Goal: Task Accomplishment & Management: Manage account settings

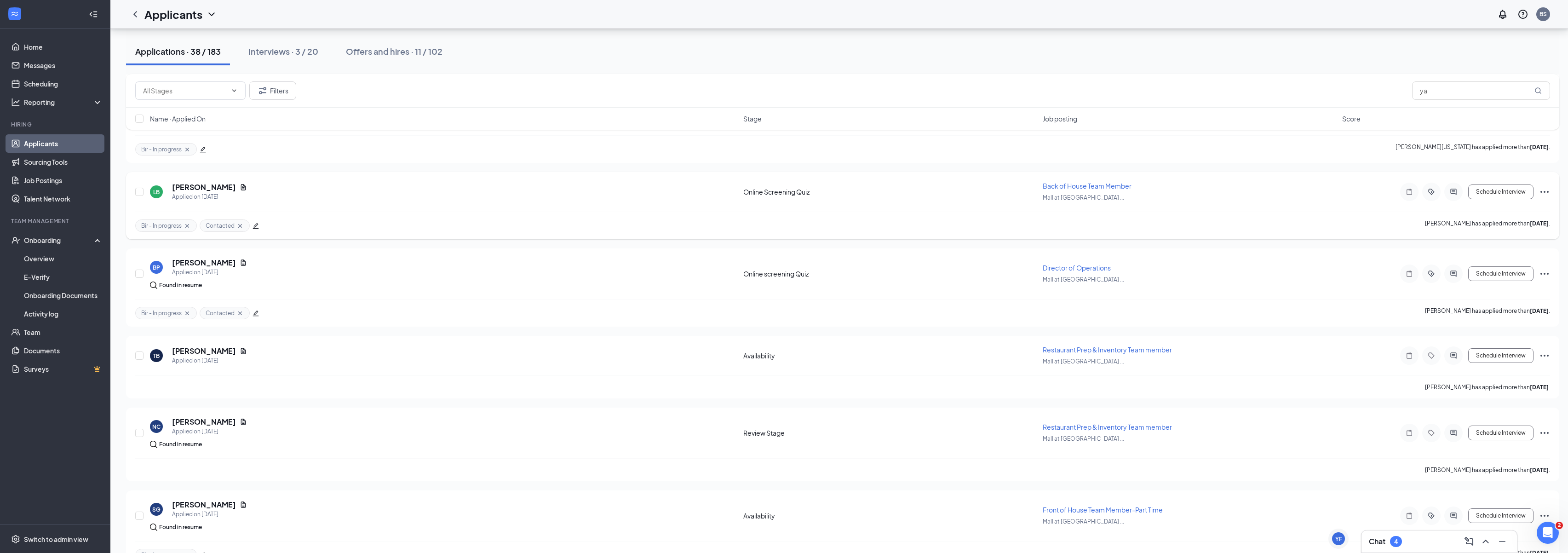
scroll to position [1033, 0]
click at [50, 150] on link "Applicants" at bounding box center [63, 144] width 79 height 18
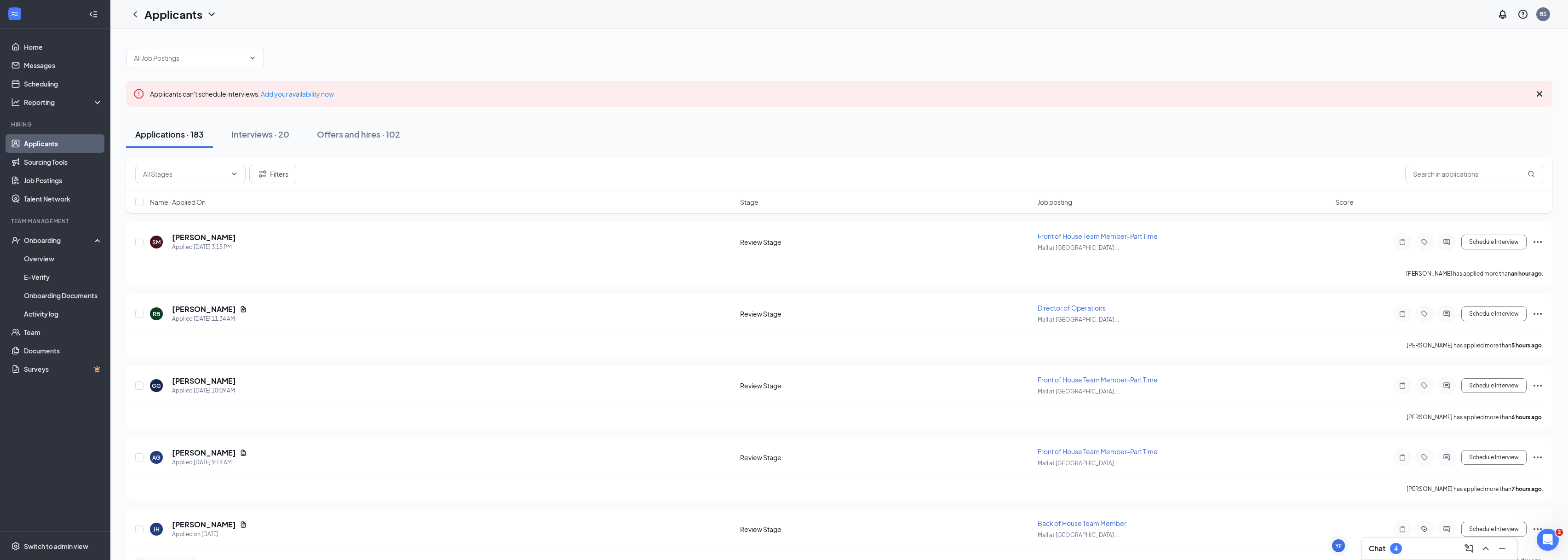
click at [1382, 550] on h3 "Chat" at bounding box center [1377, 548] width 17 height 10
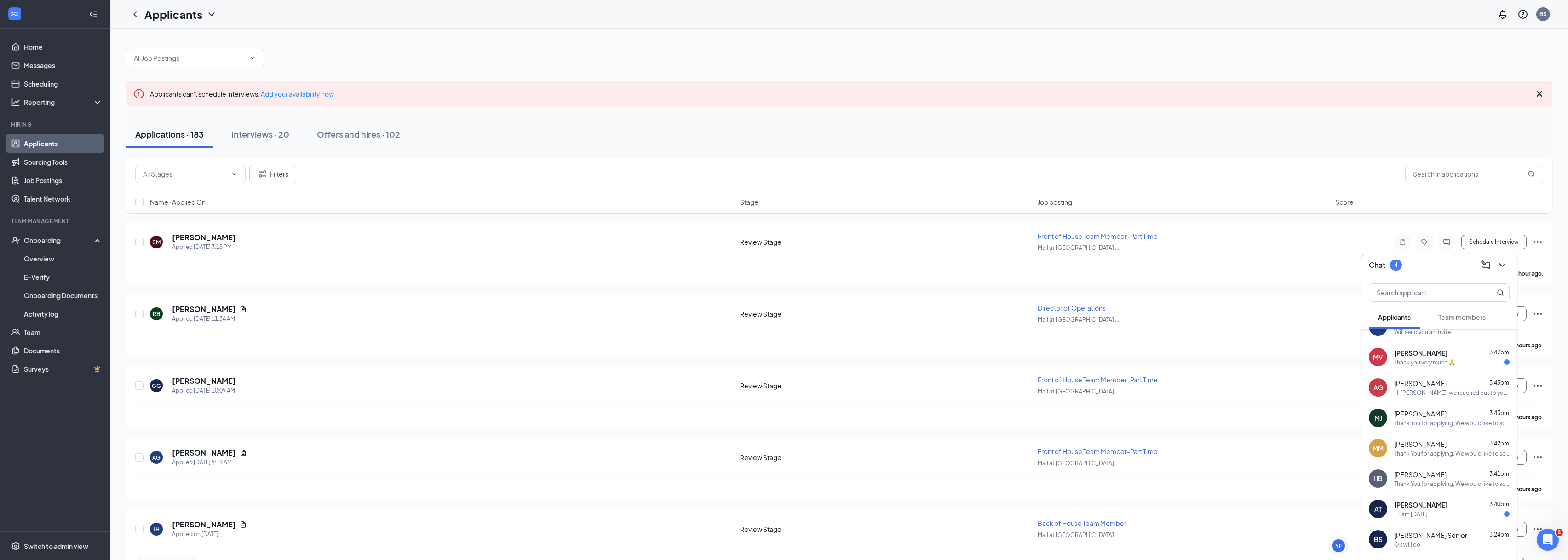
scroll to position [53, 0]
click at [1418, 394] on div "AG [PERSON_NAME] 3:45pm Hi [PERSON_NAME], we reached out to you the other day b…" at bounding box center [1439, 383] width 155 height 31
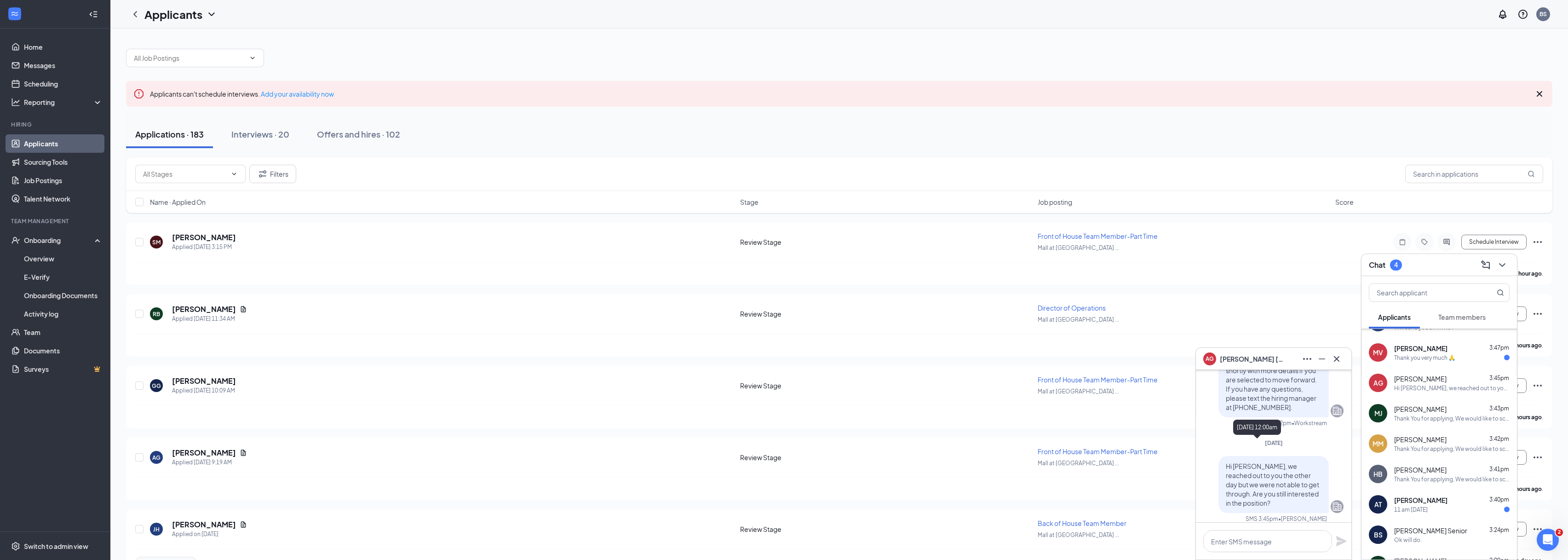
scroll to position [-9, 0]
click at [1414, 356] on div "Thank you very much 🙏" at bounding box center [1424, 358] width 61 height 8
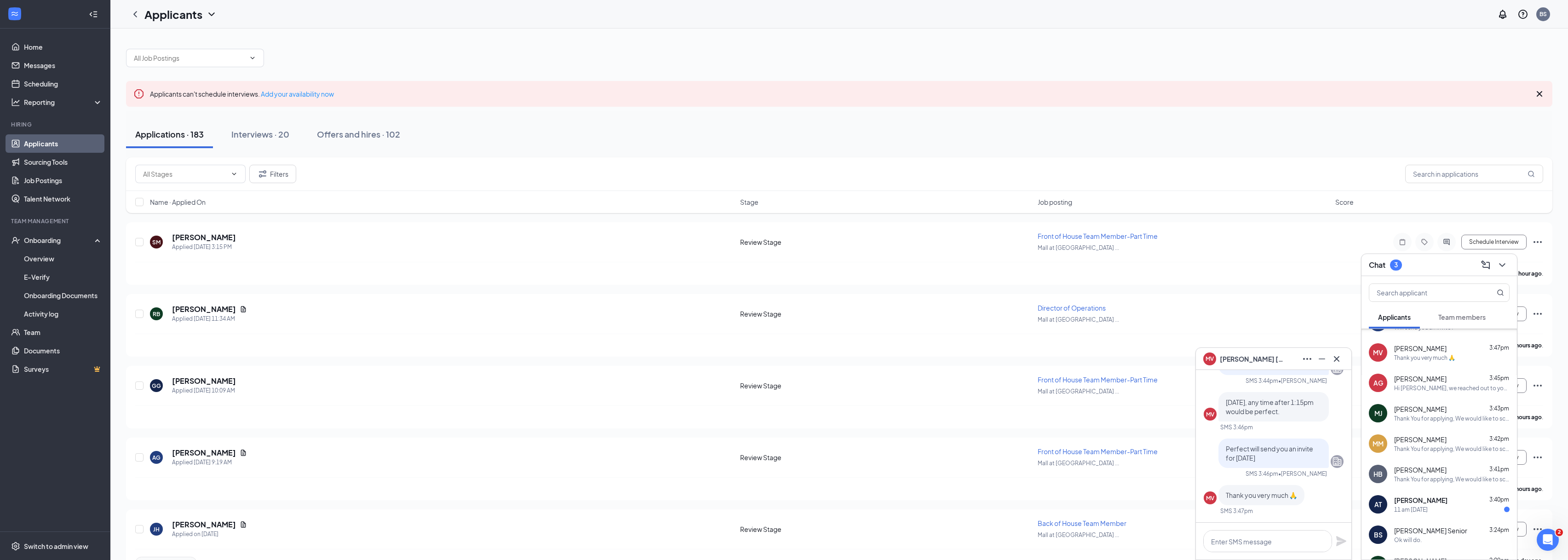
scroll to position [-16, 0]
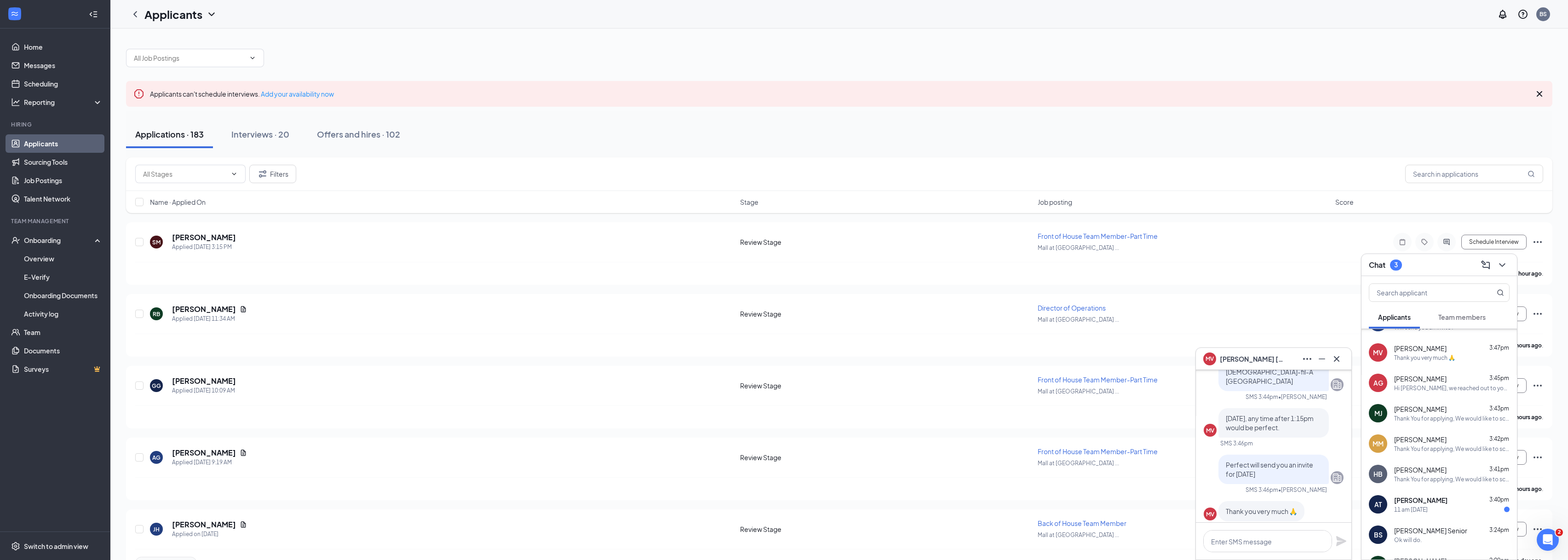
click at [1242, 358] on span "[PERSON_NAME]" at bounding box center [1251, 359] width 64 height 10
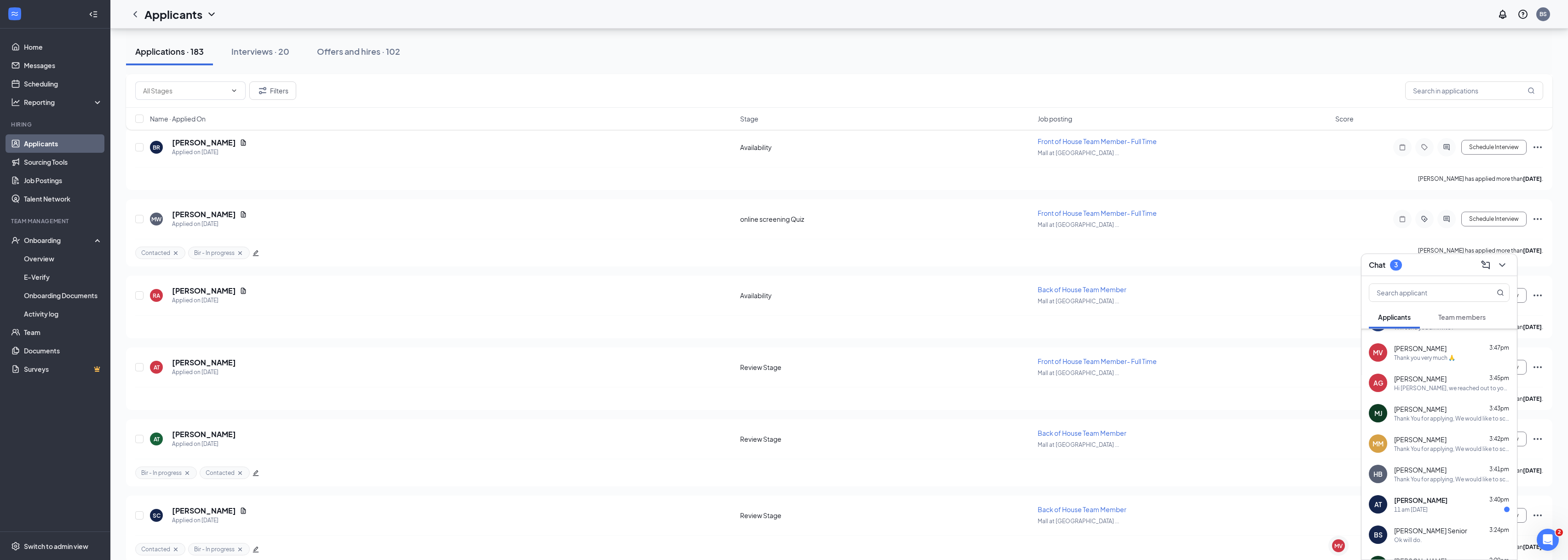
scroll to position [2005, 0]
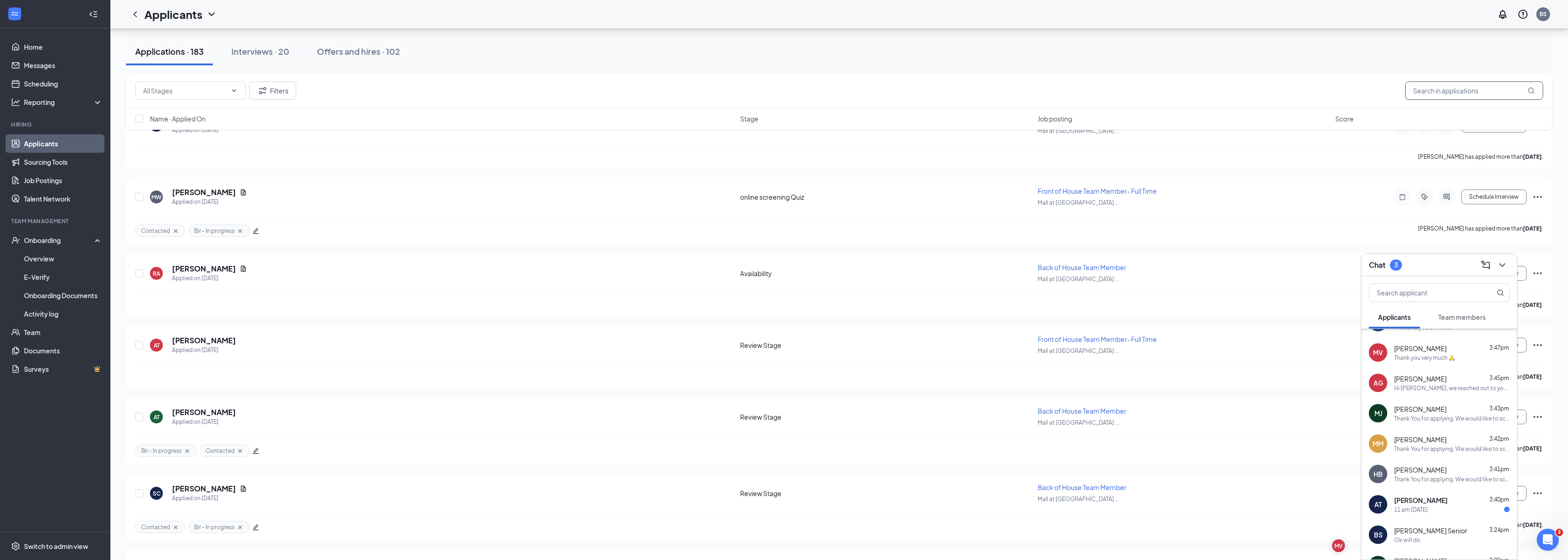
drag, startPoint x: 1401, startPoint y: 86, endPoint x: 1385, endPoint y: 83, distance: 16.3
click at [1385, 83] on div "Filters ya" at bounding box center [839, 90] width 1408 height 18
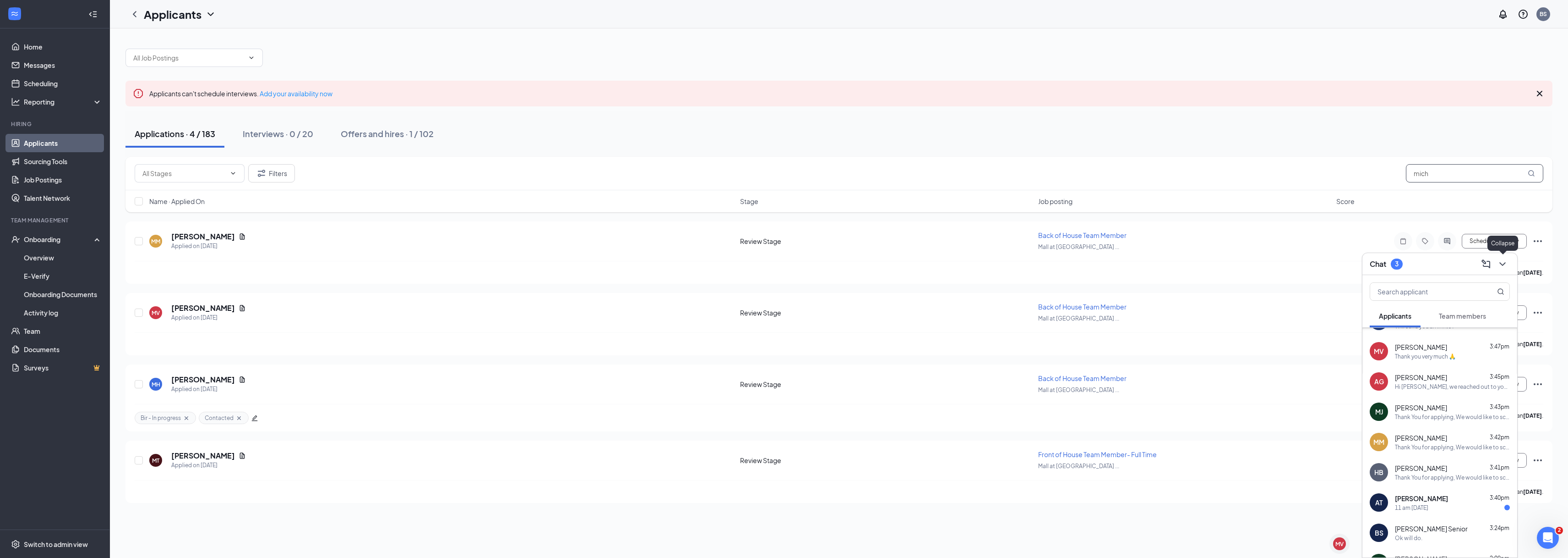
type input "mich"
click at [1503, 266] on icon "ChevronDown" at bounding box center [1502, 264] width 11 height 11
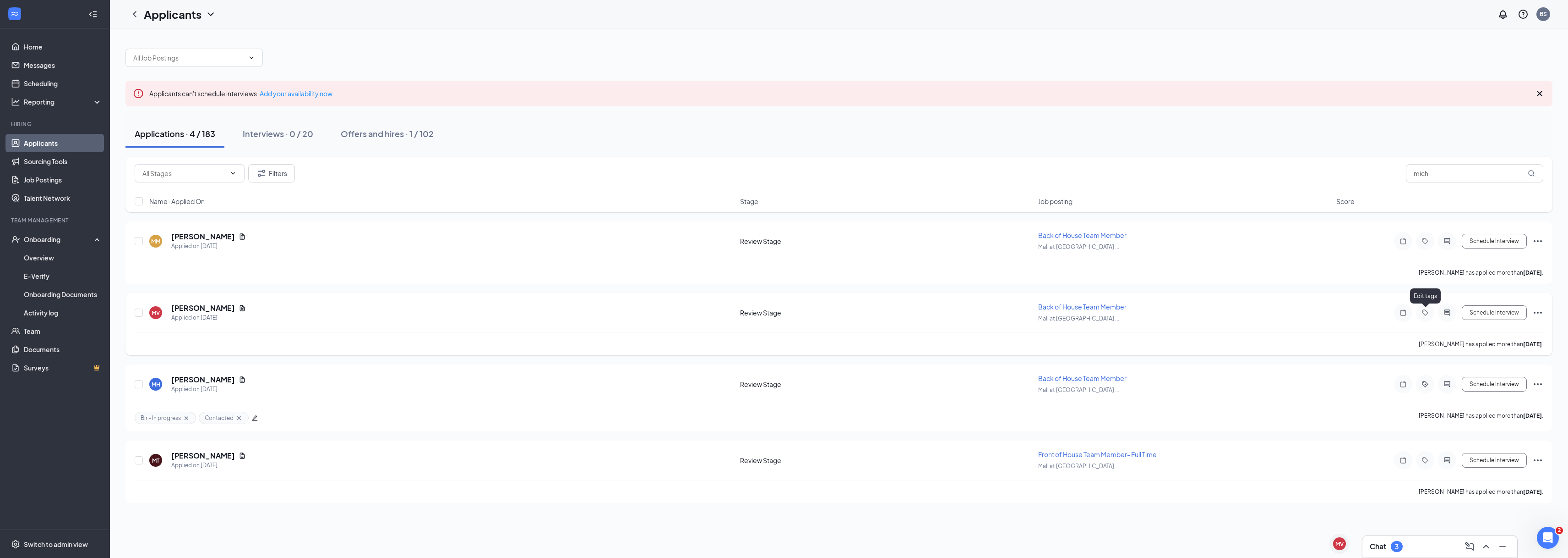
click at [1424, 315] on icon "Tag" at bounding box center [1425, 313] width 11 height 7
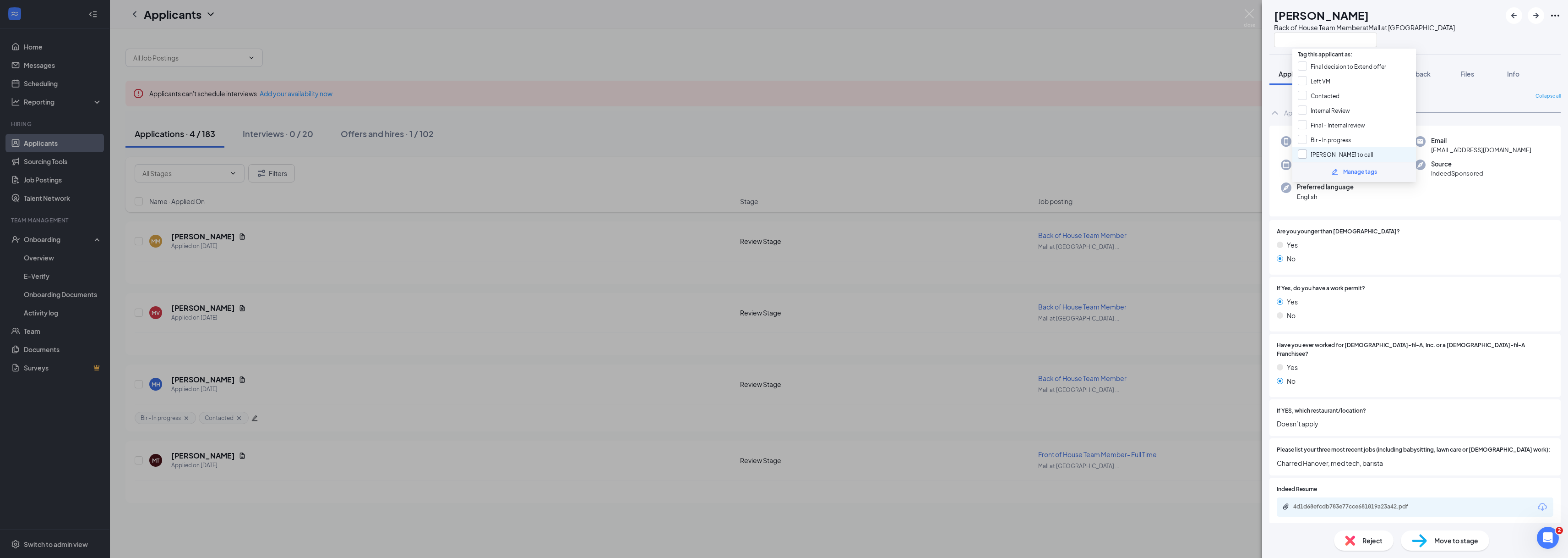
drag, startPoint x: 1301, startPoint y: 140, endPoint x: 1308, endPoint y: 149, distance: 11.4
click at [1301, 140] on input "Bir - In progress" at bounding box center [1324, 140] width 53 height 10
checkbox input "true"
click at [1215, 213] on div "MV [PERSON_NAME] Back of House Team Member at [GEOGRAPHIC_DATA] at [GEOGRAPHIC_…" at bounding box center [784, 279] width 1568 height 558
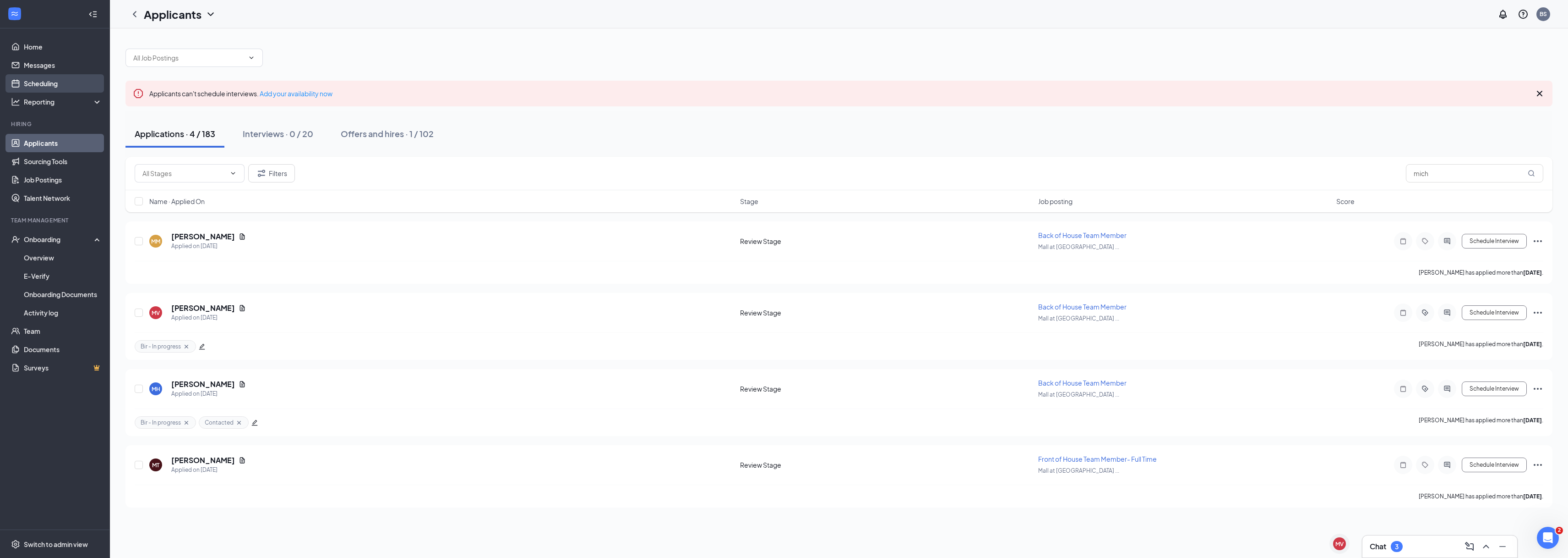
click at [50, 85] on link "Scheduling" at bounding box center [63, 83] width 79 height 18
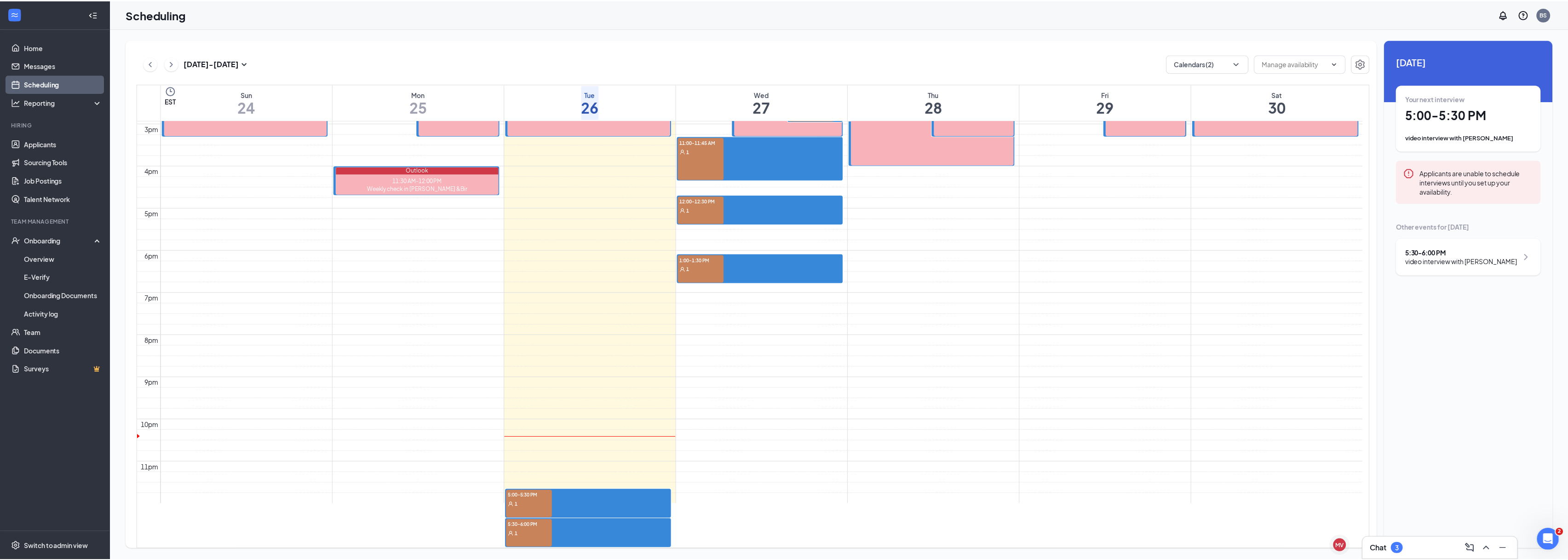
scroll to position [670, 0]
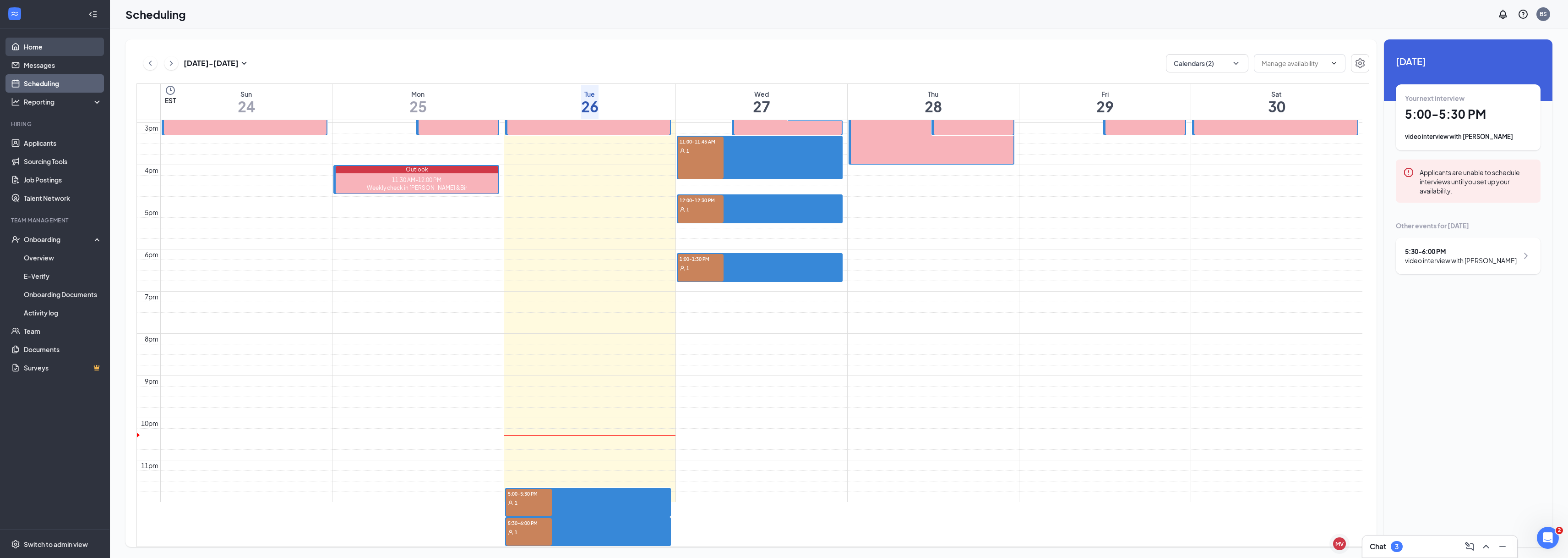
click at [40, 51] on link "Home" at bounding box center [63, 47] width 79 height 18
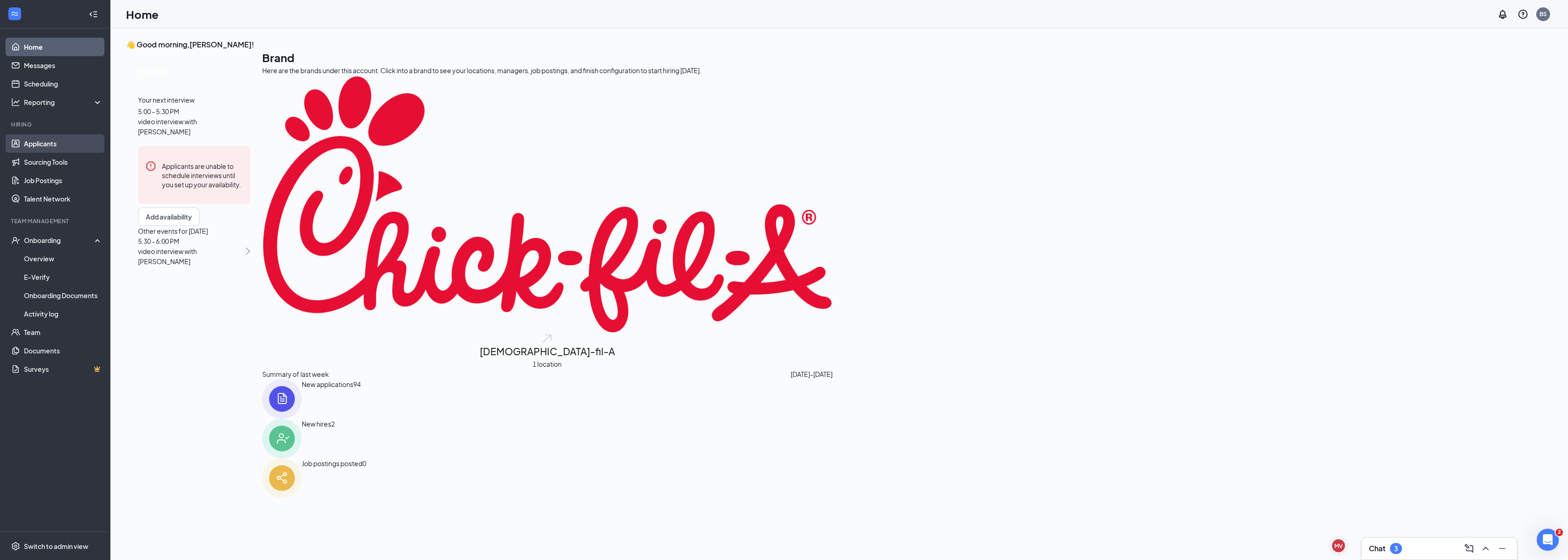
click at [47, 146] on link "Applicants" at bounding box center [63, 144] width 79 height 18
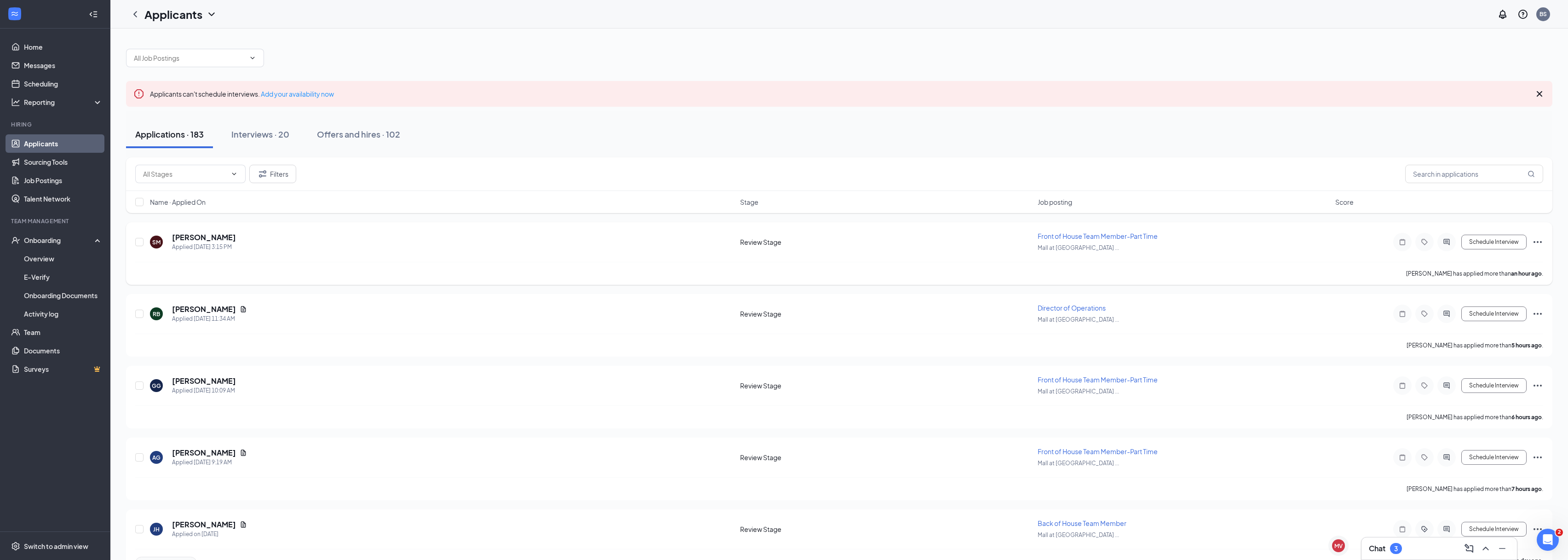
scroll to position [76, 0]
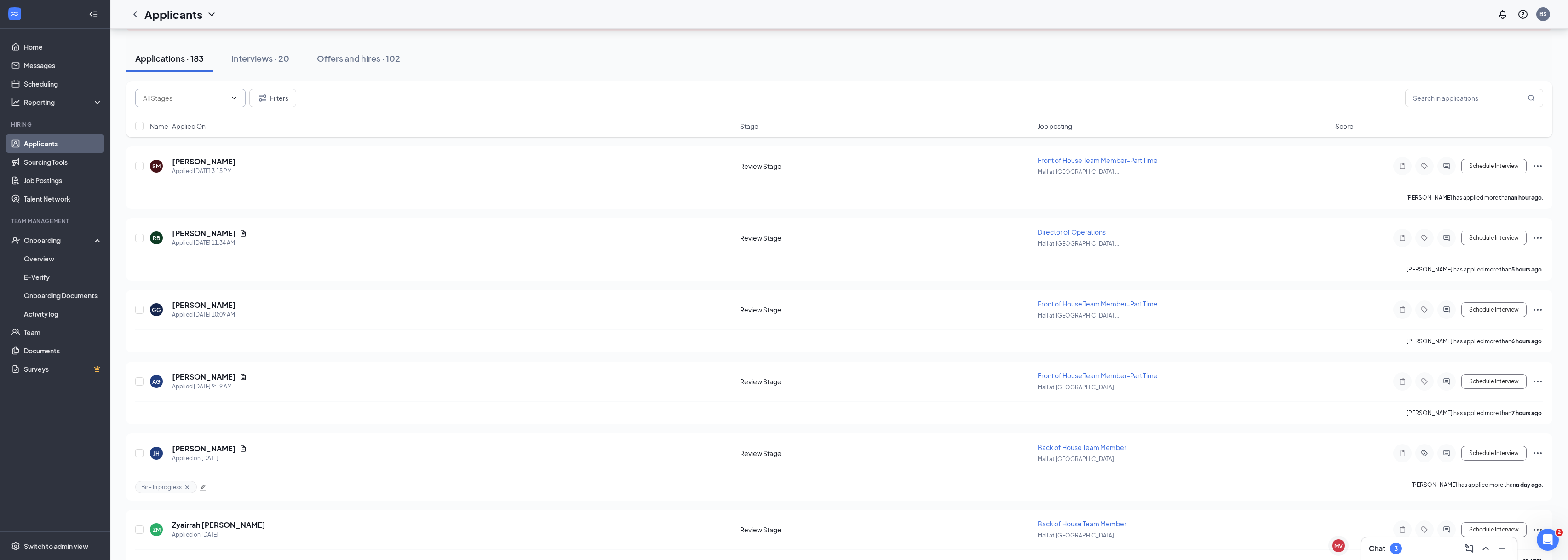
click at [240, 100] on span at bounding box center [190, 98] width 111 height 18
click at [259, 100] on icon "Filter" at bounding box center [263, 98] width 11 height 11
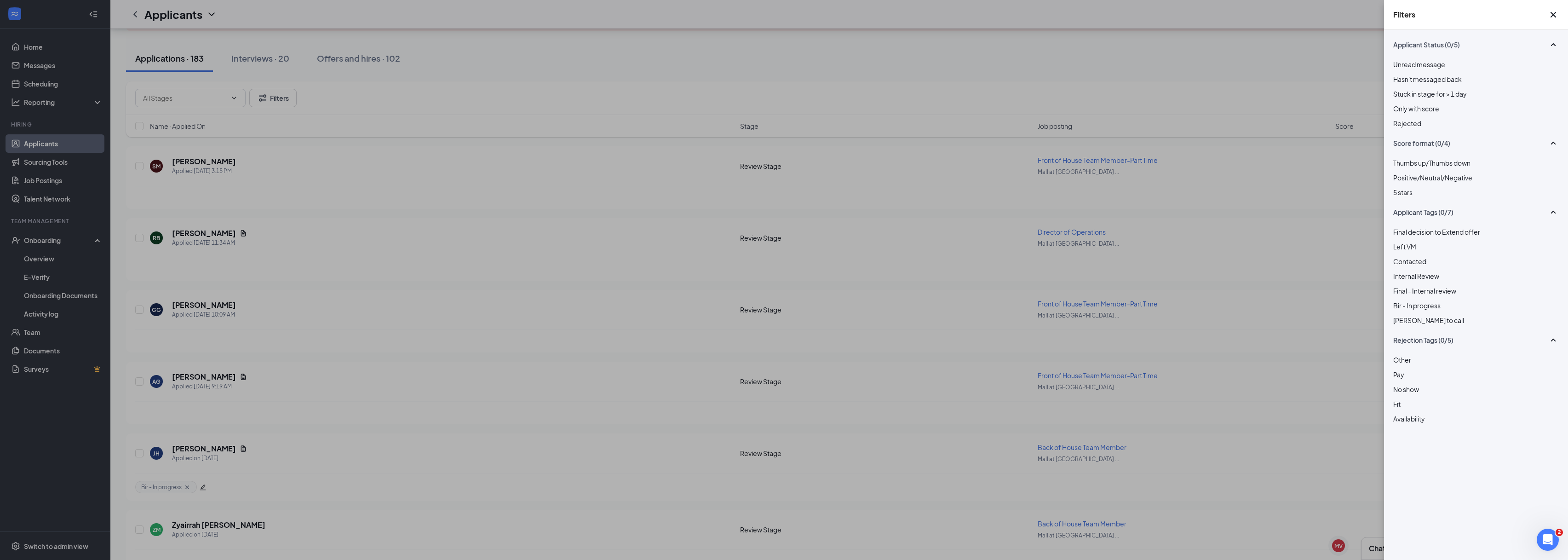
click at [1171, 196] on div "Filters Applicant Status (0/5) Unread message Hasn't messaged back Stuck in sta…" at bounding box center [784, 280] width 1568 height 560
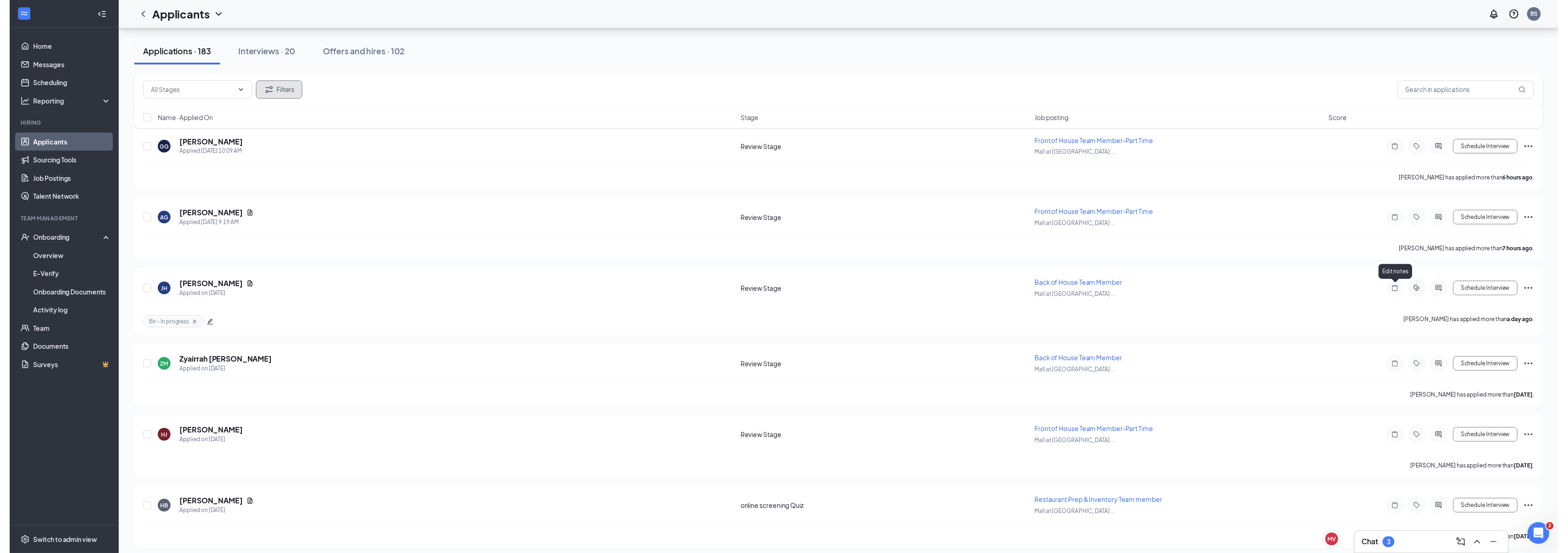
scroll to position [231, 0]
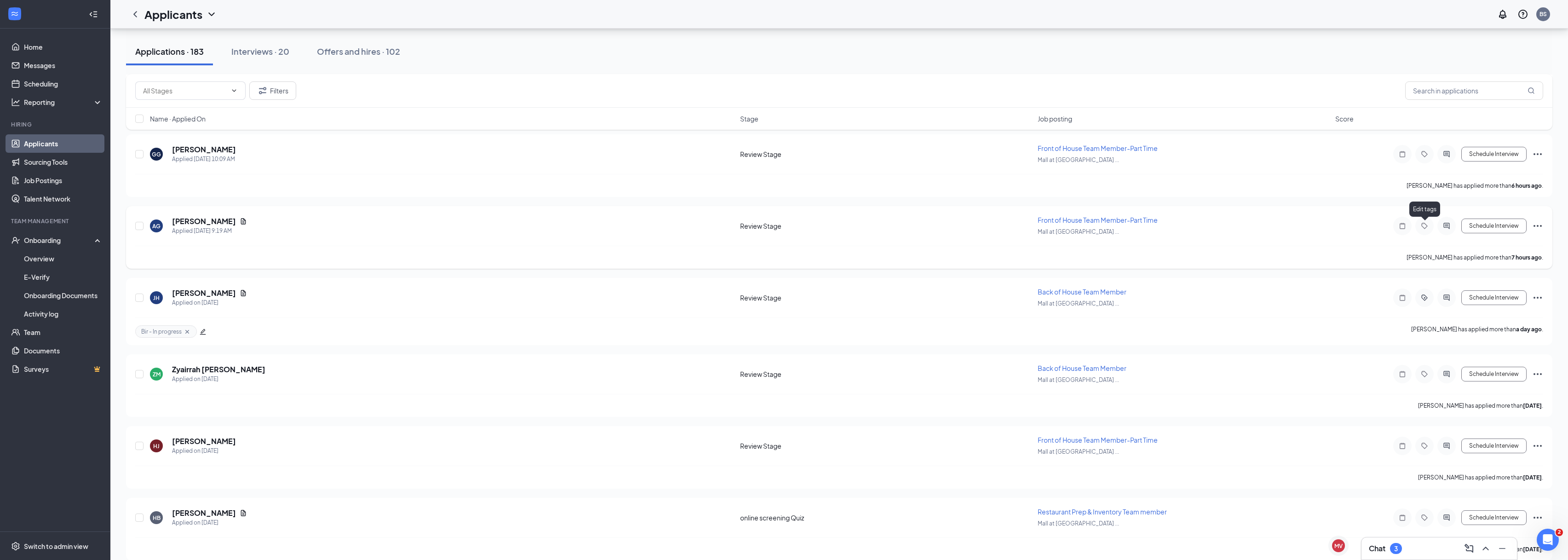
click at [1423, 227] on icon "Tag" at bounding box center [1424, 226] width 11 height 7
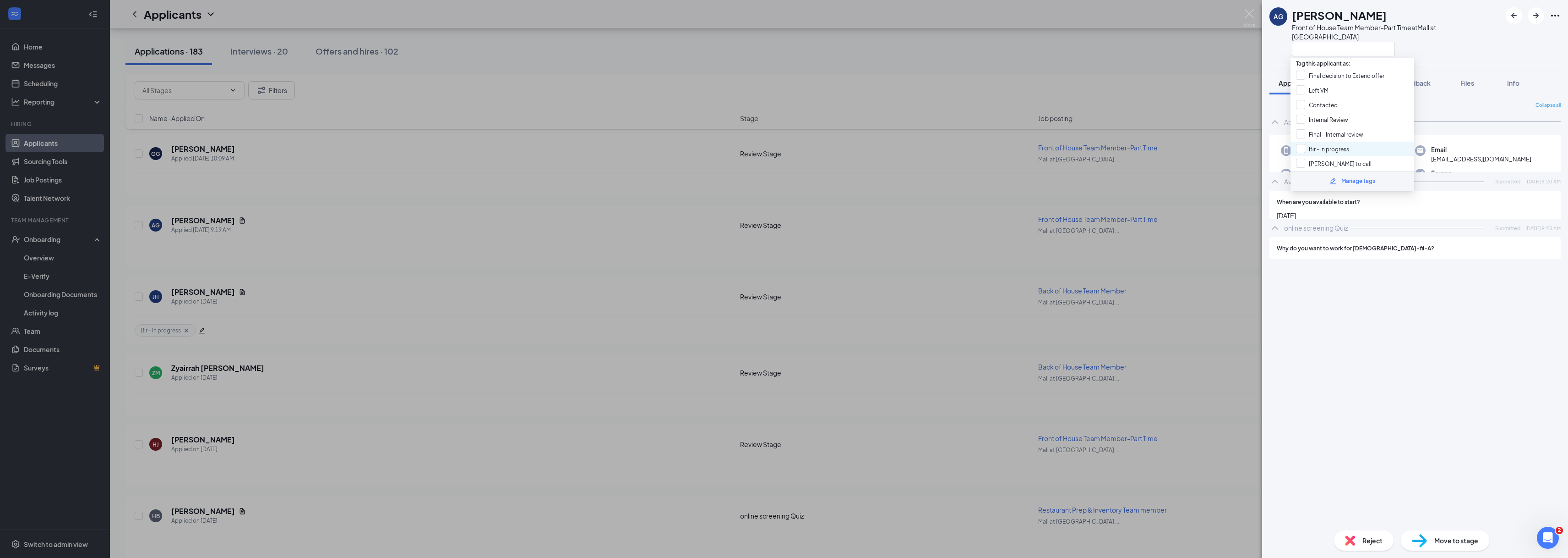
click at [1361, 149] on div "Bir - In progress" at bounding box center [1352, 149] width 124 height 15
checkbox input "true"
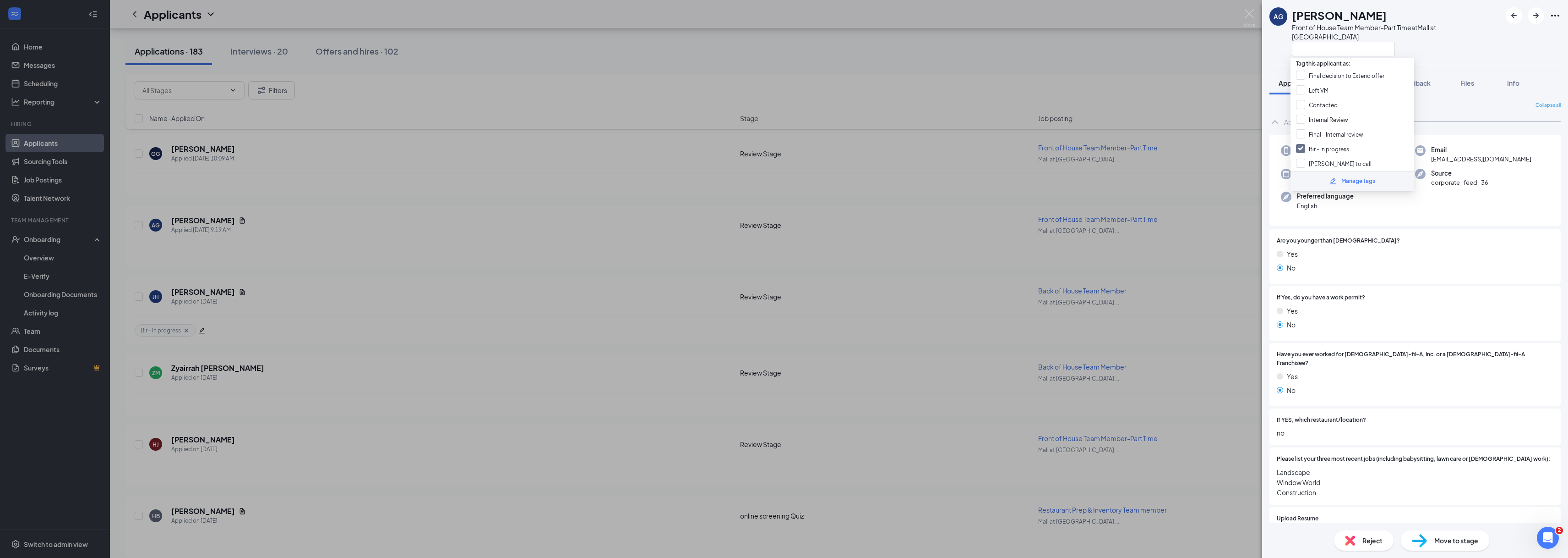
drag, startPoint x: 1144, startPoint y: 247, endPoint x: 1171, endPoint y: 244, distance: 27.2
click at [1144, 247] on div "AG [PERSON_NAME] Front of House Team Member-Part Time at [GEOGRAPHIC_DATA] at […" at bounding box center [784, 279] width 1568 height 558
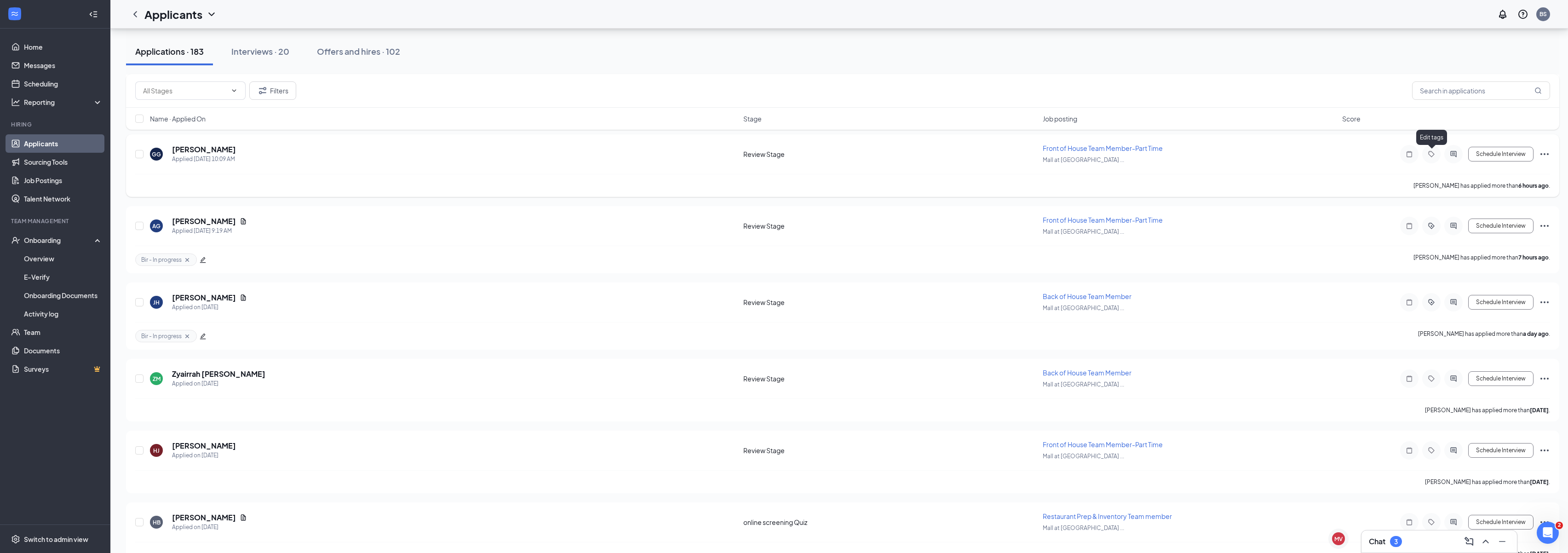
click at [1429, 159] on div at bounding box center [1431, 154] width 18 height 18
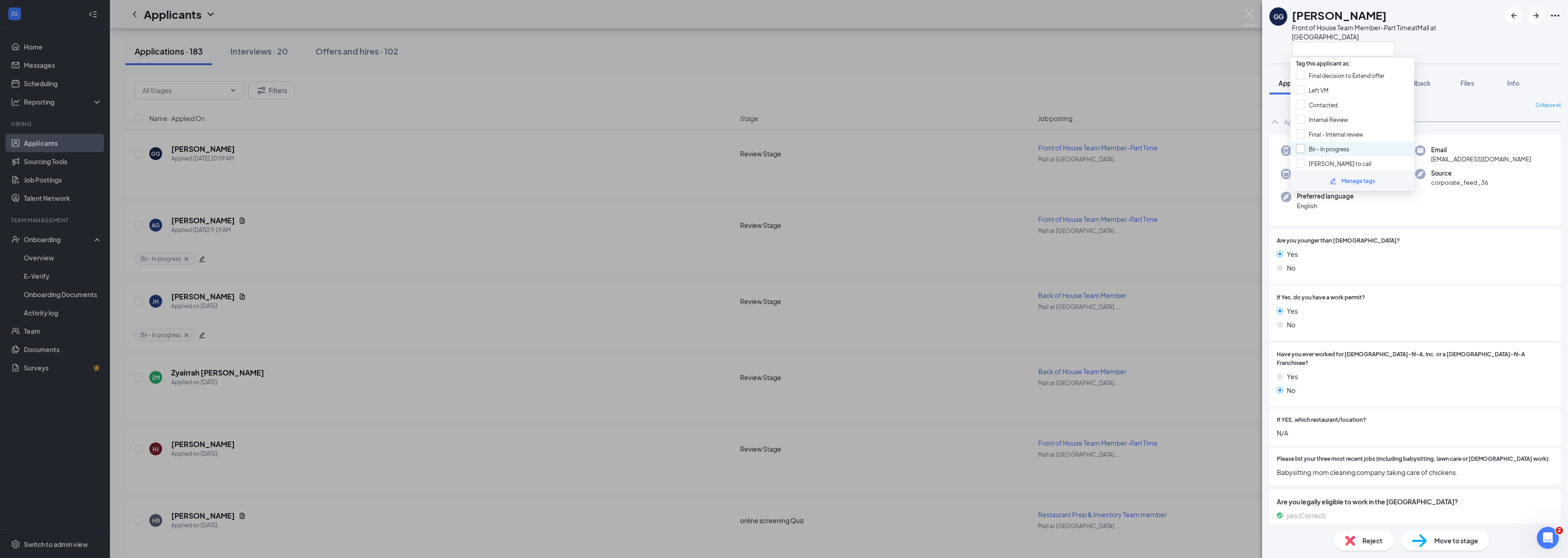
click at [1303, 149] on input "Bir - In progress" at bounding box center [1322, 149] width 53 height 10
checkbox input "true"
click at [1167, 186] on div "GG [PERSON_NAME] Front of House Team Member-Part Time at [GEOGRAPHIC_DATA] at […" at bounding box center [784, 279] width 1568 height 558
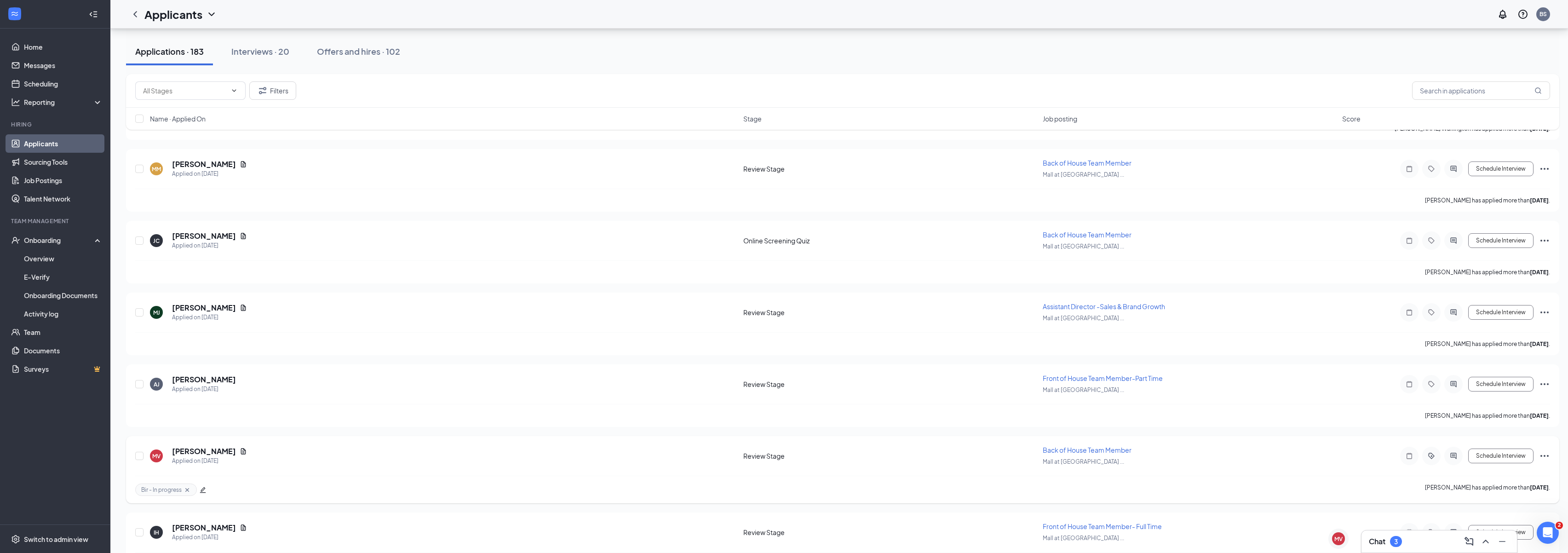
scroll to position [941, 0]
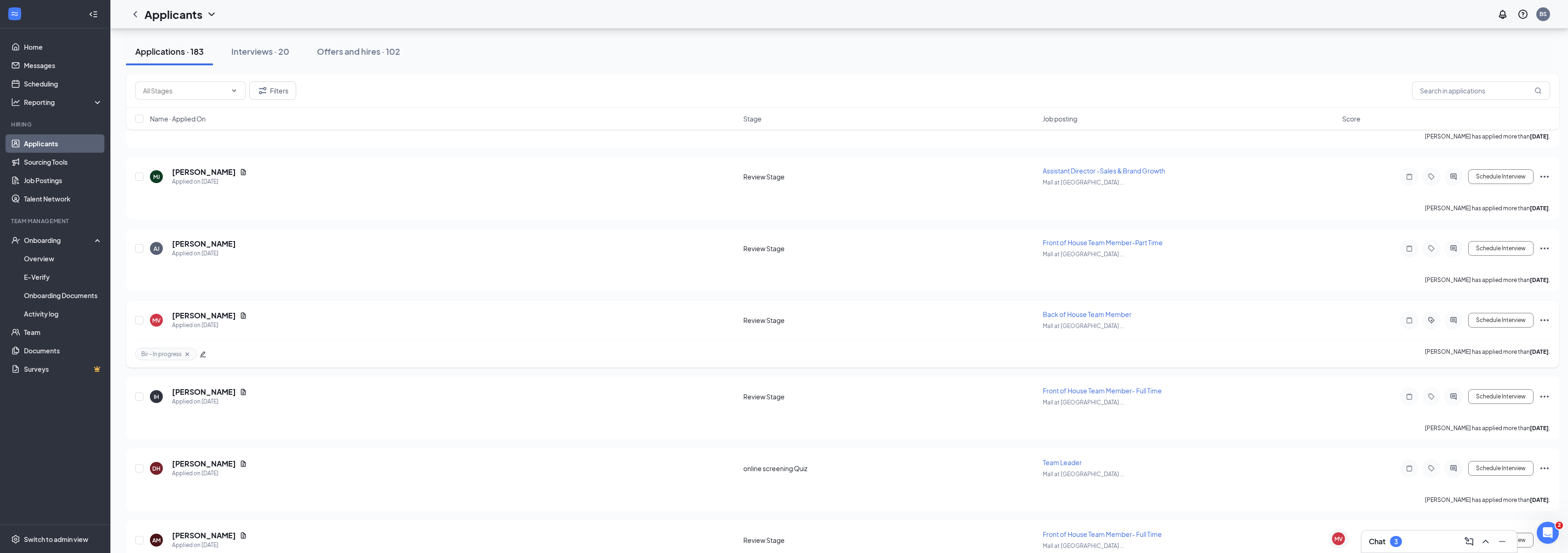
click at [1545, 322] on icon "Ellipses" at bounding box center [1544, 321] width 11 height 11
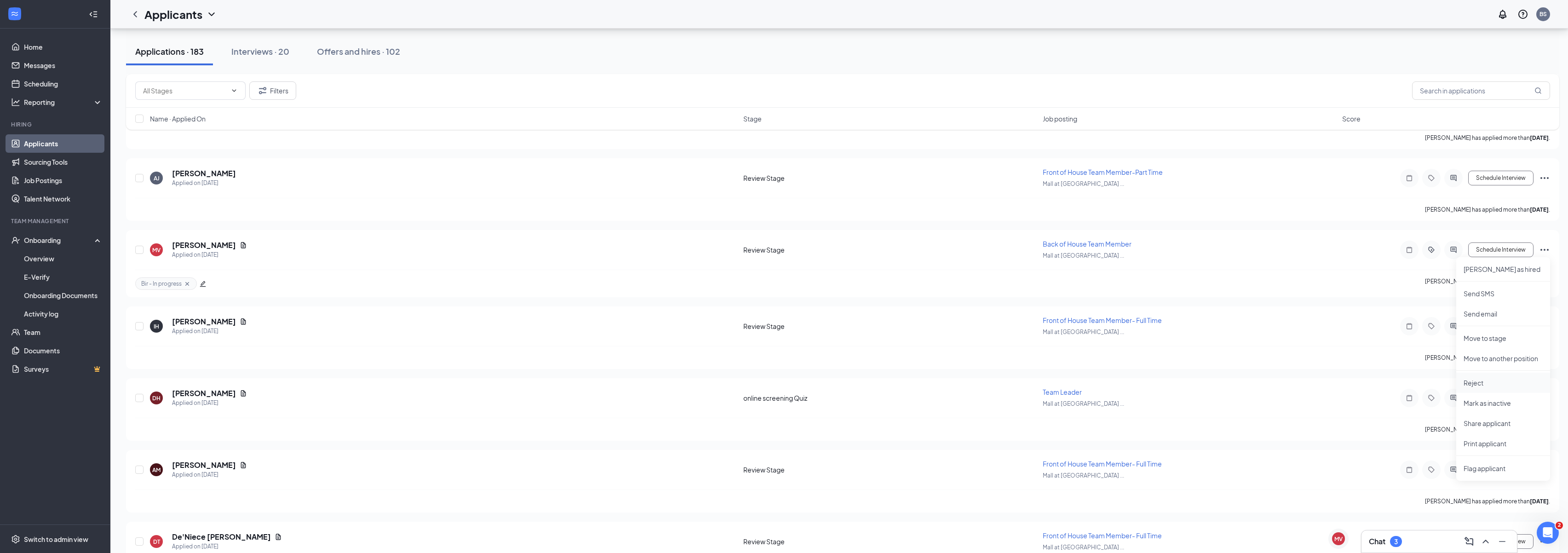
scroll to position [1012, 0]
click at [1496, 336] on p "Move to stage" at bounding box center [1503, 336] width 79 height 9
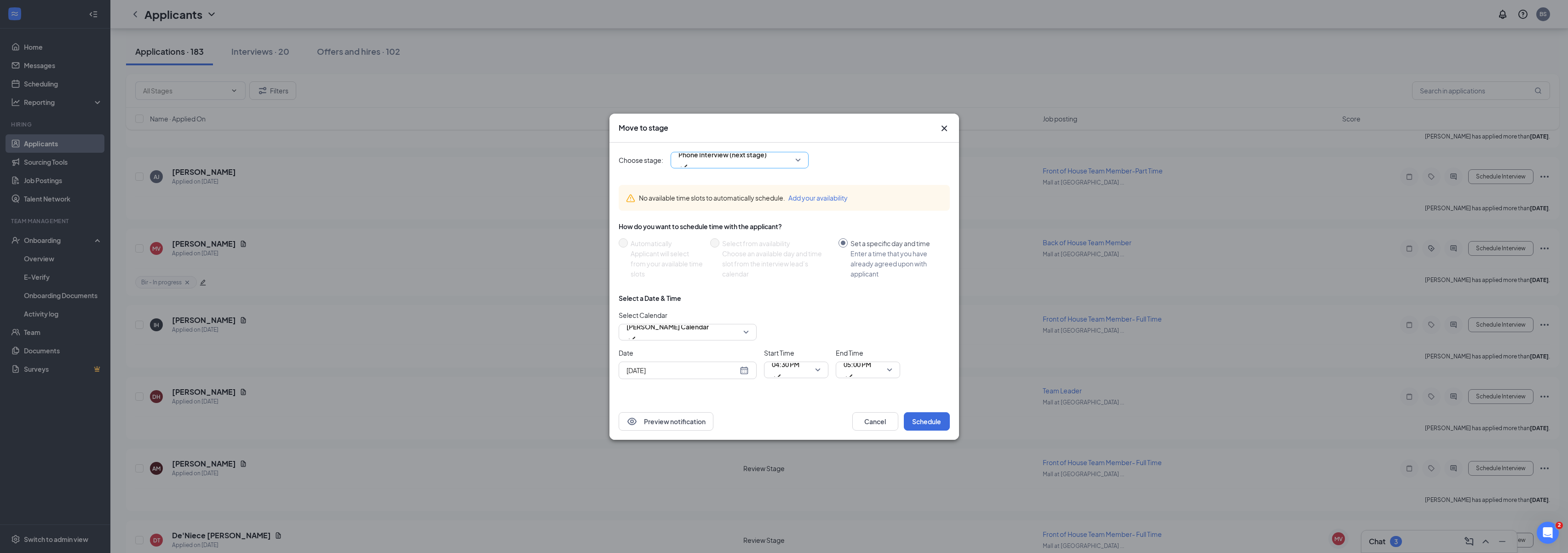
click at [767, 161] on span "Phone Interview (next stage)" at bounding box center [723, 160] width 88 height 25
click at [710, 233] on span "video interview" at bounding box center [699, 238] width 45 height 10
click at [743, 369] on div "[DATE]" at bounding box center [688, 370] width 122 height 10
type input "[DATE]"
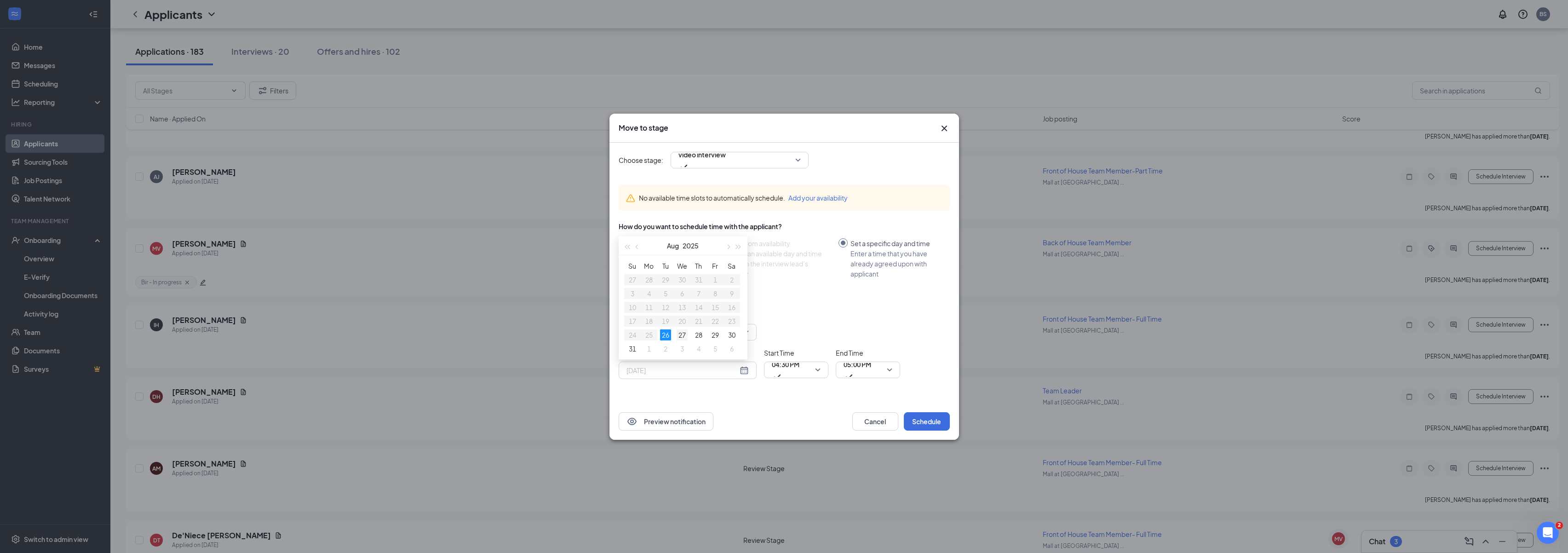
click at [684, 335] on div "27" at bounding box center [682, 335] width 11 height 11
click at [800, 371] on span "04:30 PM" at bounding box center [785, 370] width 28 height 25
click at [871, 370] on span "05:00 PM" at bounding box center [857, 370] width 28 height 25
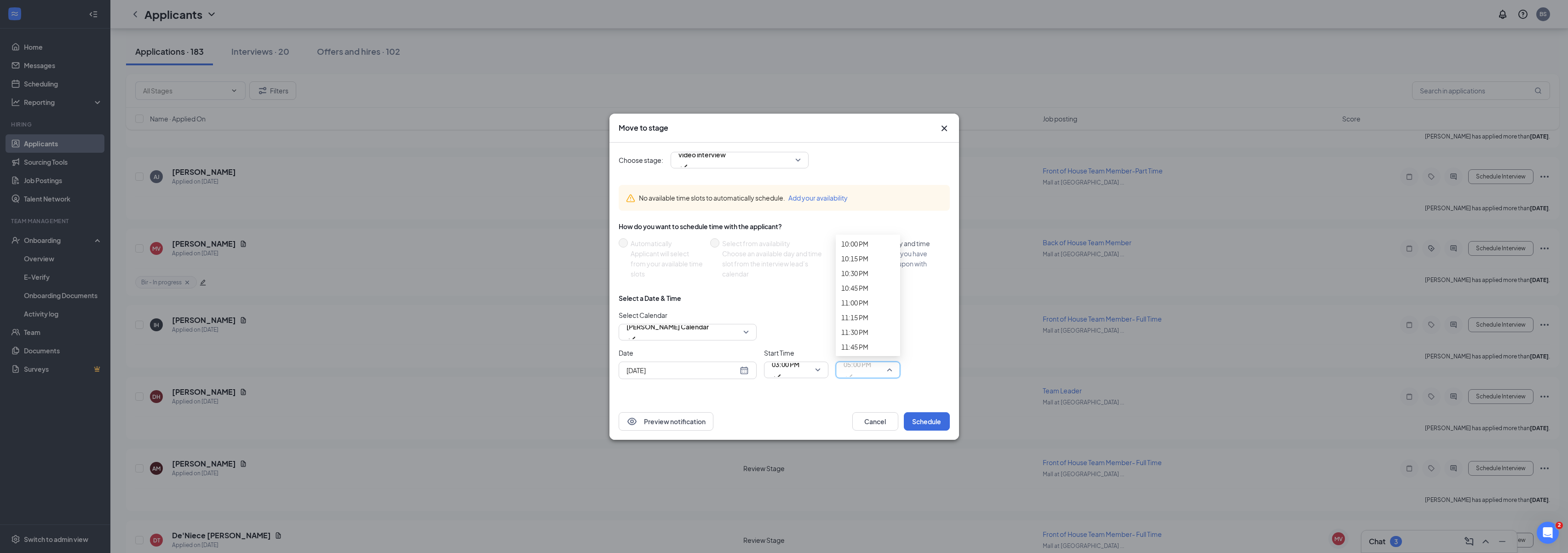
scroll to position [1282, 0]
click at [917, 421] on button "Schedule" at bounding box center [926, 421] width 46 height 18
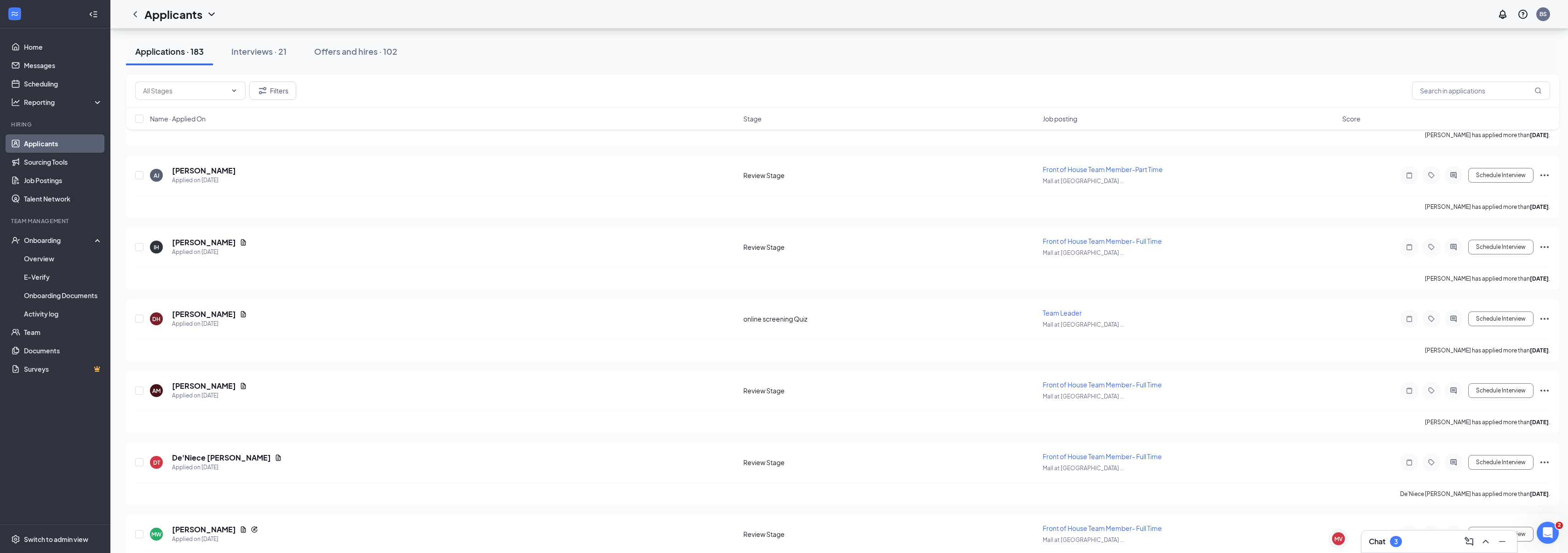
scroll to position [1014, 0]
click at [270, 95] on button "Filters" at bounding box center [273, 91] width 47 height 18
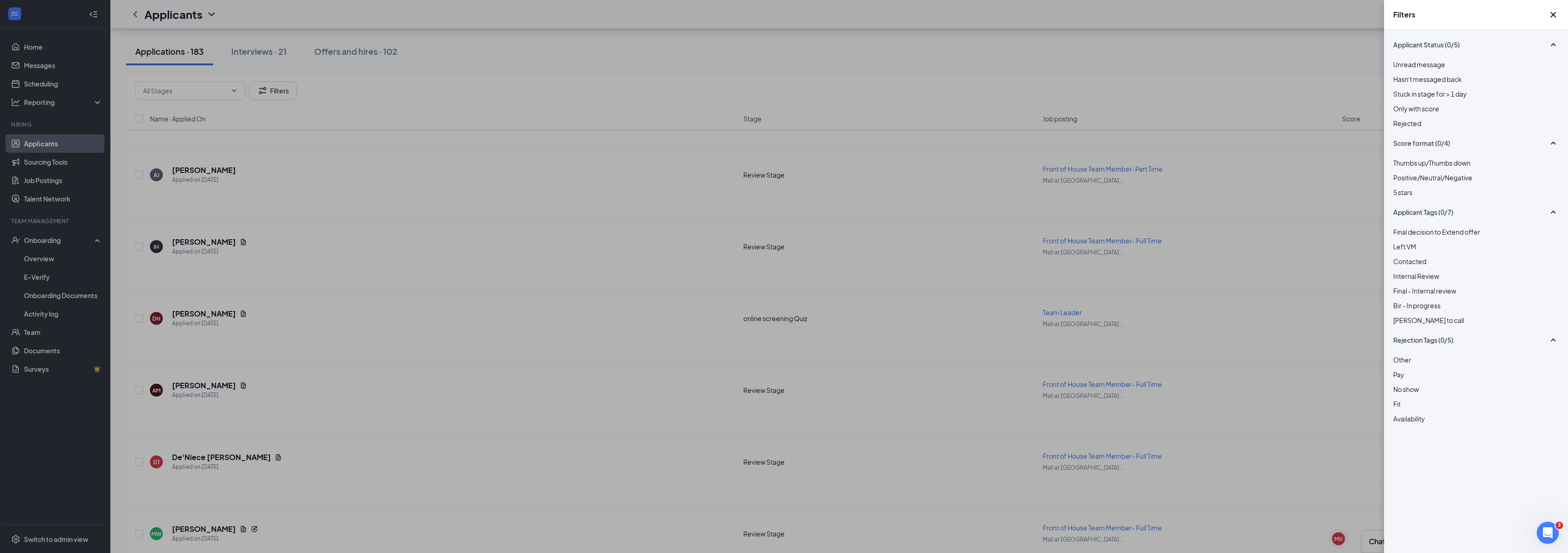
click at [1400, 300] on div at bounding box center [1476, 300] width 166 height 0
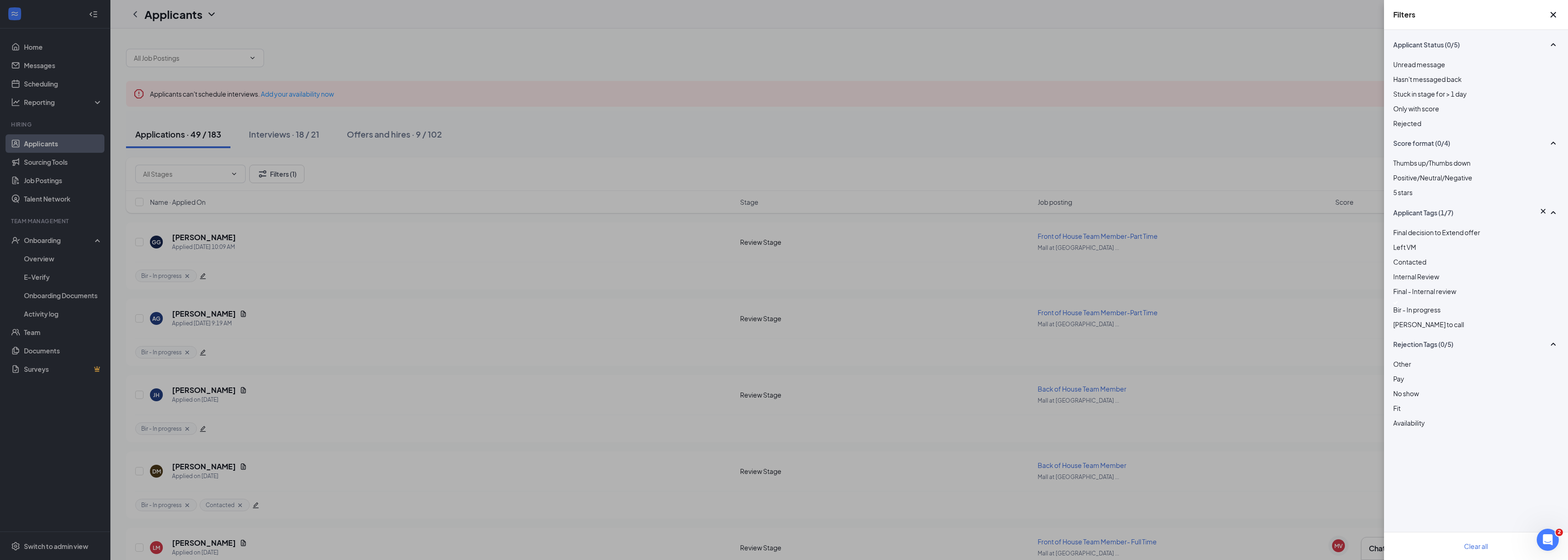
click at [1185, 287] on div "Filters Applicant Status (0/5) Unread message Hasn't messaged back Stuck in sta…" at bounding box center [784, 280] width 1568 height 560
click at [1549, 14] on icon "Cross" at bounding box center [1553, 15] width 11 height 11
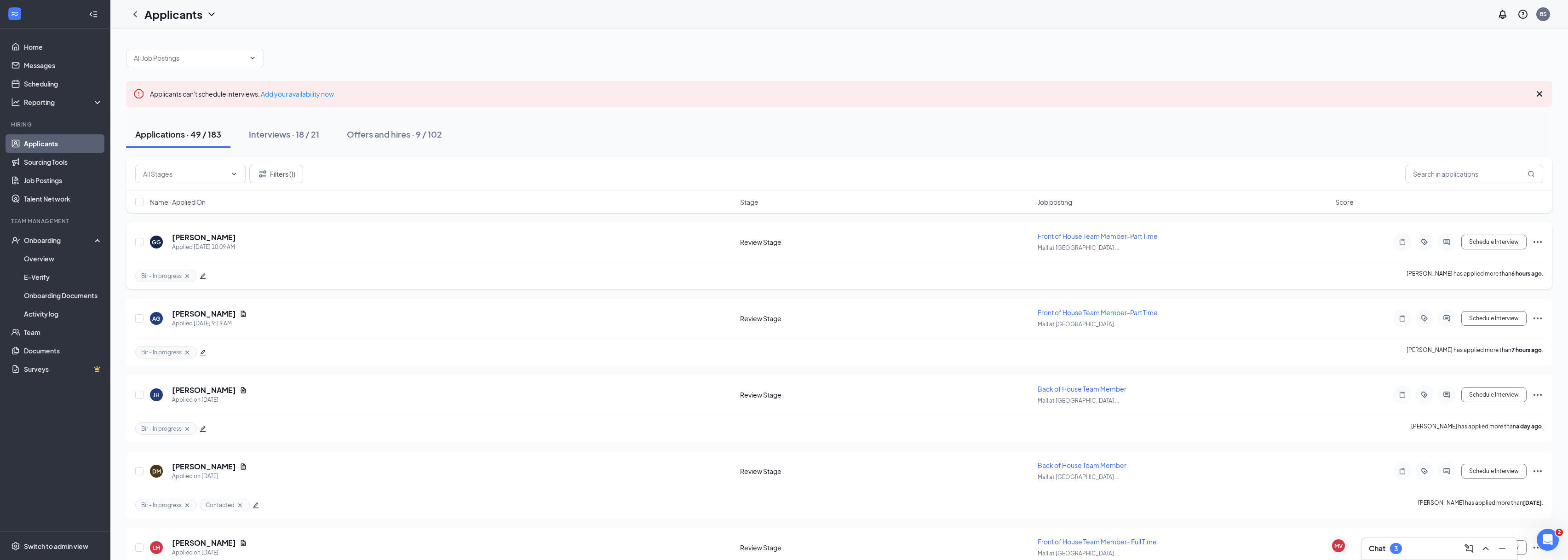
click at [1539, 240] on icon "Ellipses" at bounding box center [1537, 242] width 11 height 11
click at [1492, 334] on p "Move to stage" at bounding box center [1496, 330] width 79 height 9
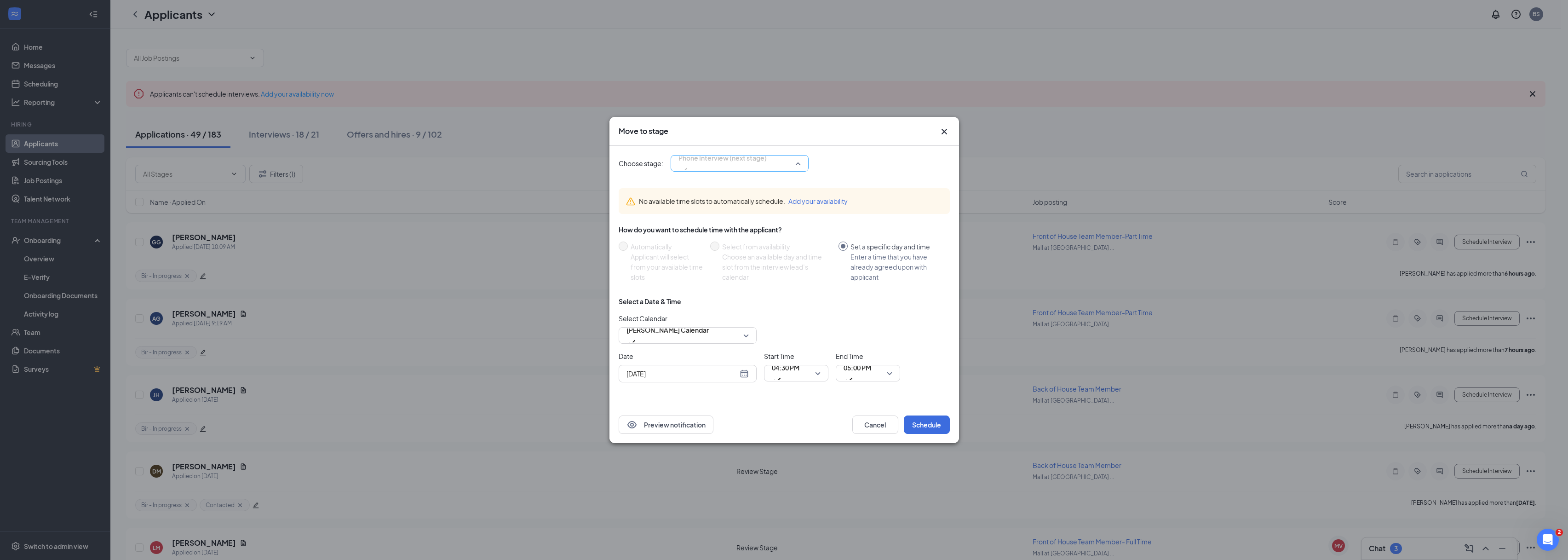
click at [767, 170] on span "Phone Interview (next stage)" at bounding box center [723, 163] width 88 height 25
click at [735, 237] on span "video interview" at bounding box center [740, 241] width 127 height 10
click at [746, 373] on div "[DATE]" at bounding box center [688, 374] width 122 height 10
type input "[DATE]"
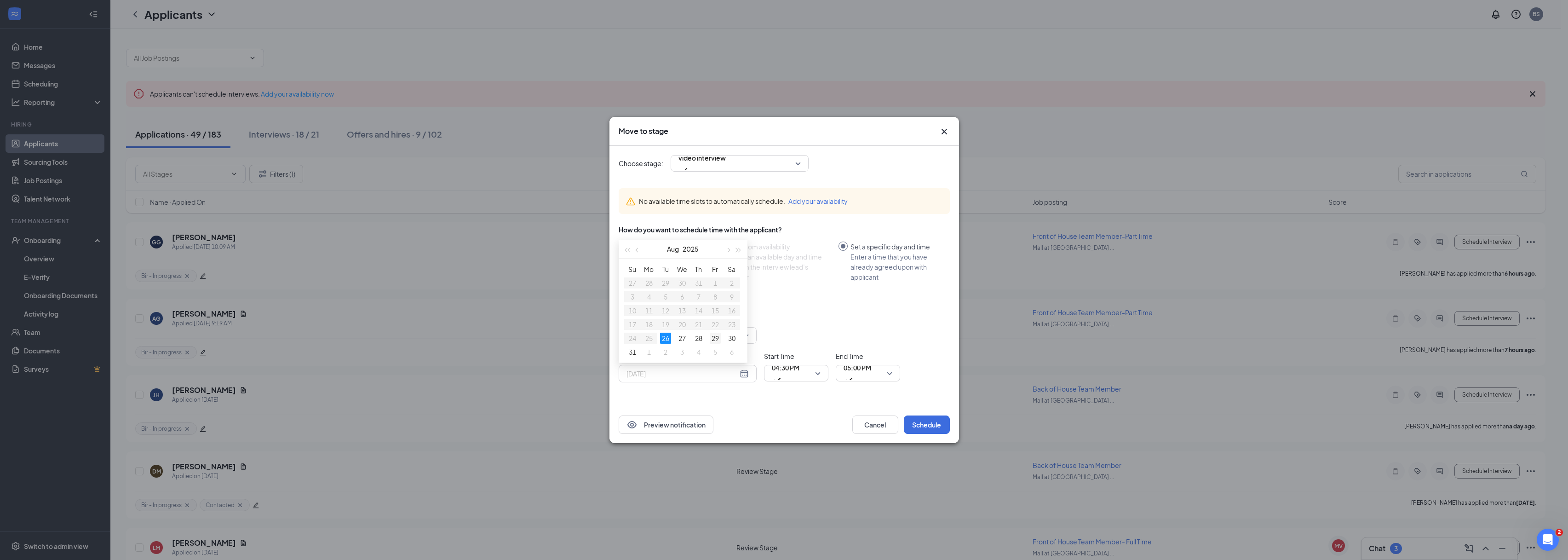
click at [713, 336] on div "29" at bounding box center [715, 338] width 11 height 11
click at [800, 372] on span "04:30 PM" at bounding box center [785, 373] width 28 height 25
click at [867, 374] on span "05:00 PM" at bounding box center [857, 367] width 28 height 14
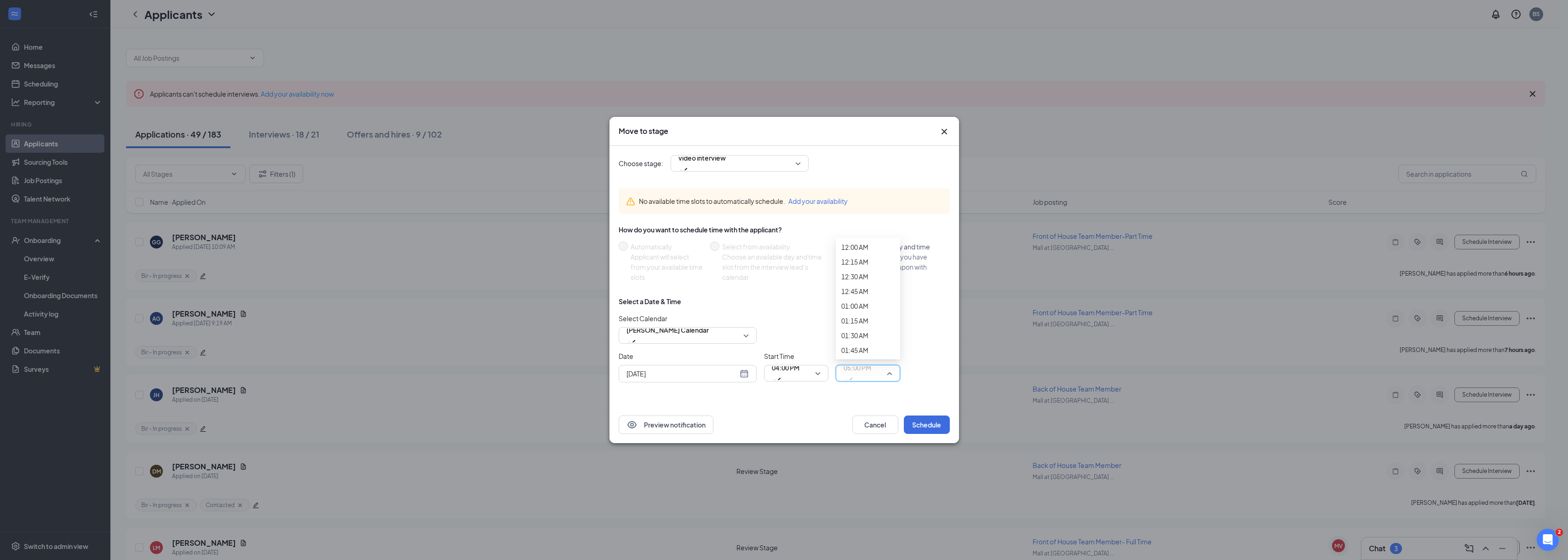
scroll to position [1343, 0]
drag, startPoint x: 857, startPoint y: 307, endPoint x: 856, endPoint y: 315, distance: 8.1
click at [916, 427] on button "Schedule" at bounding box center [926, 424] width 46 height 18
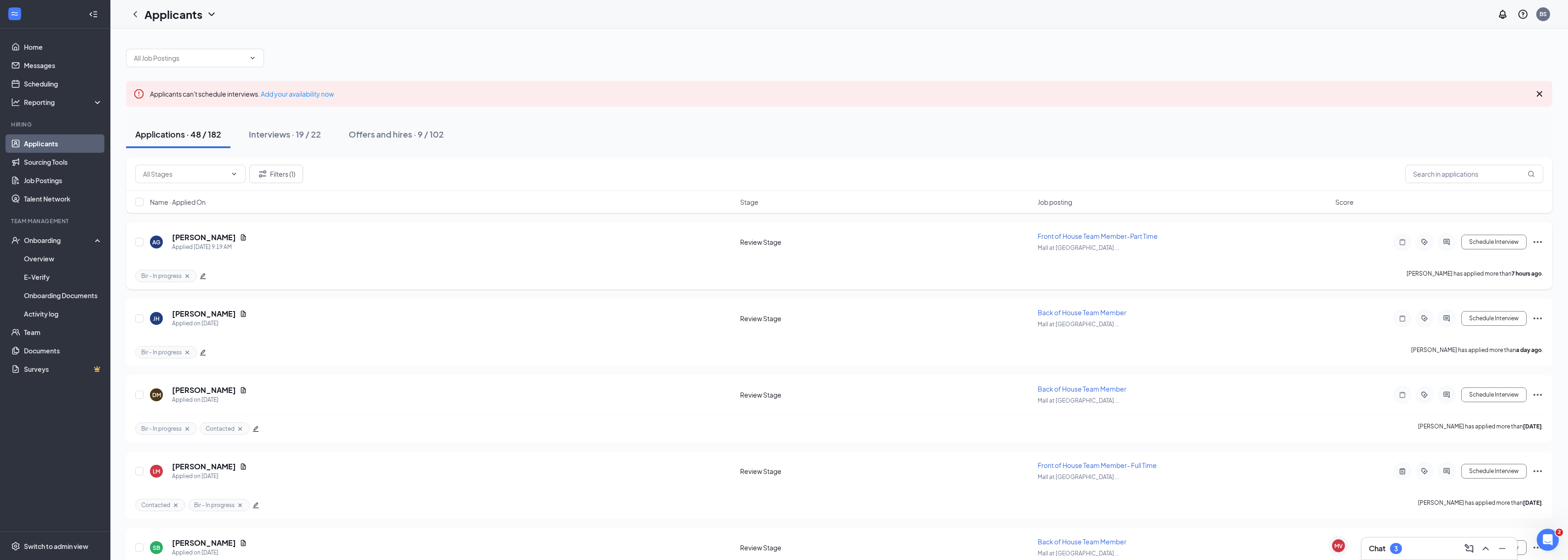
drag, startPoint x: 1546, startPoint y: 242, endPoint x: 1540, endPoint y: 242, distance: 6.0
click at [1546, 242] on div "AG [PERSON_NAME] Applied [DATE] 9:19 AM Review Stage Front of House Team Member…" at bounding box center [839, 256] width 1426 height 67
click at [1537, 242] on icon "Ellipses" at bounding box center [1537, 241] width 9 height 2
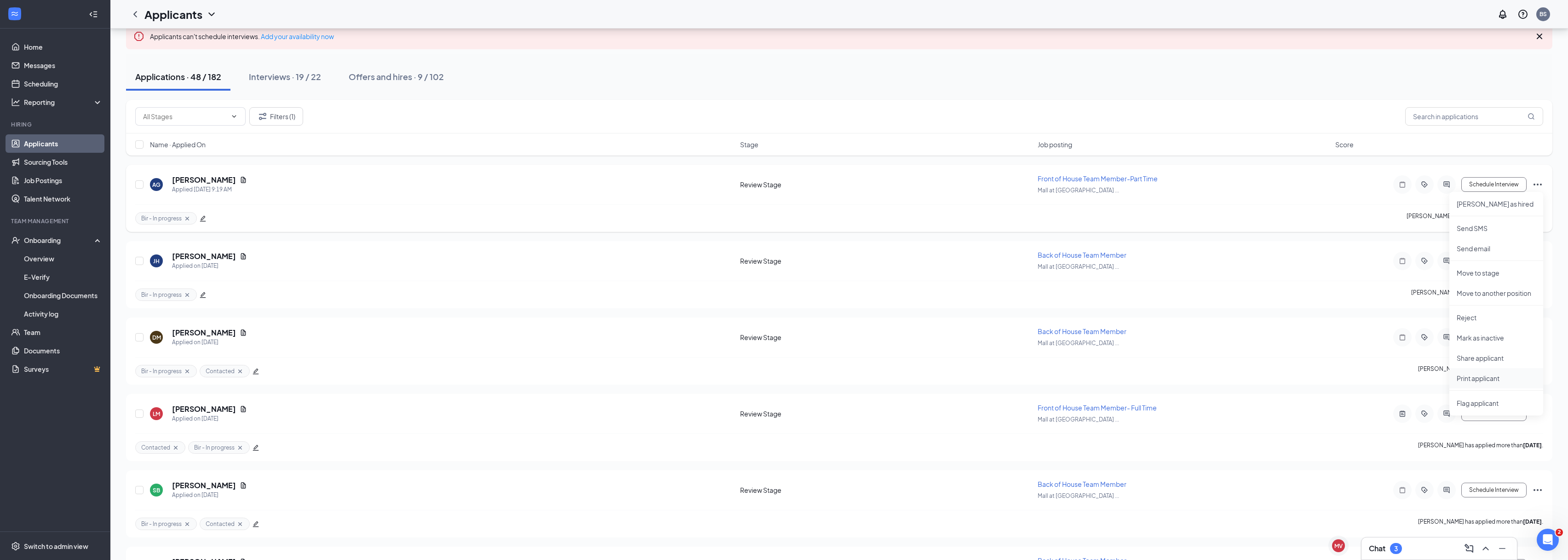
scroll to position [79, 0]
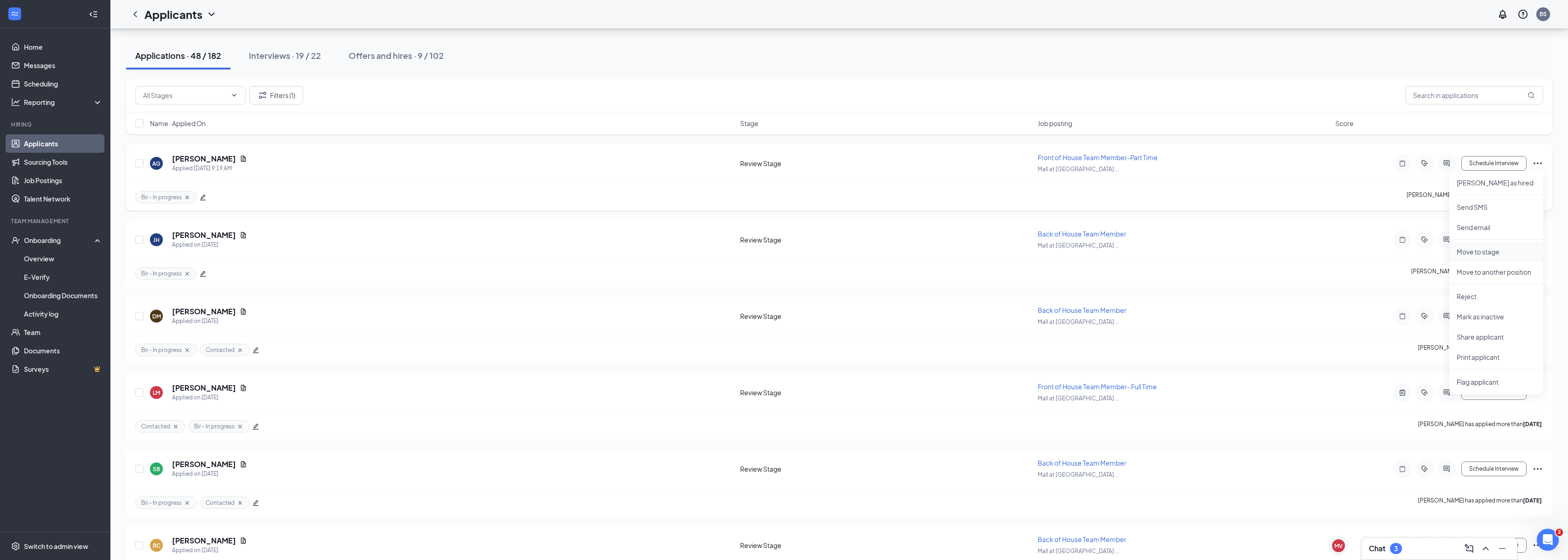
click at [1491, 257] on li "Move to stage" at bounding box center [1496, 251] width 94 height 20
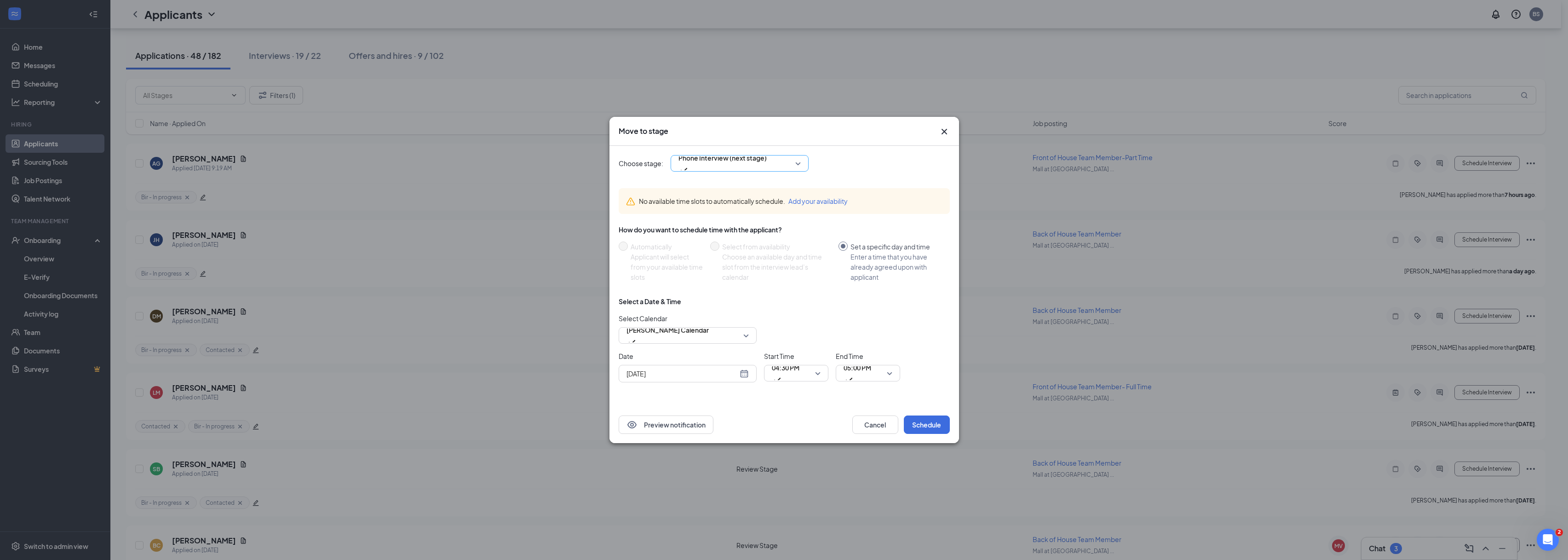
click at [790, 171] on div "Phone Interview (next stage)" at bounding box center [740, 163] width 138 height 17
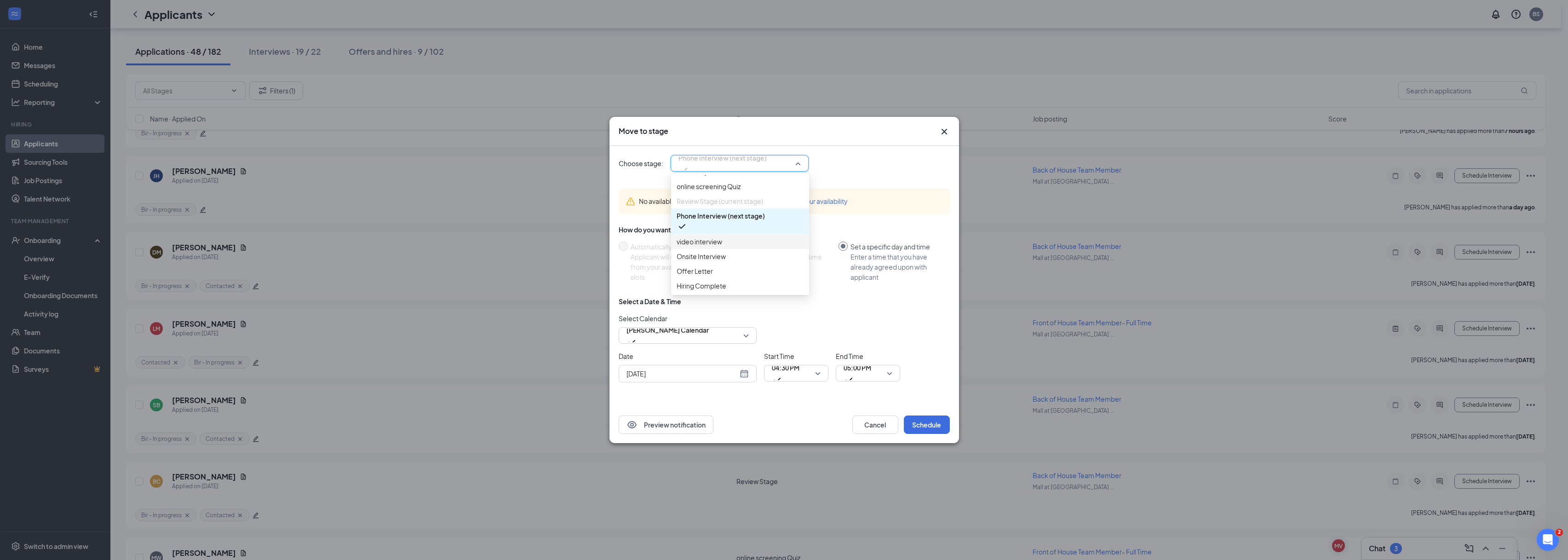
scroll to position [7, 0]
click at [727, 225] on span "Review Stage (current stage)" at bounding box center [720, 219] width 86 height 10
click at [726, 225] on span "Review Stage (current stage)" at bounding box center [720, 219] width 86 height 10
click at [770, 227] on div "Review Stage (current stage)" at bounding box center [740, 220] width 138 height 15
click at [773, 225] on span "Review Stage (current stage)" at bounding box center [740, 219] width 127 height 10
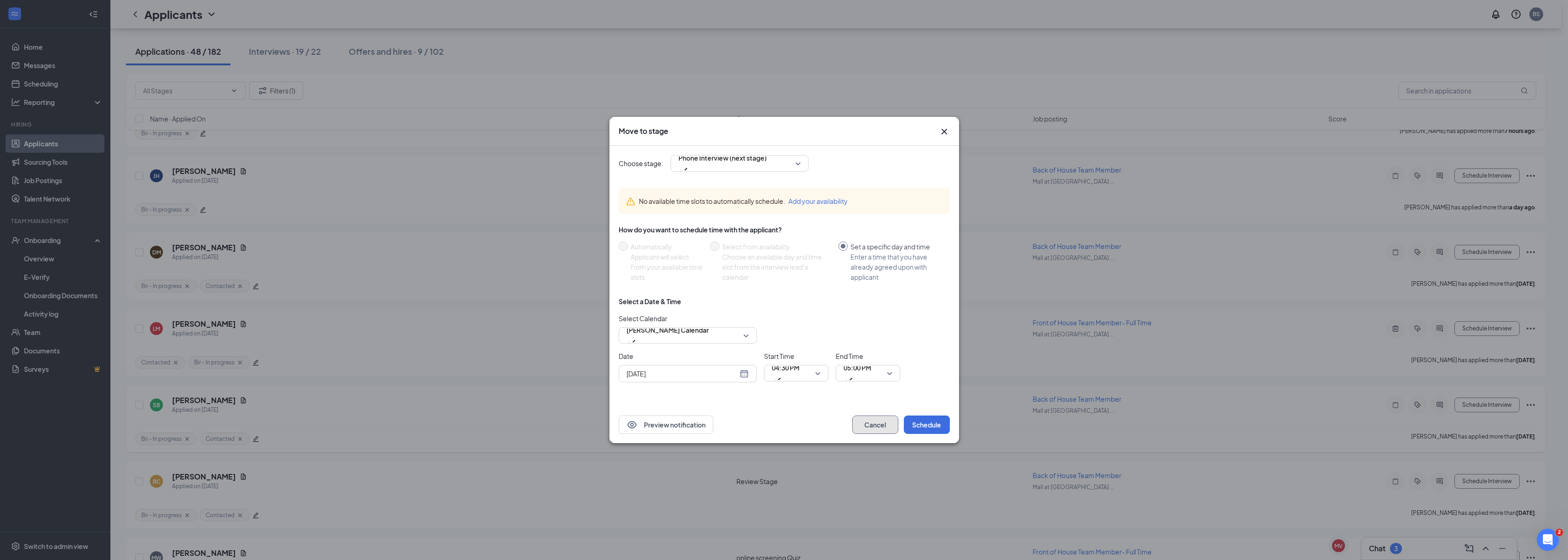
click at [877, 419] on button "Cancel" at bounding box center [875, 424] width 46 height 18
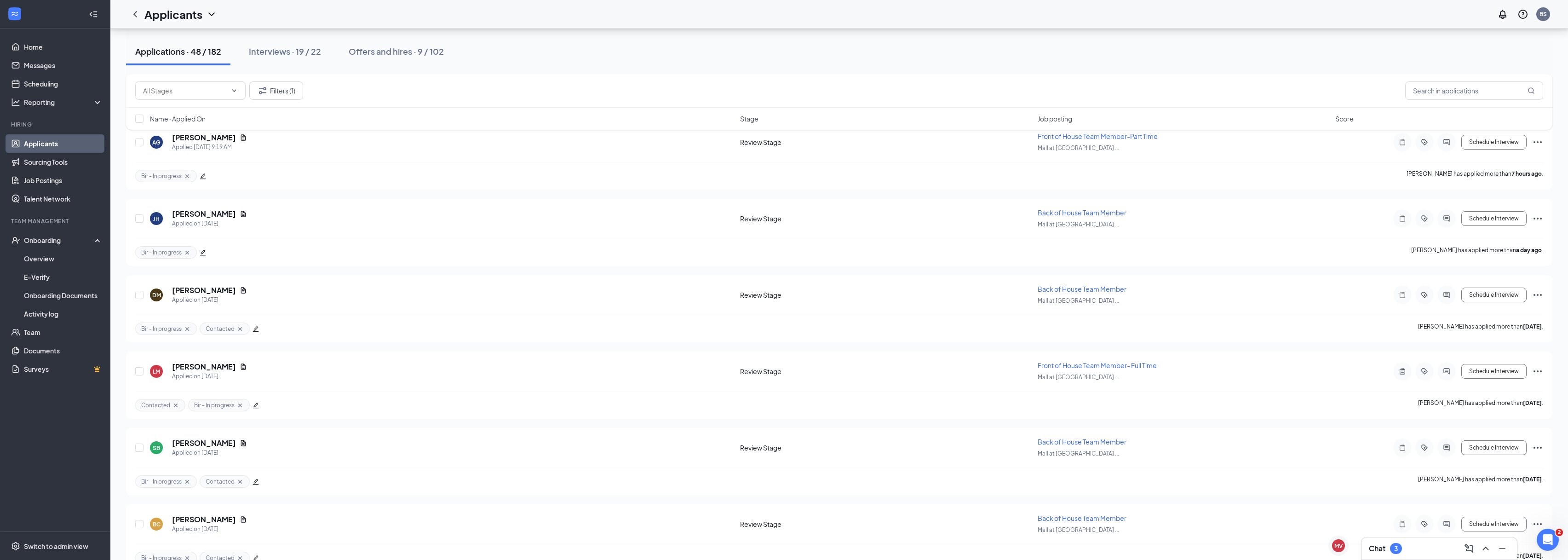
scroll to position [0, 0]
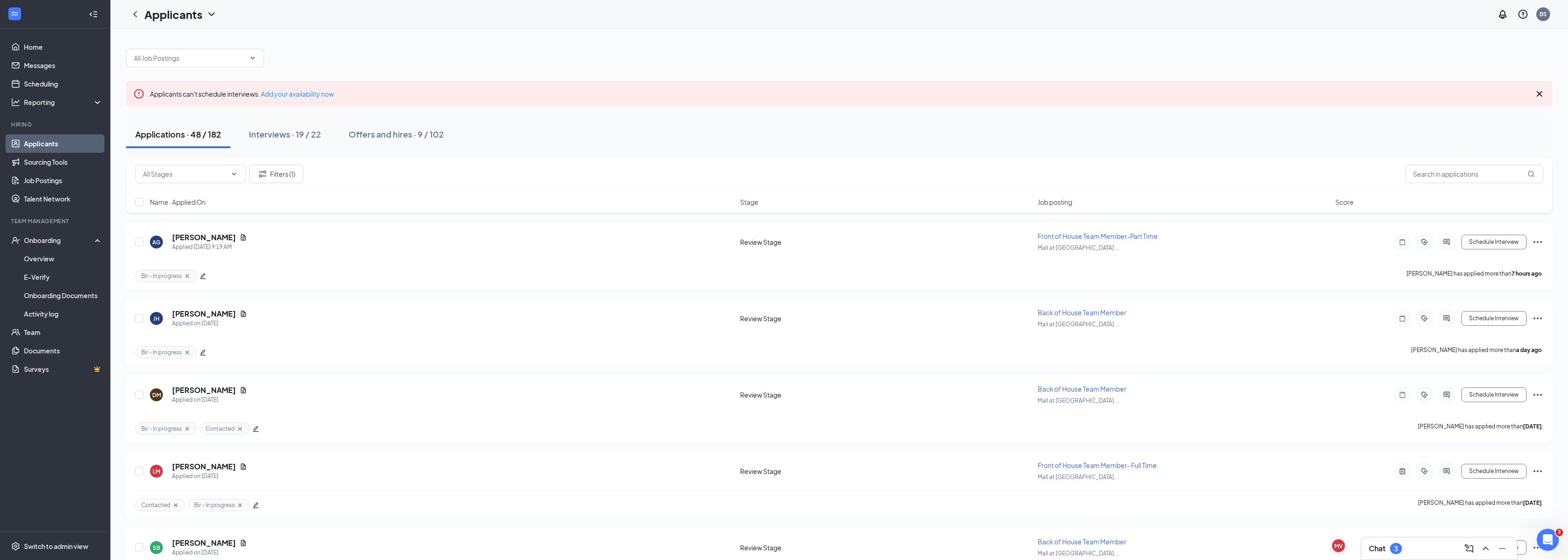
click at [300, 129] on div "Interviews · 19 / 22" at bounding box center [285, 134] width 72 height 12
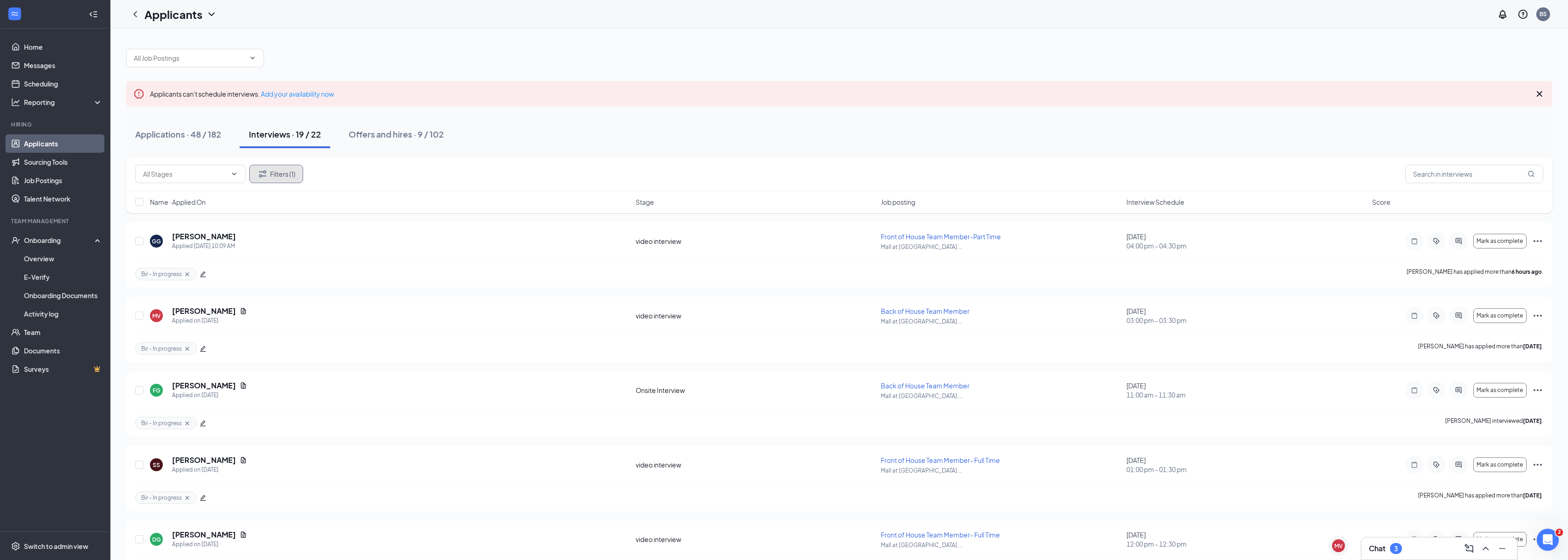
click at [274, 174] on button "Filters (1)" at bounding box center [276, 174] width 54 height 18
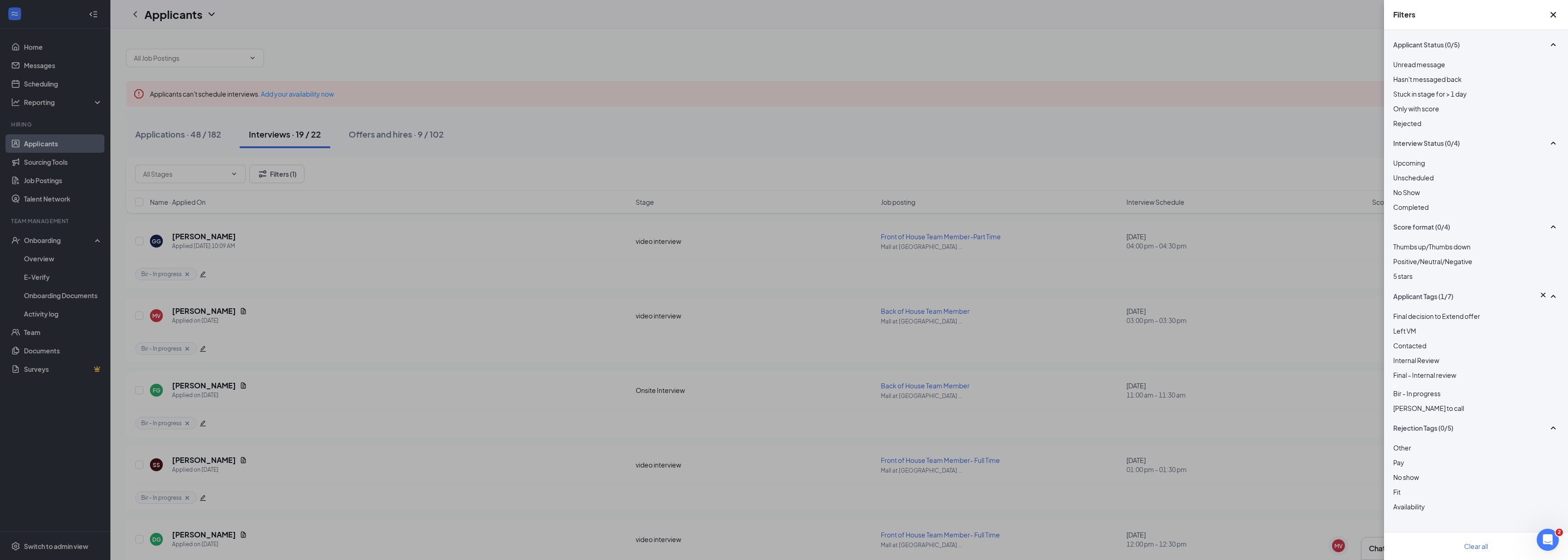
drag, startPoint x: 1149, startPoint y: 164, endPoint x: 1024, endPoint y: 160, distance: 125.1
click at [1149, 164] on div "Filters Applicant Status (0/5) Unread message Hasn't messaged back Stuck in sta…" at bounding box center [784, 280] width 1568 height 560
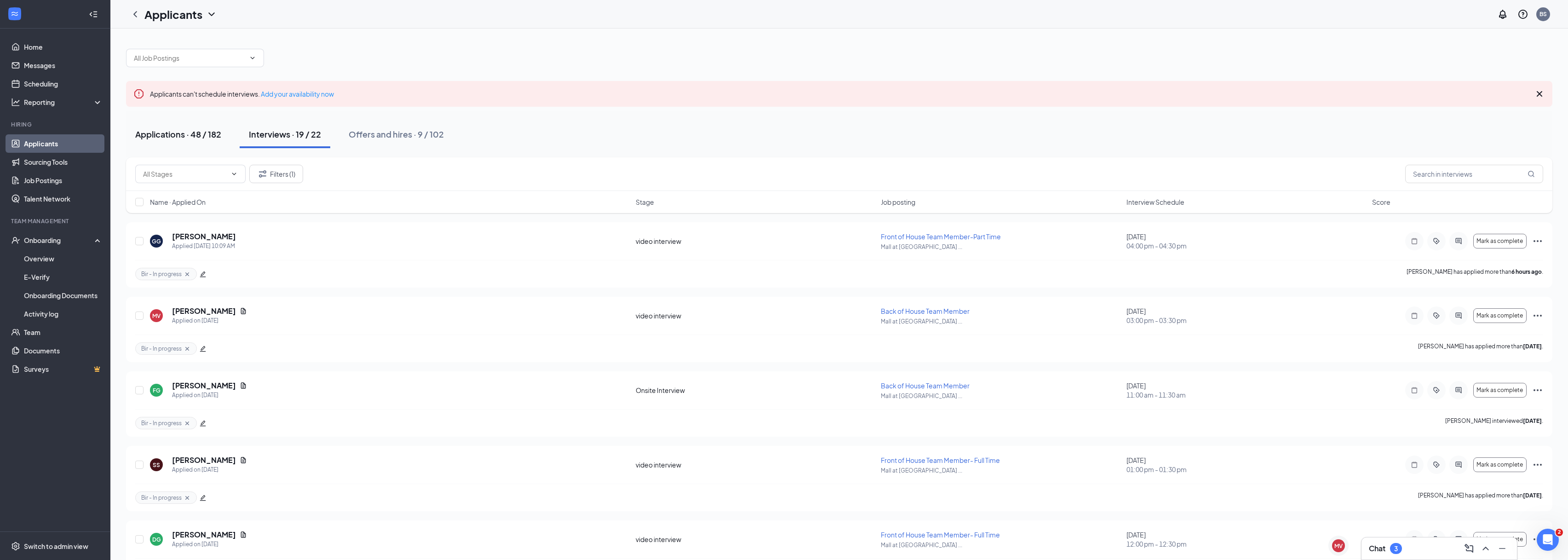
click at [185, 136] on div "Applications · 48 / 182" at bounding box center [178, 134] width 86 height 12
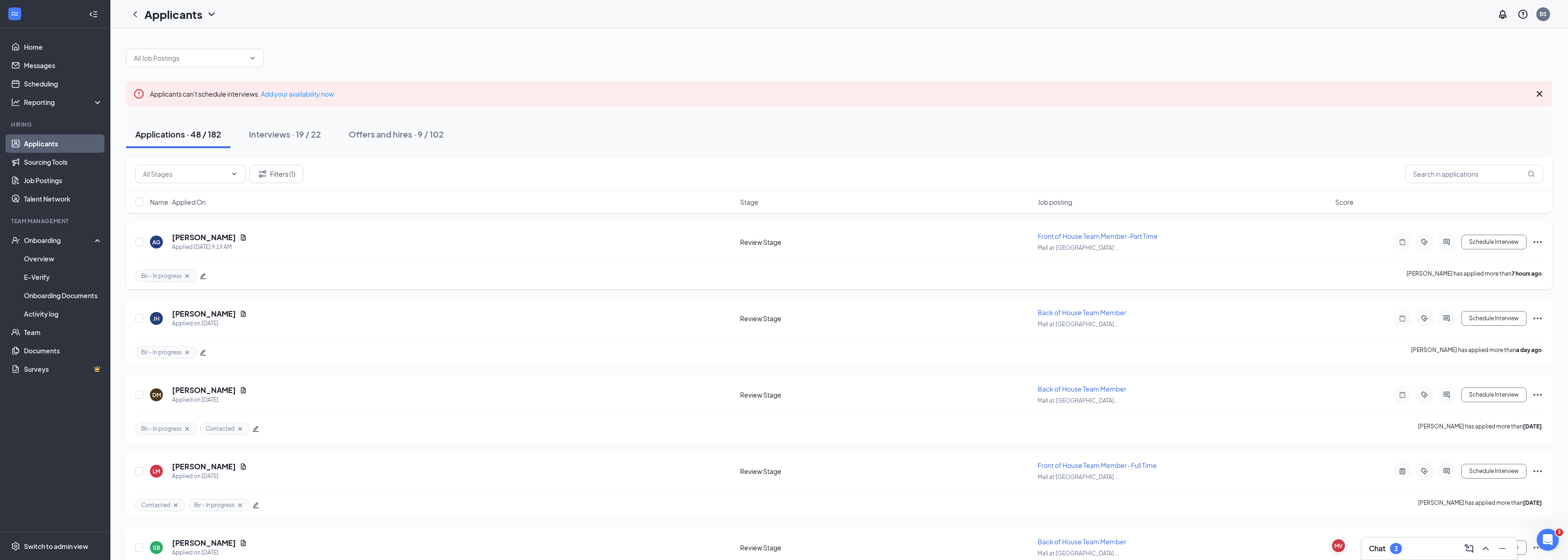
click at [1536, 242] on icon "Ellipses" at bounding box center [1537, 242] width 11 height 11
click at [1472, 333] on p "Move to stage" at bounding box center [1496, 330] width 79 height 9
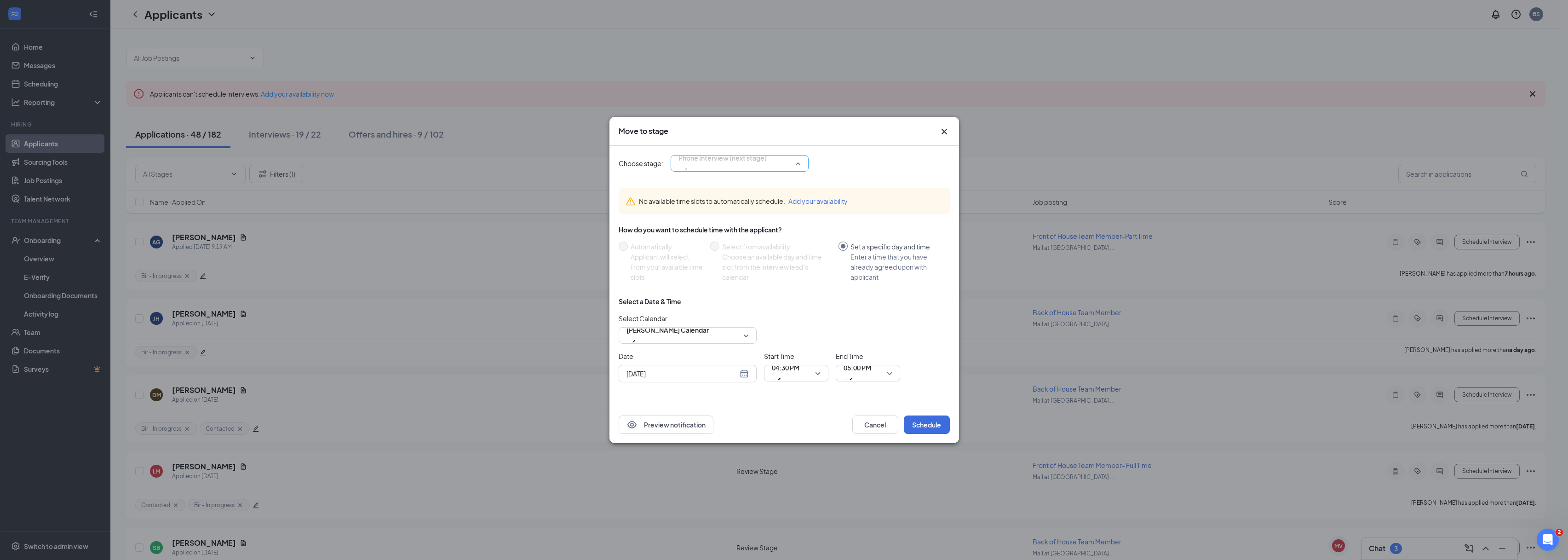
click at [767, 168] on span "Phone Interview (next stage)" at bounding box center [723, 163] width 88 height 25
click at [716, 237] on span "video interview" at bounding box center [699, 241] width 45 height 10
click at [742, 374] on div "[DATE]" at bounding box center [688, 374] width 122 height 10
type input "[DATE]"
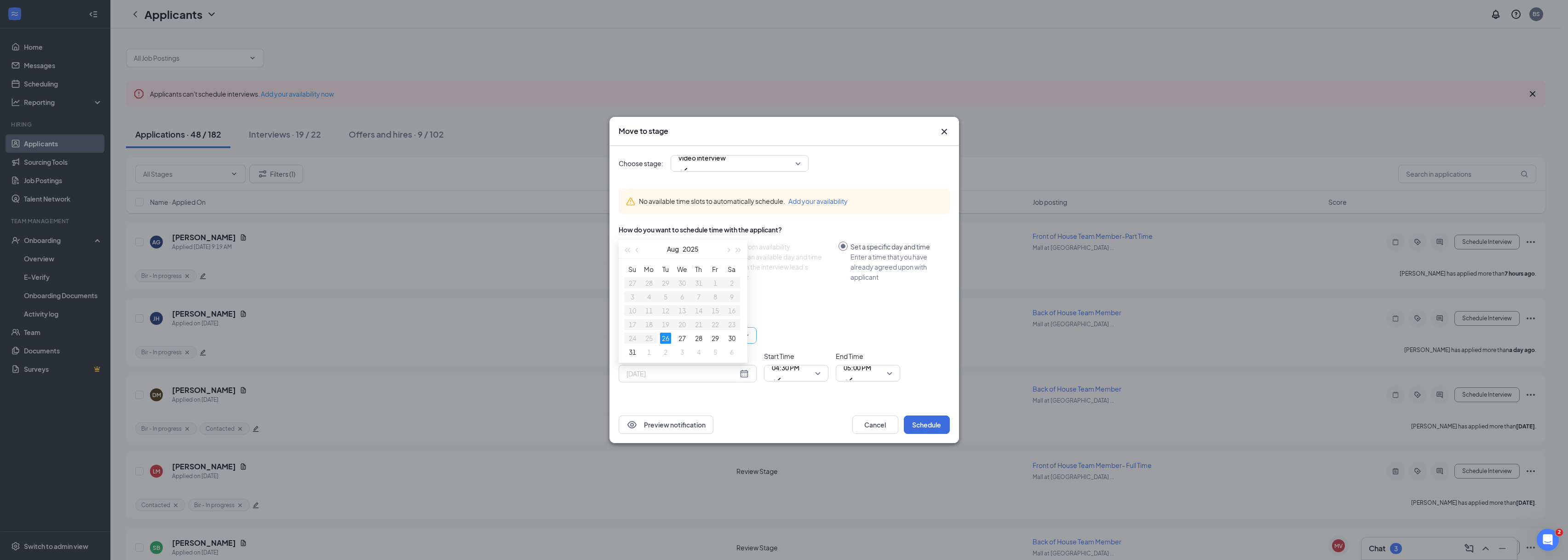
click at [715, 339] on div "29" at bounding box center [715, 338] width 11 height 11
click at [819, 374] on span "04:30 PM" at bounding box center [796, 373] width 49 height 14
click at [871, 372] on span "05:00 PM" at bounding box center [857, 373] width 28 height 25
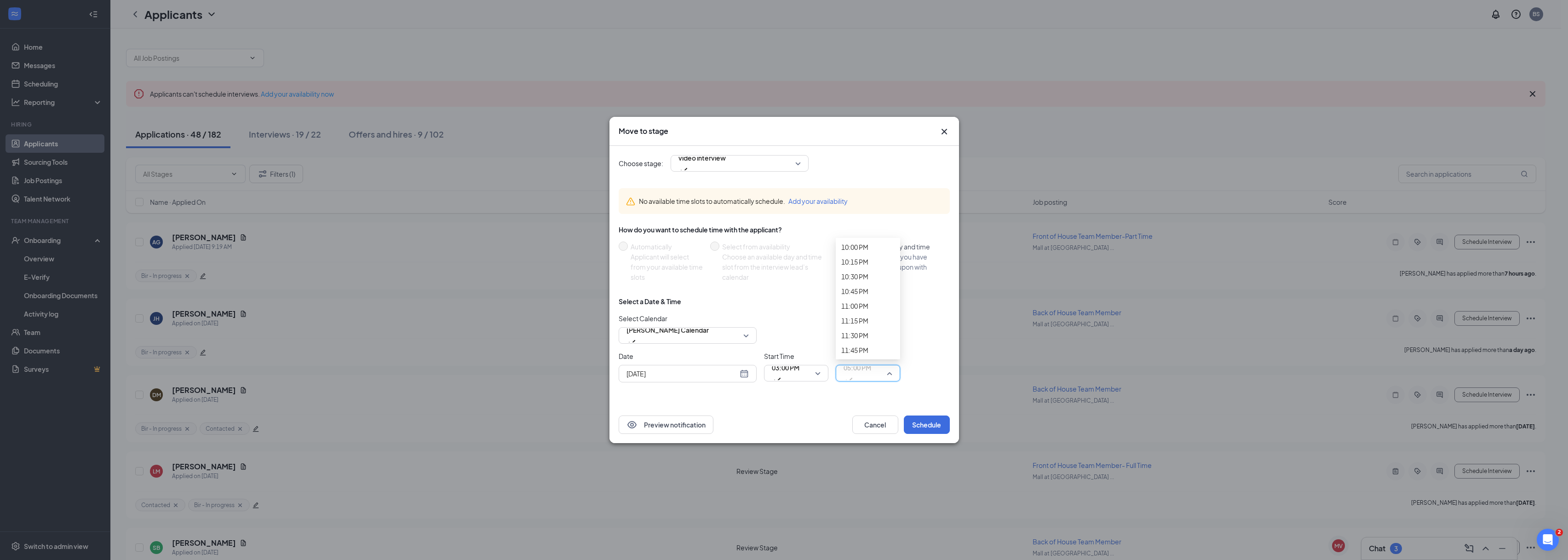
scroll to position [1279, 0]
click at [909, 426] on button "Schedule" at bounding box center [926, 424] width 46 height 18
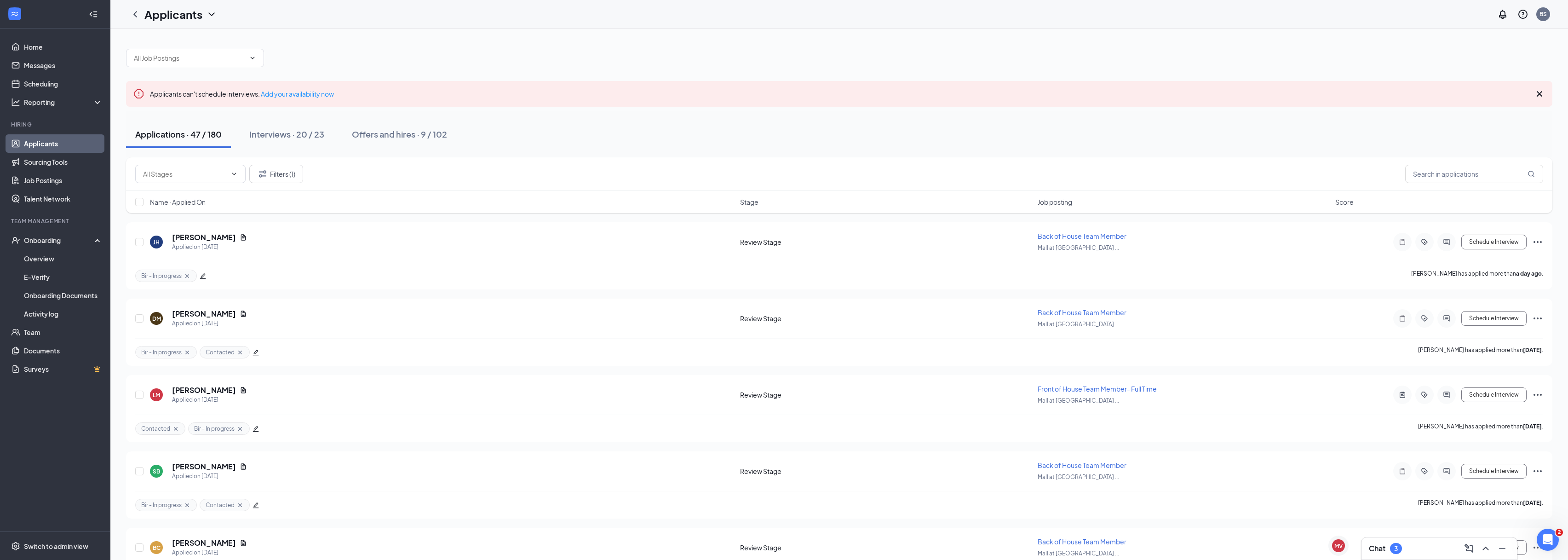
click at [1383, 549] on h3 "Chat" at bounding box center [1377, 548] width 17 height 10
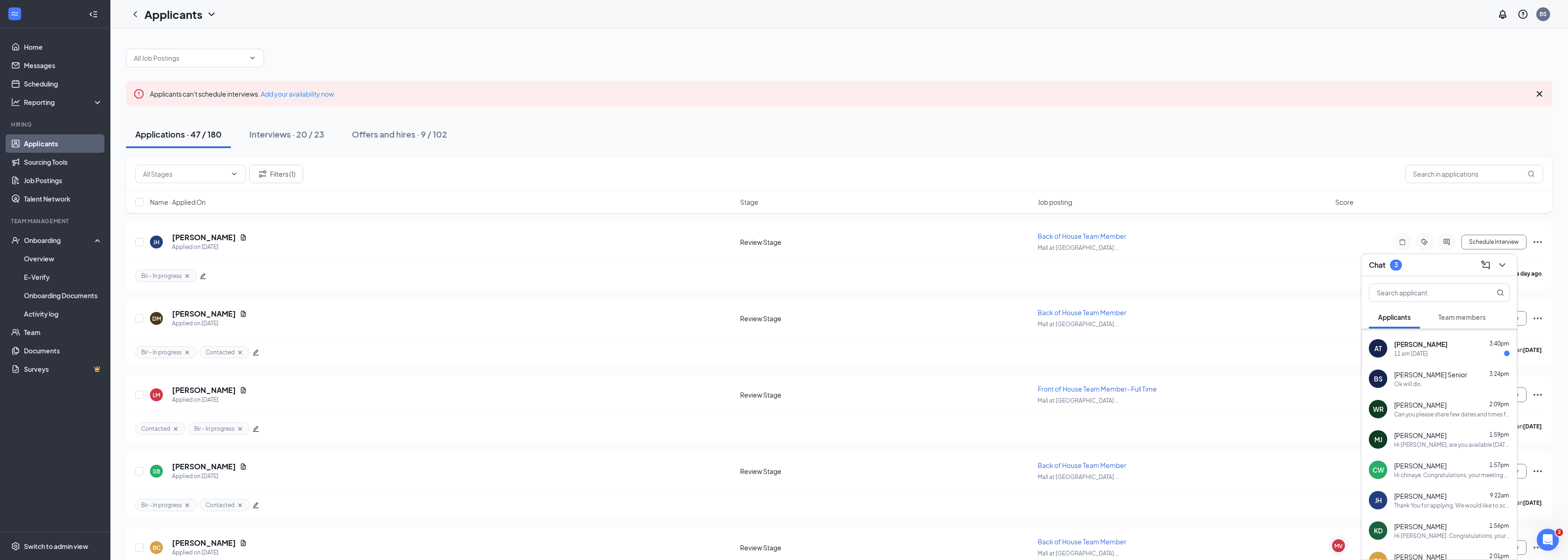
scroll to position [216, 0]
click at [1438, 344] on div "11 am [DATE]" at bounding box center [1451, 345] width 116 height 8
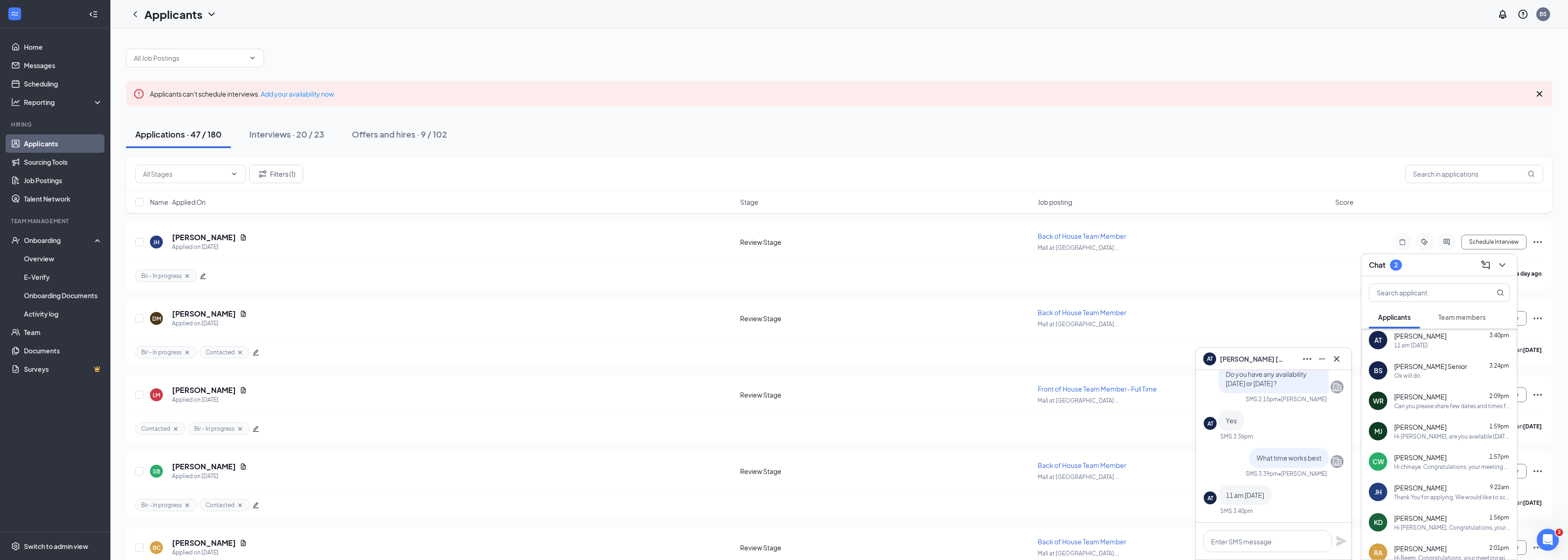
click at [1242, 358] on span "[PERSON_NAME]" at bounding box center [1251, 359] width 64 height 10
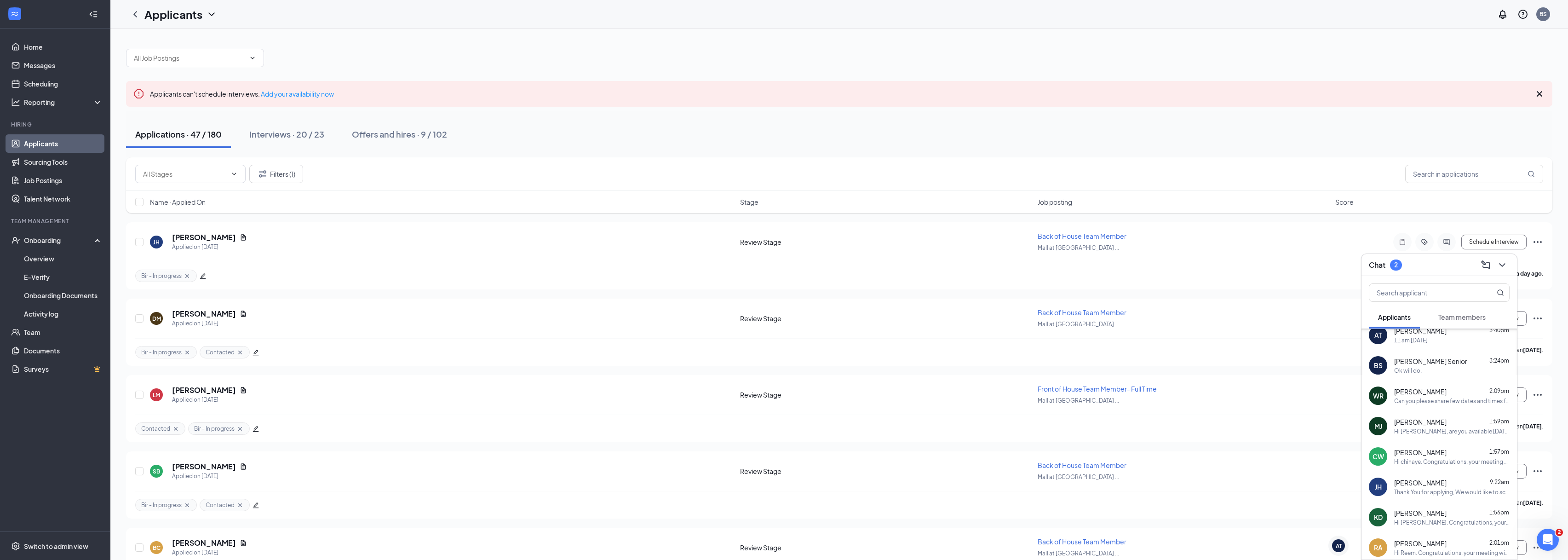
scroll to position [222, 0]
click at [1440, 336] on div "11 am [DATE]" at bounding box center [1451, 339] width 116 height 8
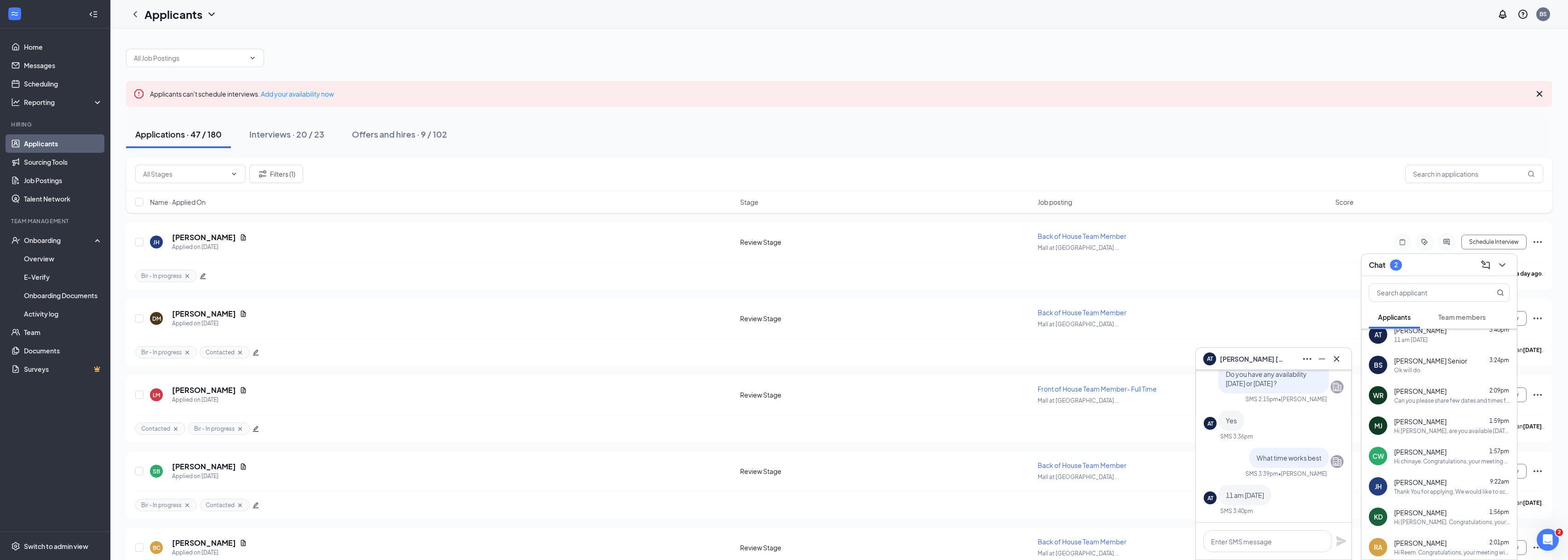
click at [1247, 361] on span "[PERSON_NAME]" at bounding box center [1251, 359] width 64 height 10
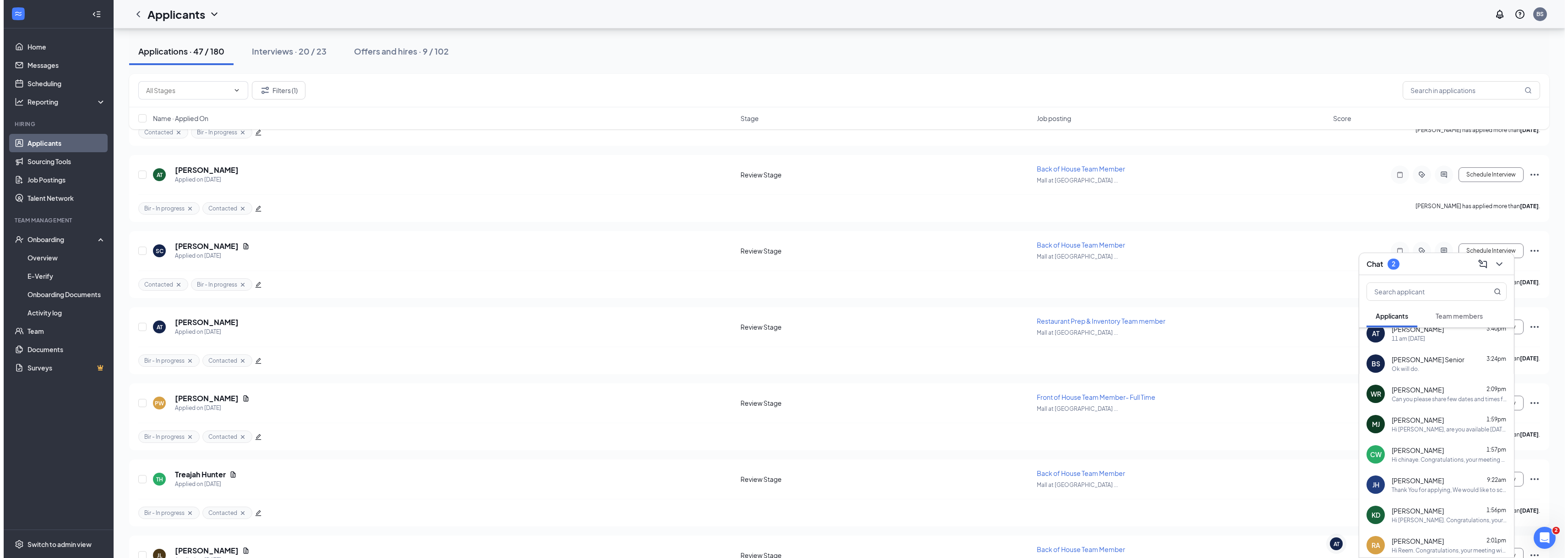
scroll to position [605, 0]
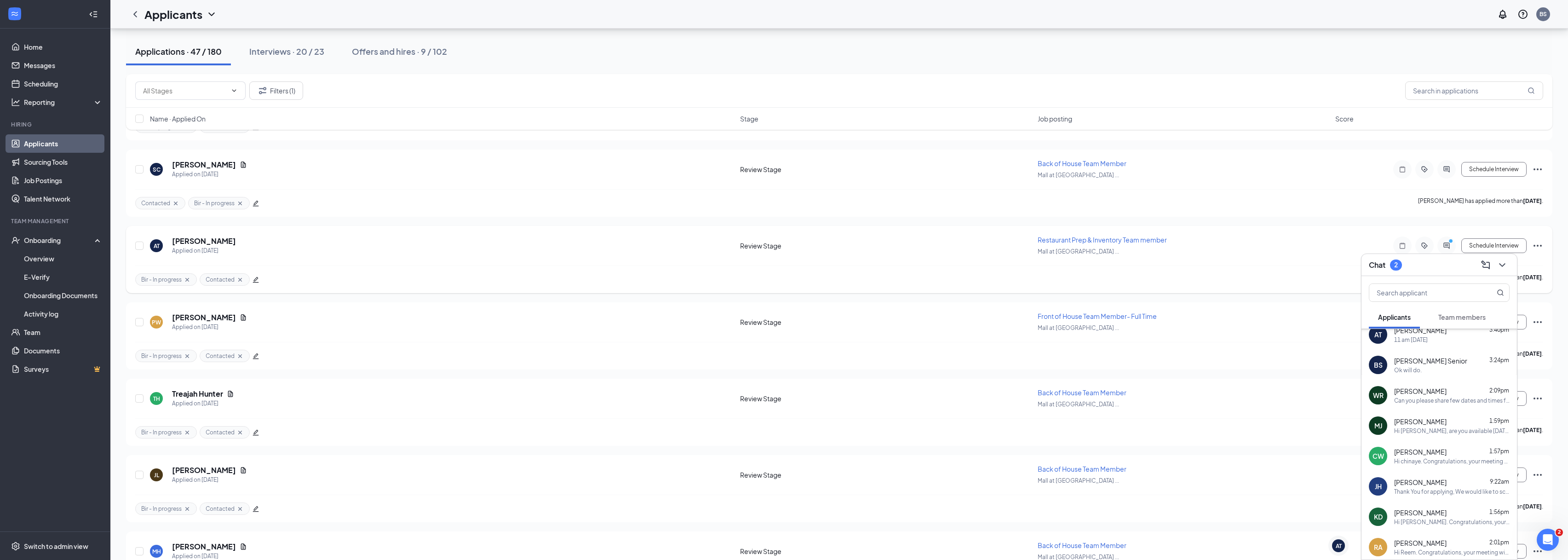
click at [210, 241] on h5 "[PERSON_NAME]" at bounding box center [204, 241] width 64 height 10
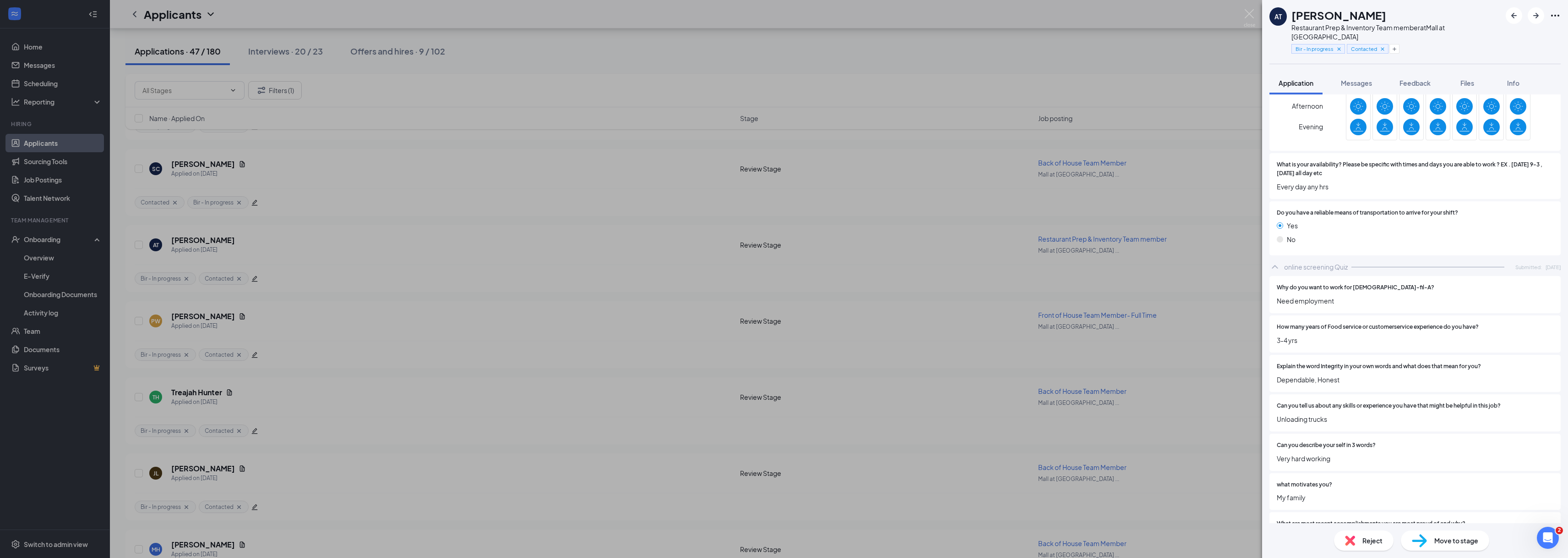
scroll to position [662, 0]
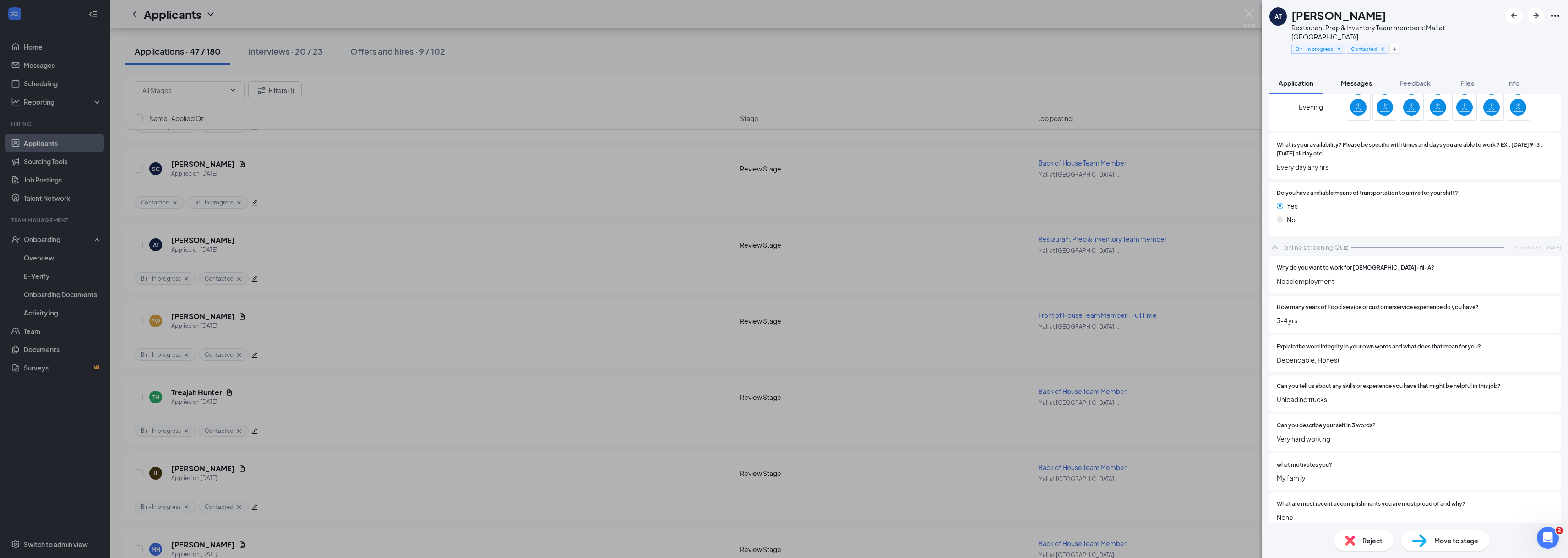
click at [1353, 83] on span "Messages" at bounding box center [1356, 83] width 31 height 9
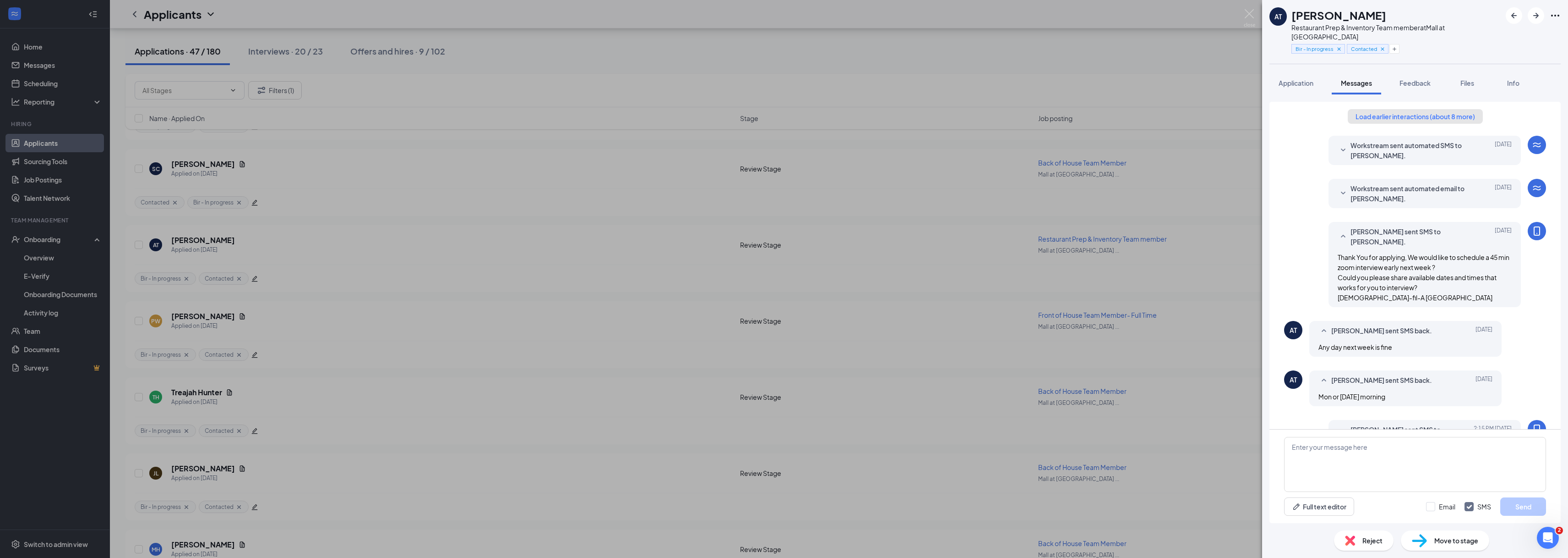
click at [1389, 121] on button "Load earlier interactions (about 8 more)" at bounding box center [1415, 116] width 135 height 15
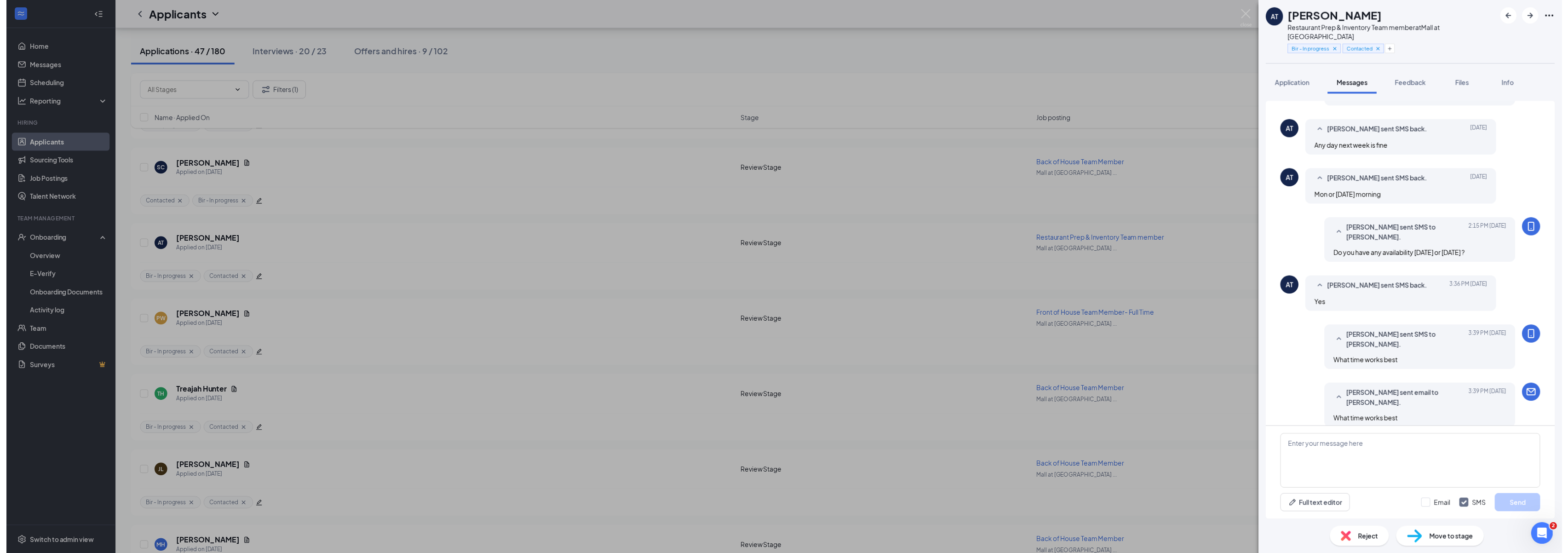
scroll to position [372, 0]
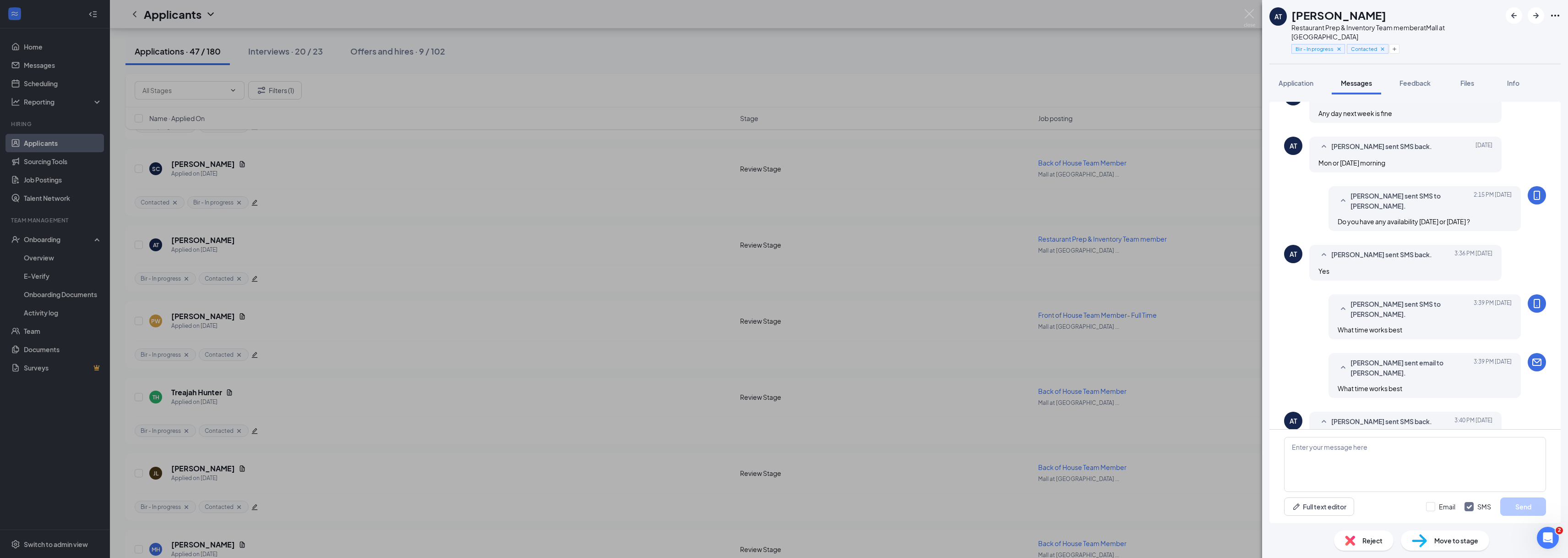
drag, startPoint x: 631, startPoint y: 40, endPoint x: 456, endPoint y: 31, distance: 175.2
click at [631, 40] on div "AT [PERSON_NAME] Restaurant Prep & Inventory Team member at [GEOGRAPHIC_DATA] a…" at bounding box center [784, 279] width 1568 height 558
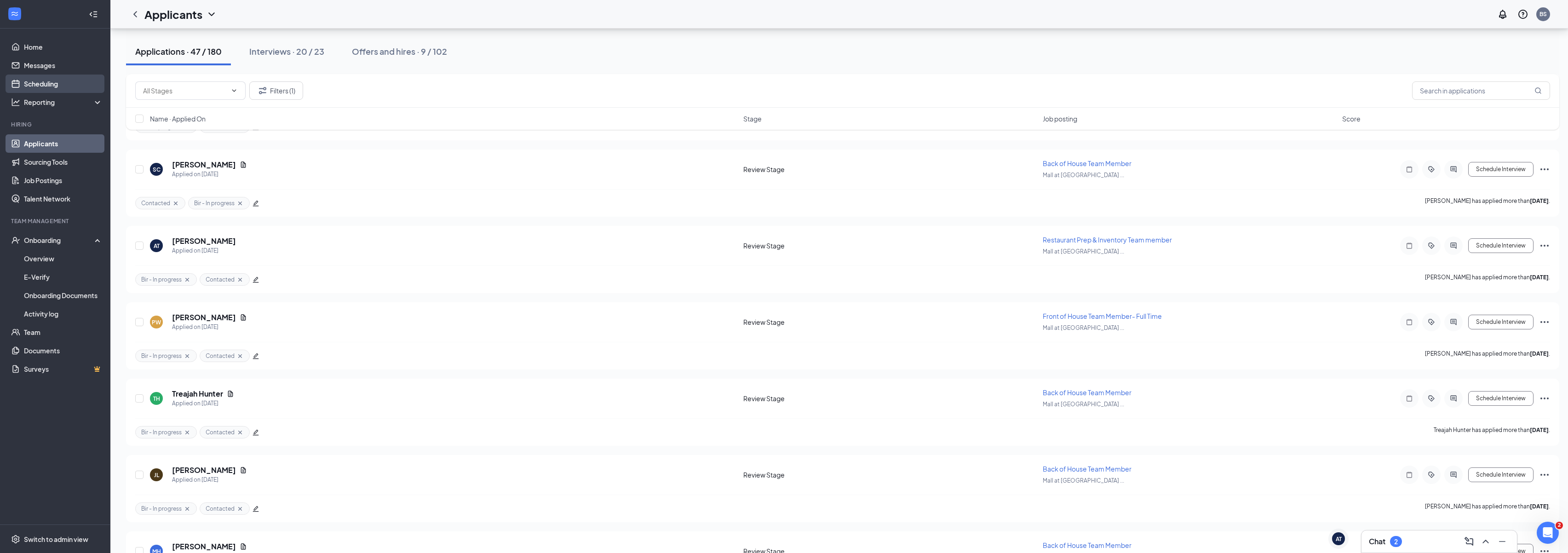
click at [47, 83] on link "Scheduling" at bounding box center [63, 84] width 79 height 18
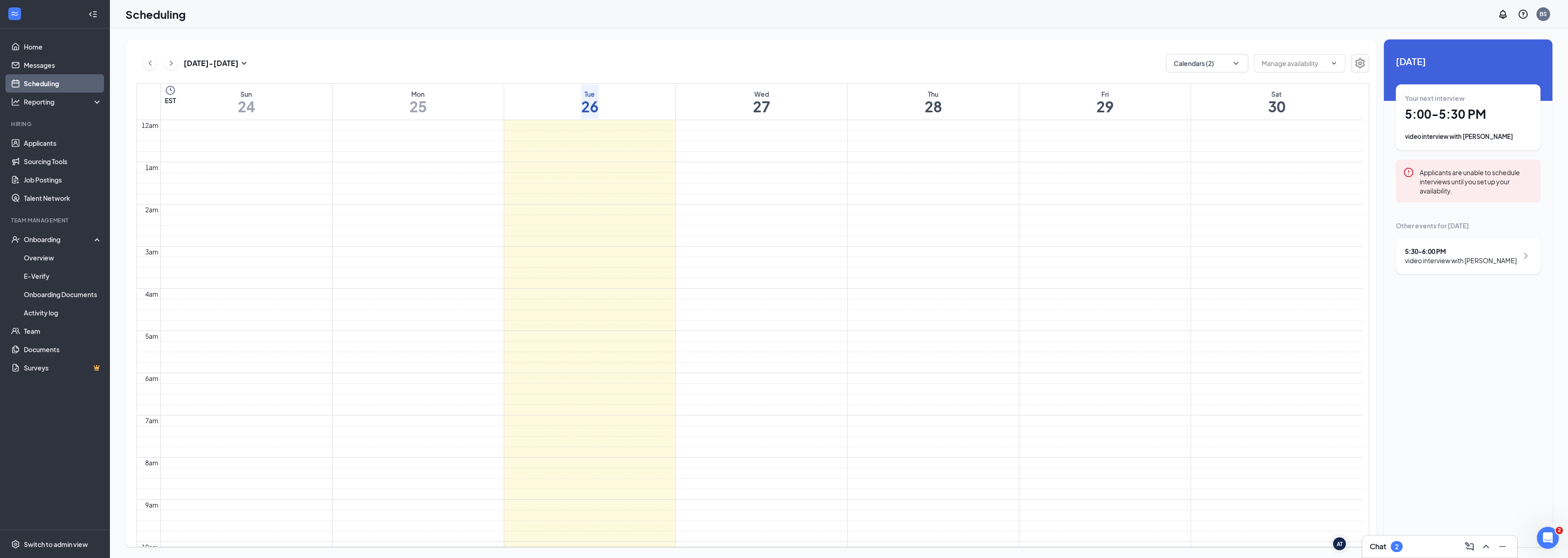
scroll to position [451, 0]
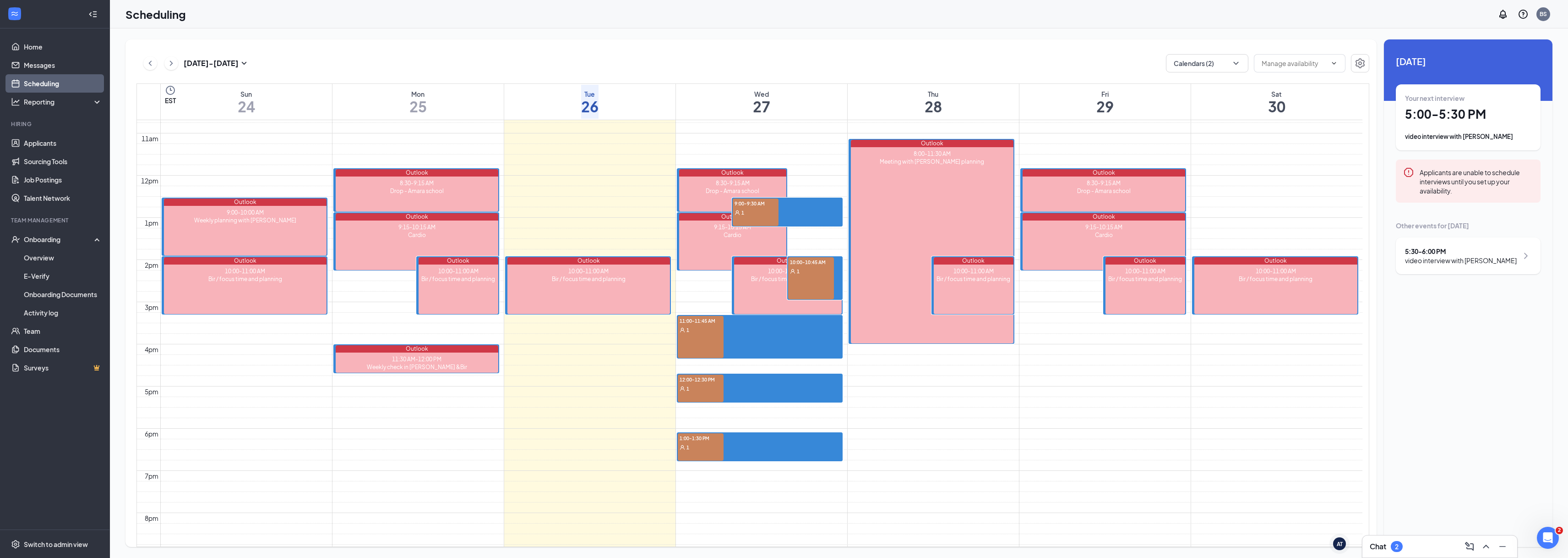
click at [701, 332] on div "11:00-11:45 AM 1" at bounding box center [700, 336] width 46 height 42
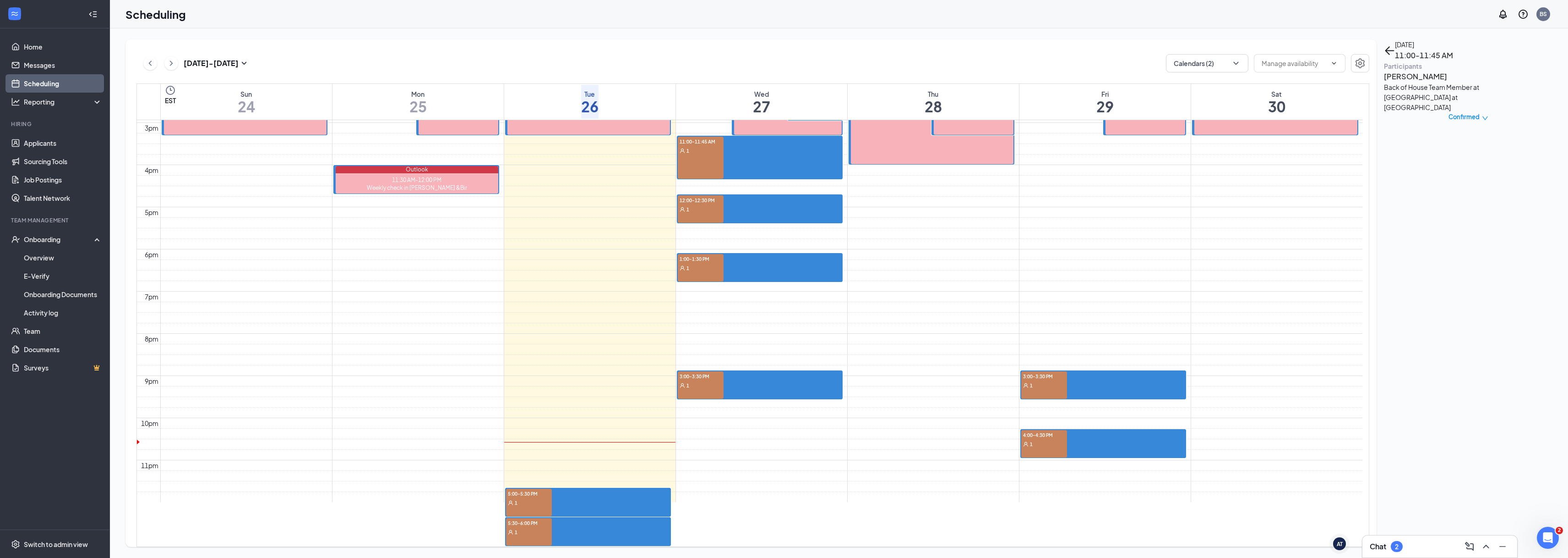
scroll to position [595, 0]
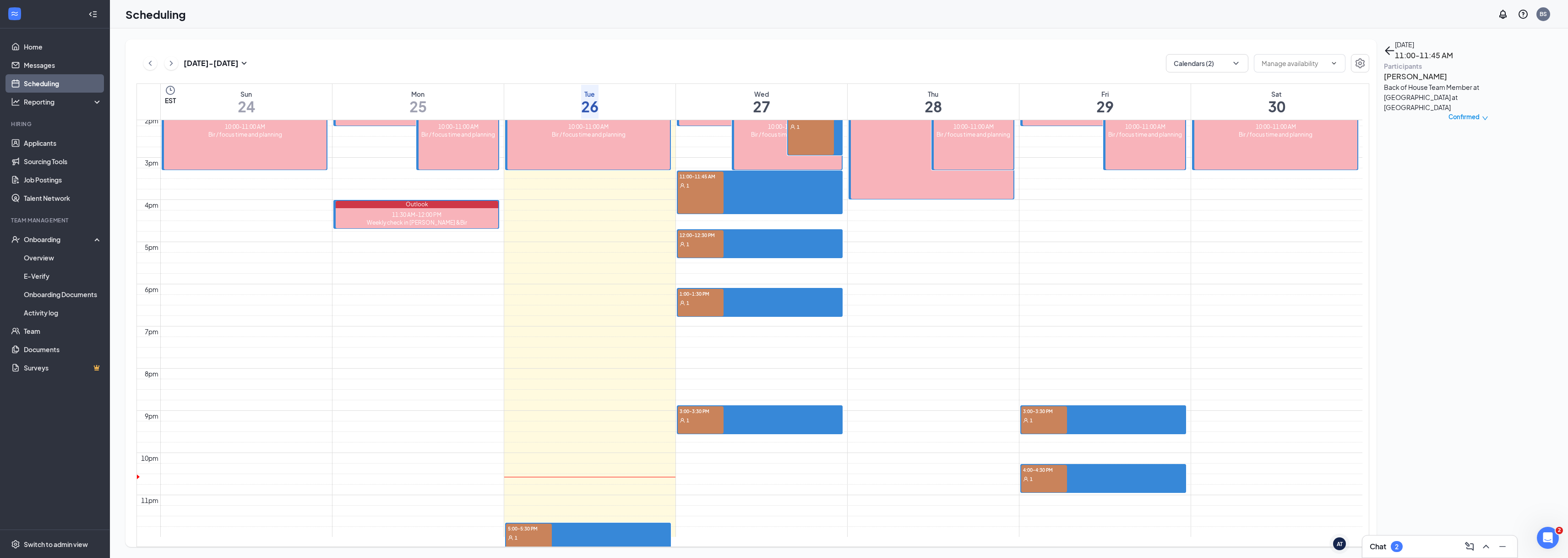
click at [1382, 548] on h3 "Chat" at bounding box center [1377, 546] width 16 height 10
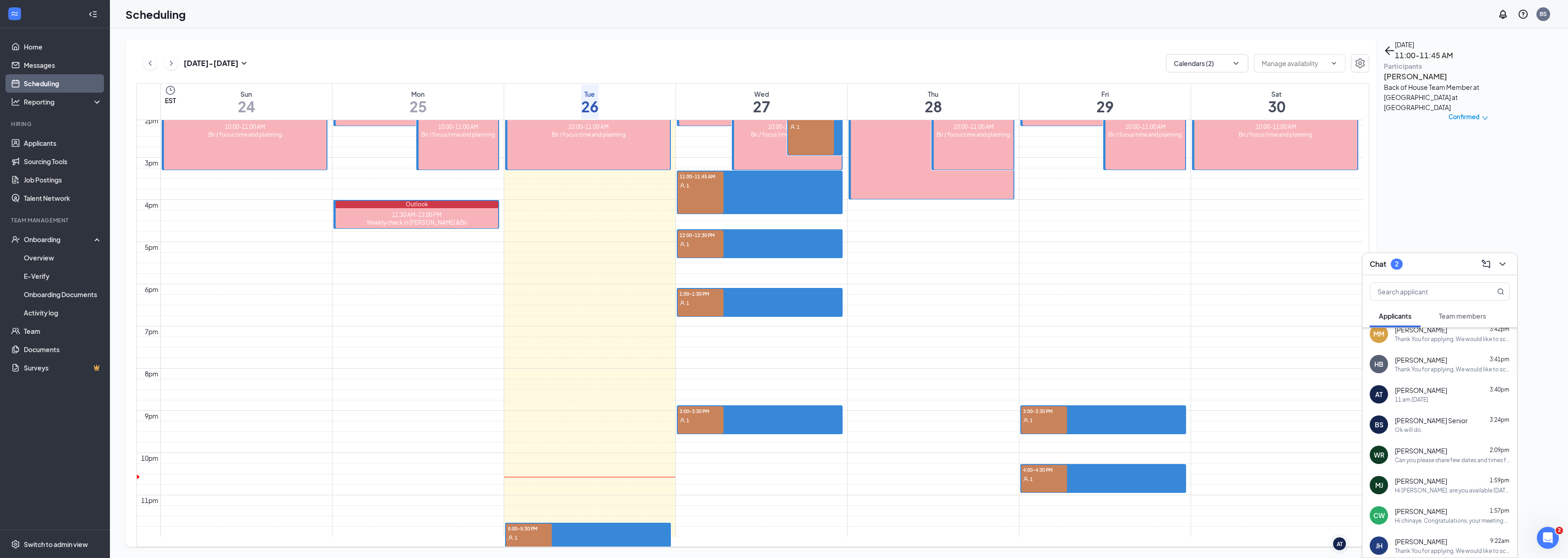
scroll to position [208, 0]
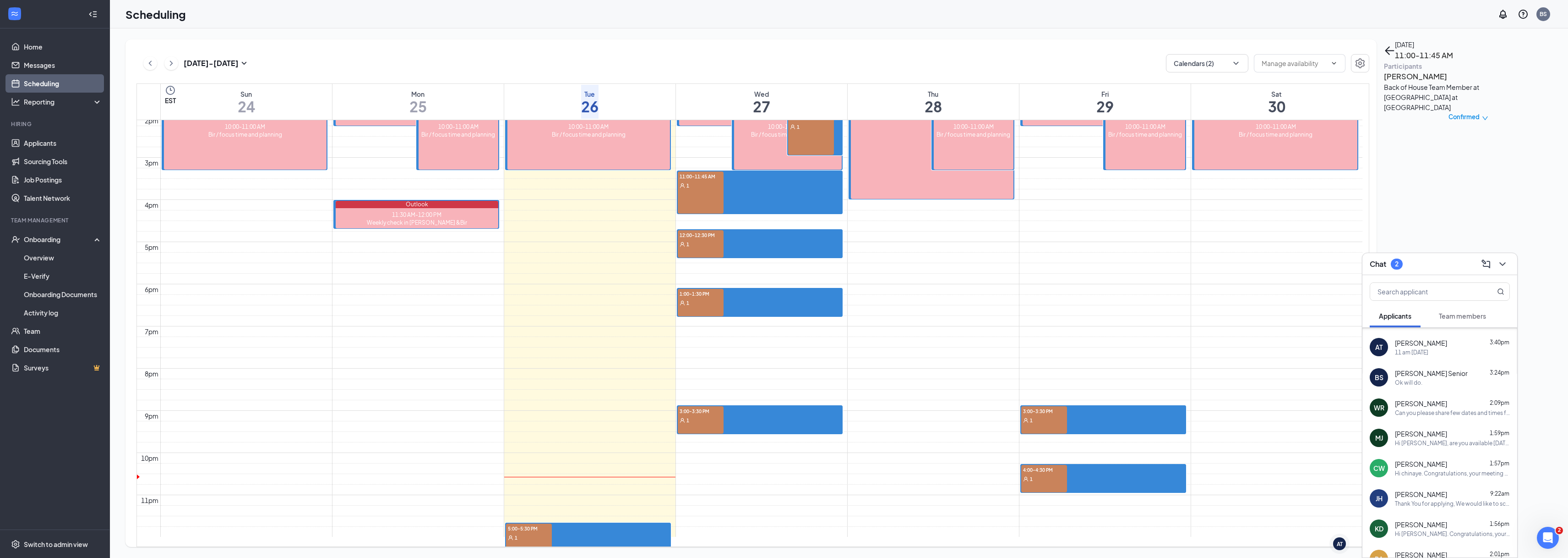
click at [1427, 357] on div "AT [PERSON_NAME] 3:40pm 11 am [DATE]" at bounding box center [1440, 347] width 155 height 30
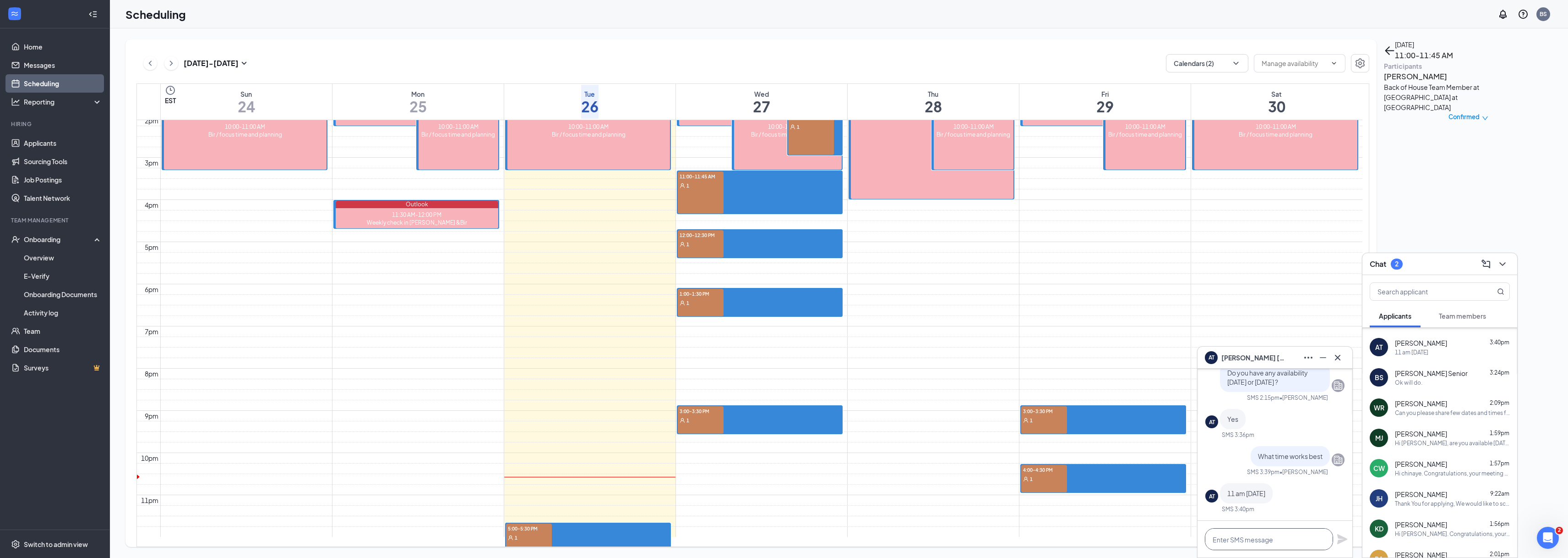
click at [1259, 540] on textarea at bounding box center [1269, 539] width 128 height 22
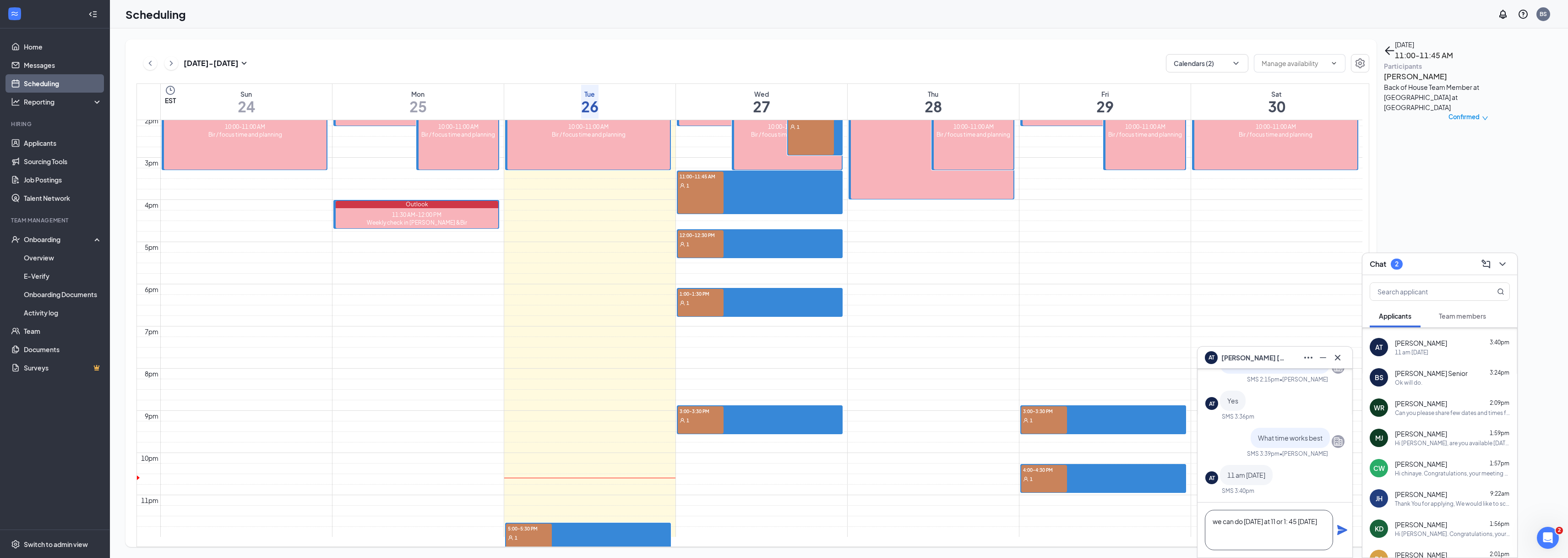
type textarea "we can do [DATE] at 11 or 1: 45 [DATE]"
click at [1335, 530] on div "we can do [DATE] at 11 or 1: 45 [DATE]" at bounding box center [1275, 530] width 155 height 55
click at [1342, 527] on icon "Plane" at bounding box center [1342, 529] width 10 height 10
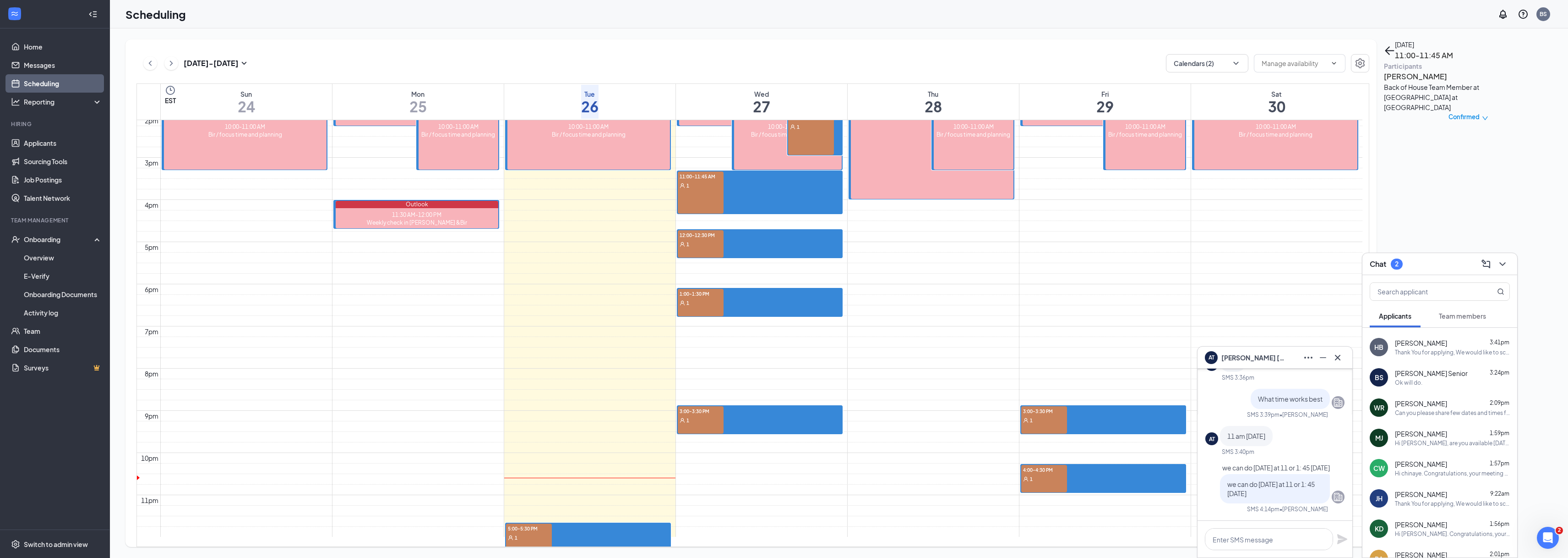
scroll to position [0, 0]
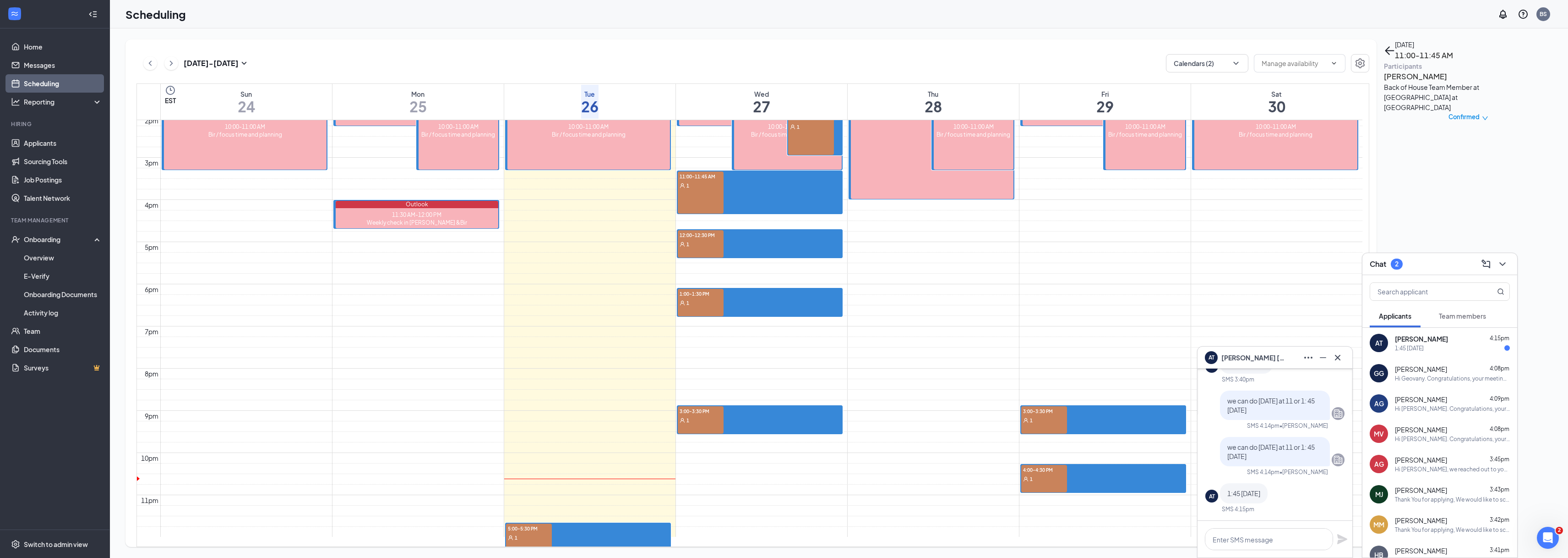
click at [1239, 358] on span "[PERSON_NAME]" at bounding box center [1253, 358] width 64 height 10
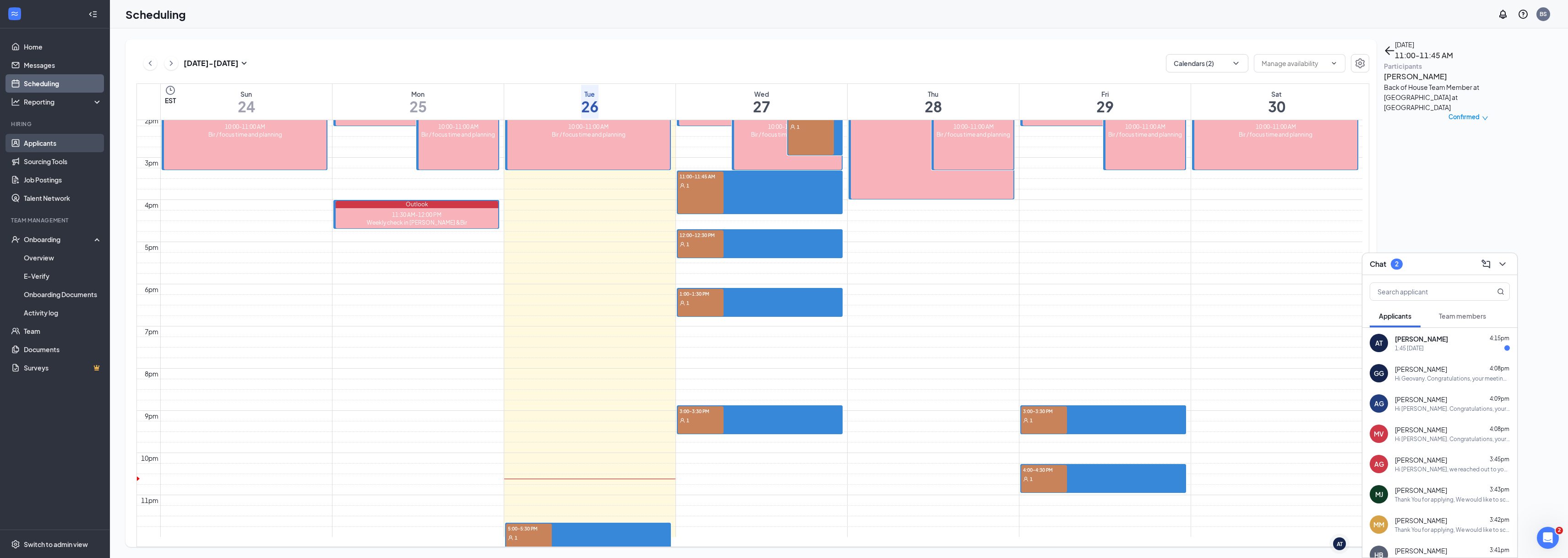
click at [28, 141] on link "Applicants" at bounding box center [63, 143] width 79 height 18
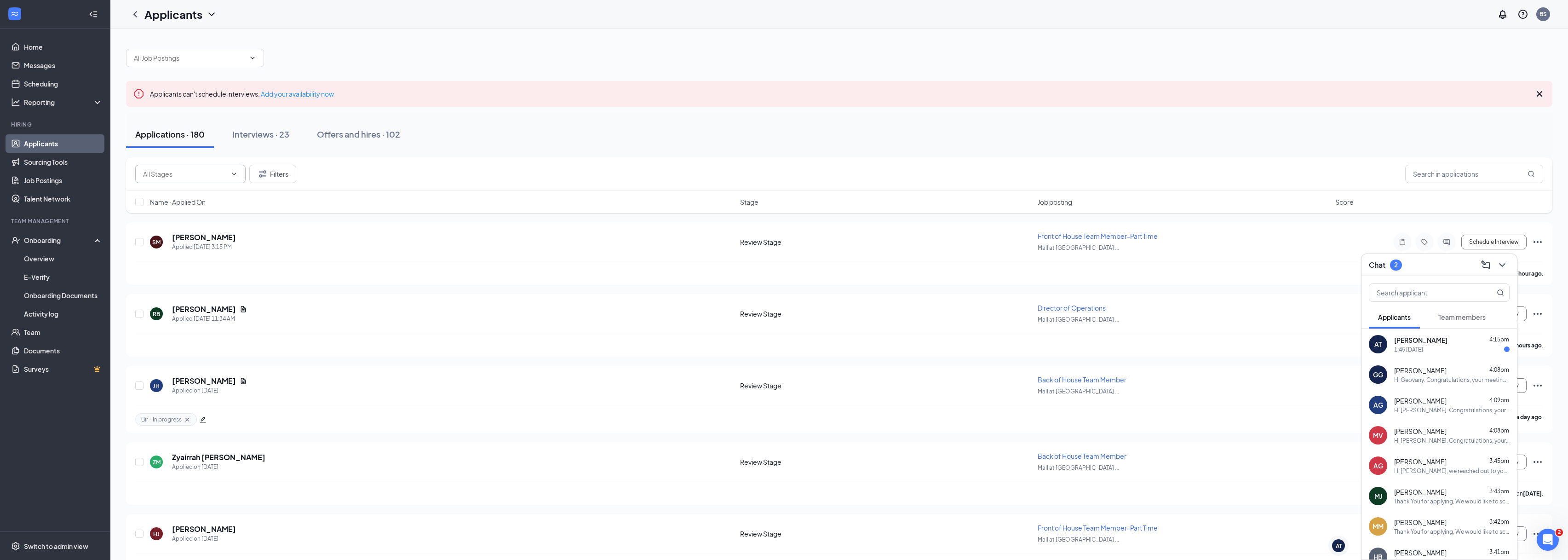
click at [192, 172] on input "text" at bounding box center [185, 174] width 84 height 10
click at [352, 156] on div "Applications · 180 Interviews · 23 Offers and hires · 102" at bounding box center [839, 134] width 1426 height 46
click at [1453, 174] on input "text" at bounding box center [1474, 174] width 138 height 18
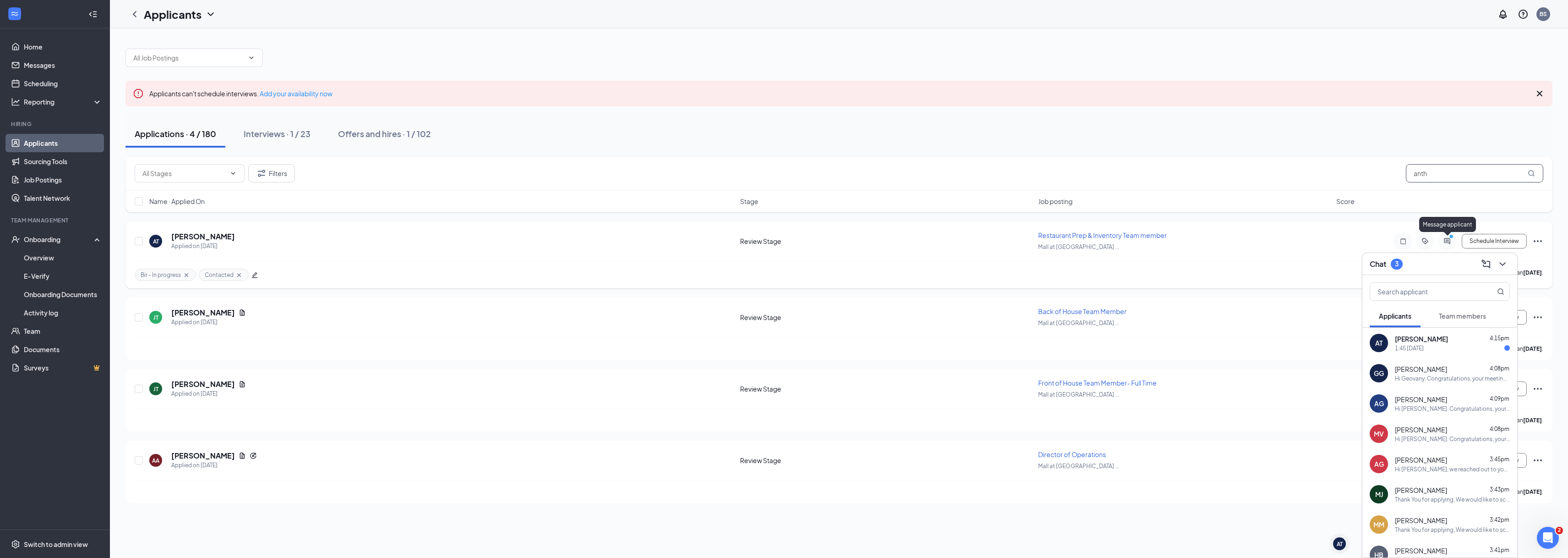
type input "anth"
click at [1449, 241] on icon "PrimaryDot" at bounding box center [1452, 238] width 11 height 7
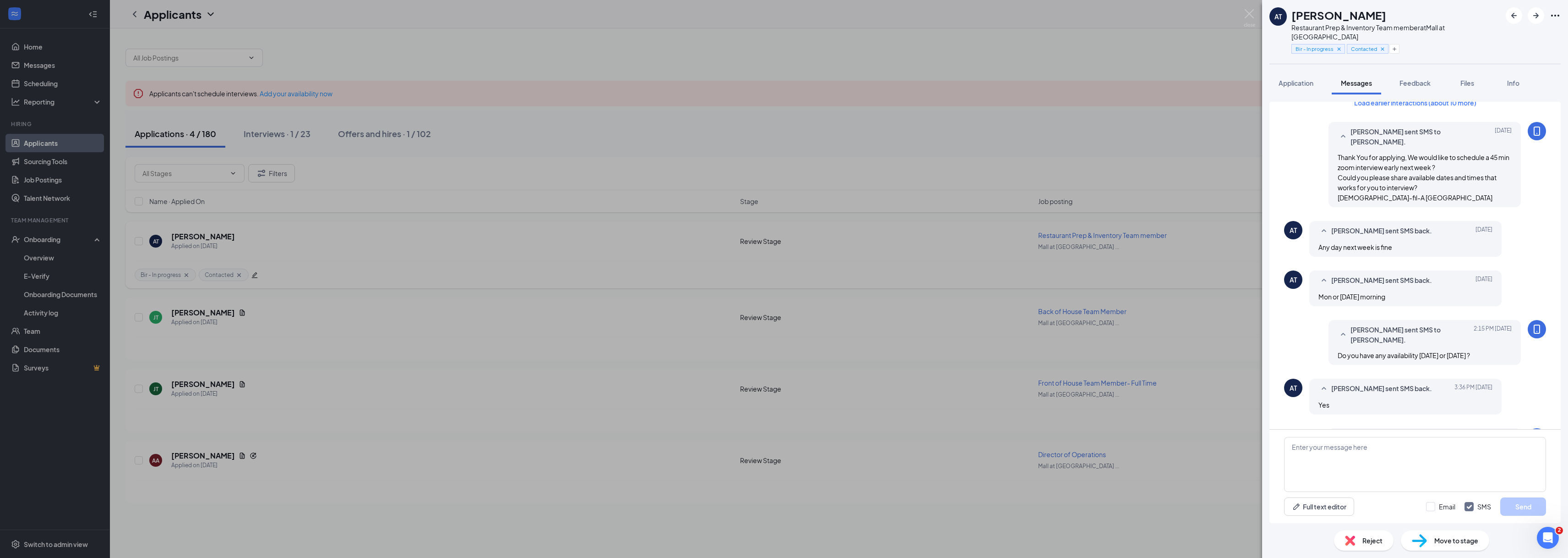
scroll to position [247, 0]
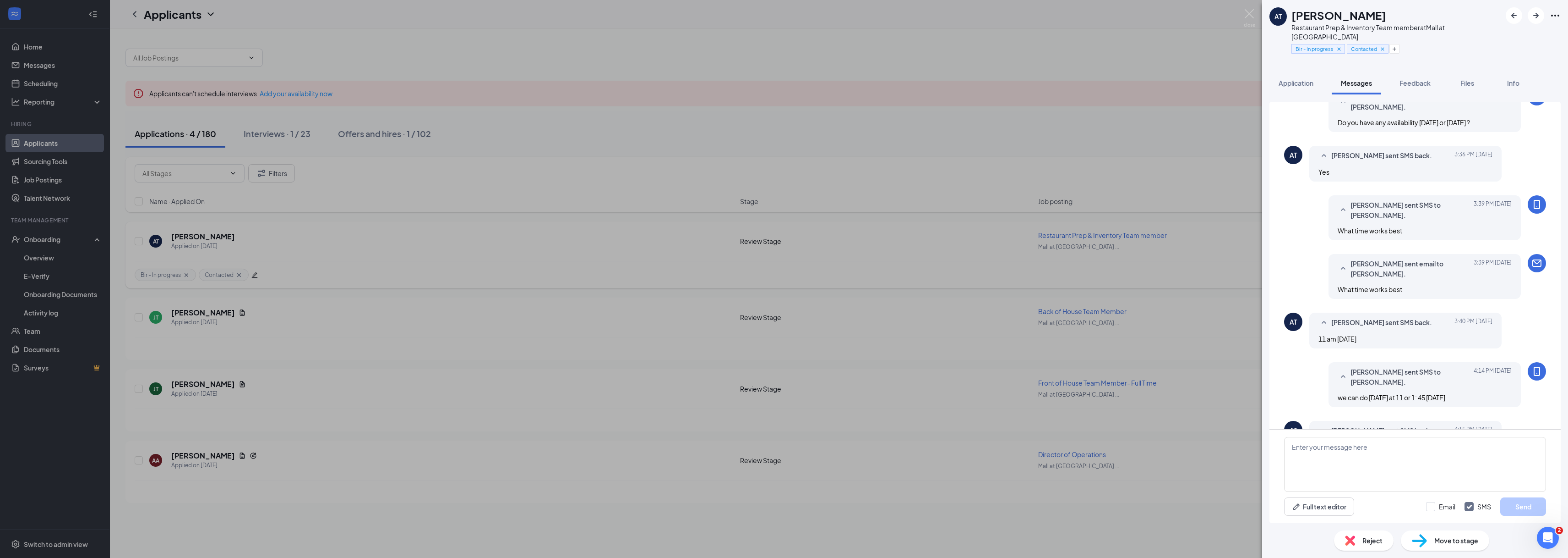
click at [1183, 228] on div "AT [PERSON_NAME] Restaurant Prep & Inventory Team member at [GEOGRAPHIC_DATA] a…" at bounding box center [784, 279] width 1568 height 558
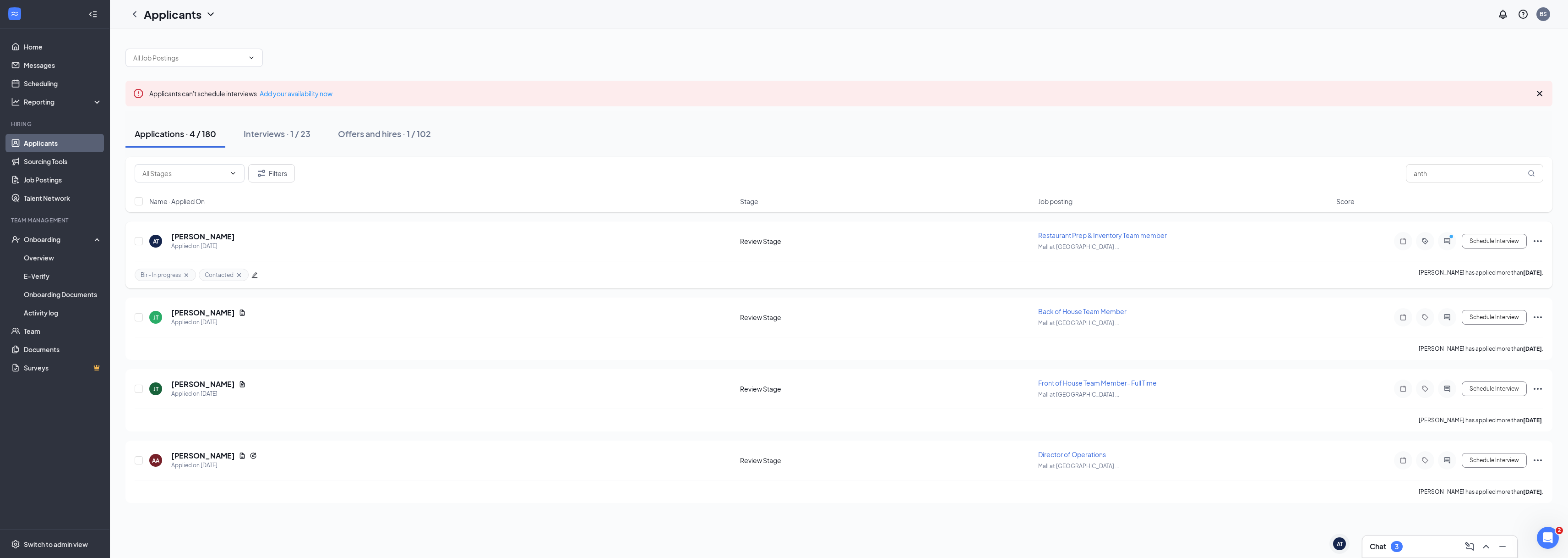
click at [1531, 238] on div "Schedule Interview" at bounding box center [1461, 241] width 165 height 18
click at [1536, 240] on icon "Ellipses" at bounding box center [1538, 241] width 11 height 11
click at [1502, 329] on p "Move to stage" at bounding box center [1496, 329] width 79 height 9
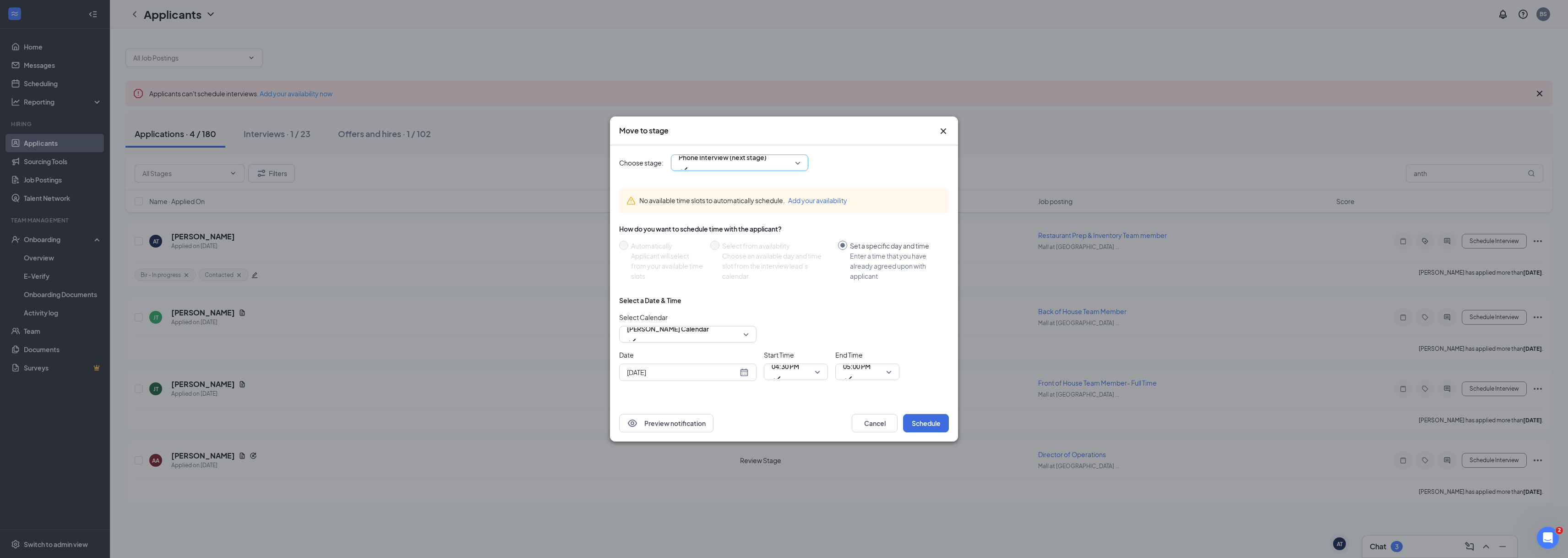
click at [759, 164] on span "Phone Interview (next stage)" at bounding box center [723, 157] width 88 height 14
click at [733, 245] on span "video interview" at bounding box center [740, 241] width 127 height 10
click at [749, 373] on div "[DATE]" at bounding box center [688, 372] width 138 height 18
type input "[DATE]"
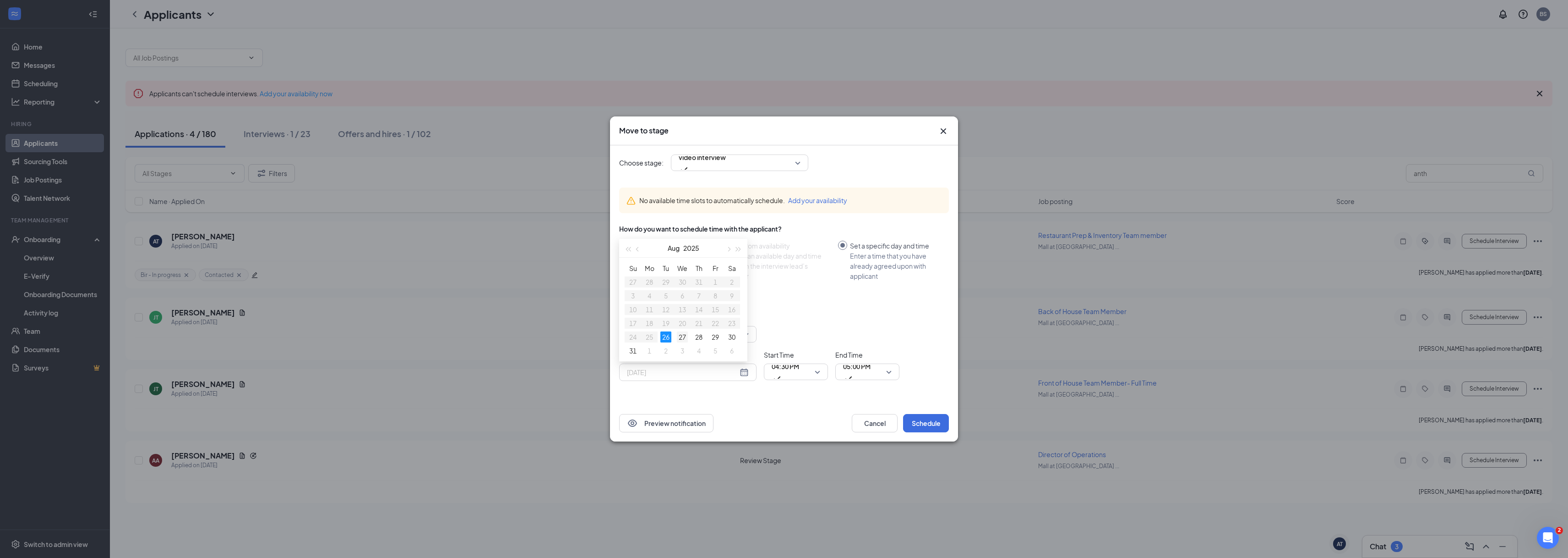
click at [684, 337] on div "27" at bounding box center [682, 337] width 11 height 11
click at [799, 369] on span "04:30 PM" at bounding box center [785, 372] width 27 height 25
click at [858, 373] on span "05:00 PM" at bounding box center [856, 366] width 27 height 14
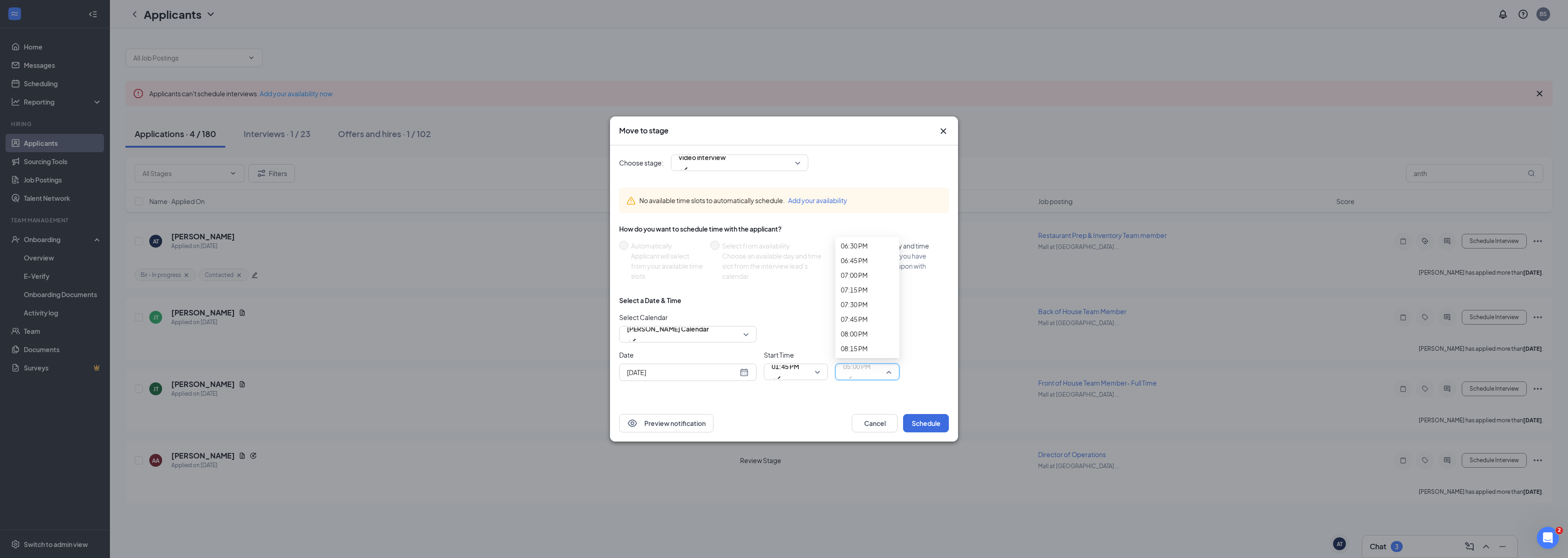
scroll to position [1111, 0]
click at [743, 370] on div "[DATE]" at bounding box center [688, 372] width 122 height 10
click at [918, 422] on button "Schedule" at bounding box center [926, 423] width 46 height 18
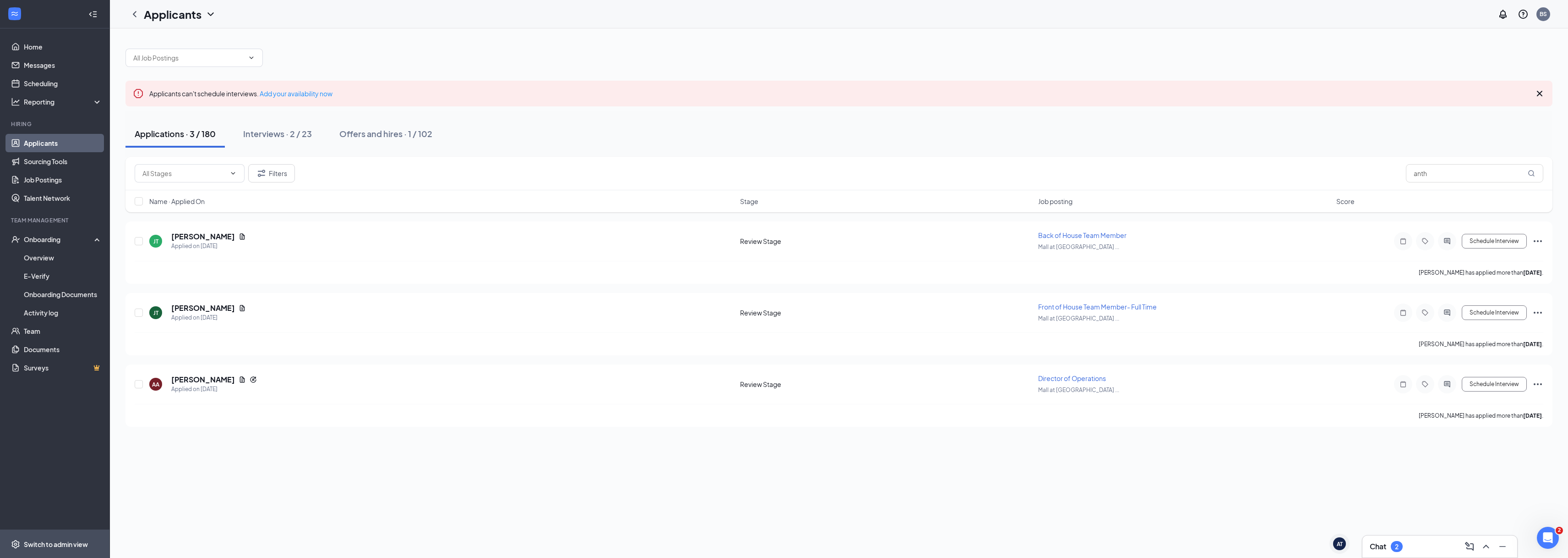
click at [81, 537] on span "Switch to admin view" at bounding box center [63, 544] width 79 height 28
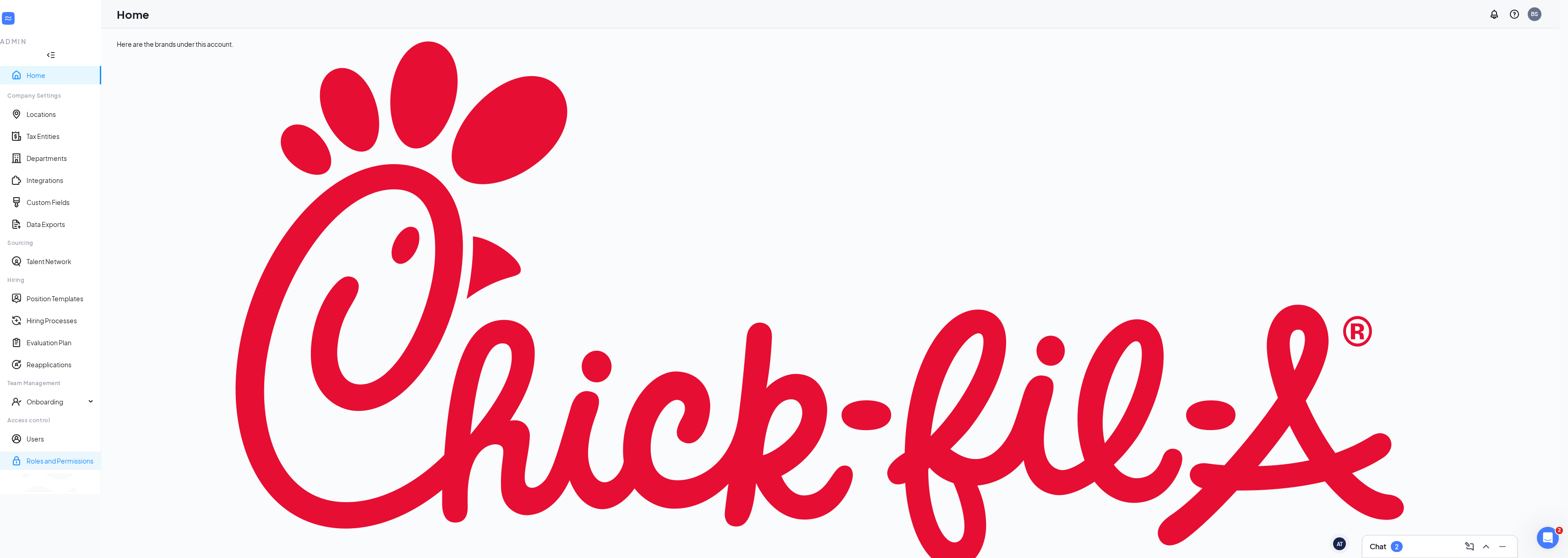
click at [69, 456] on link "Roles and Permissions" at bounding box center [60, 461] width 68 height 9
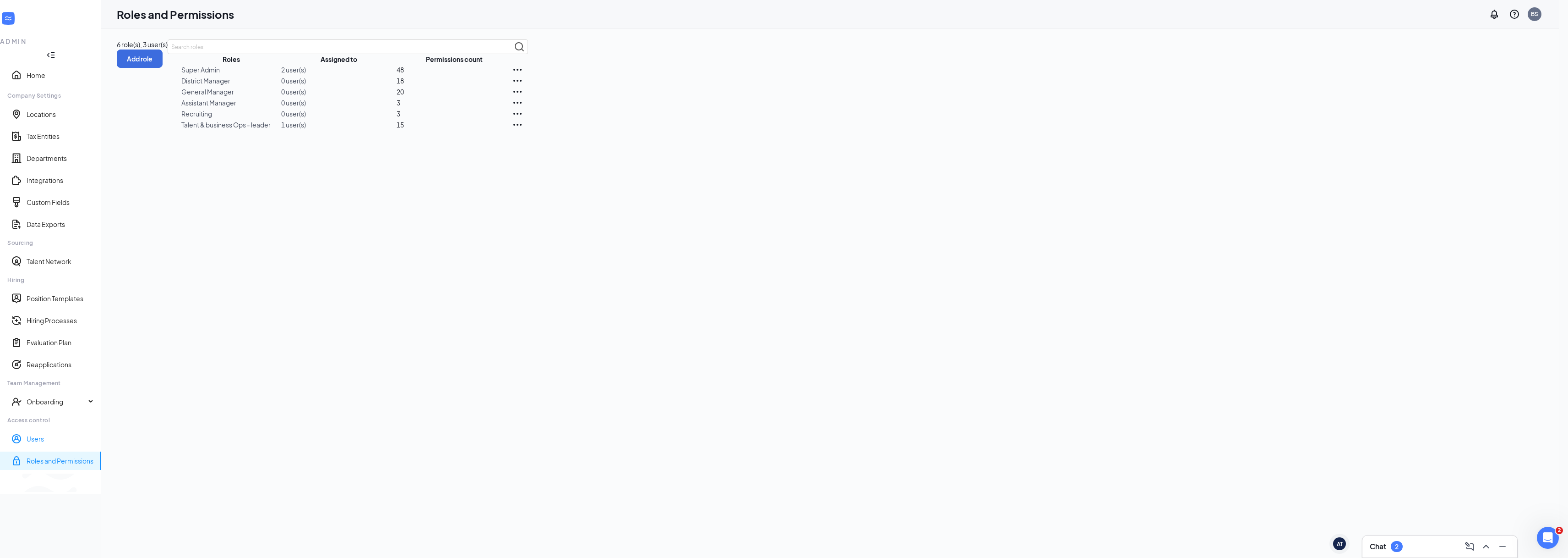
click at [72, 434] on link "Users" at bounding box center [60, 438] width 68 height 9
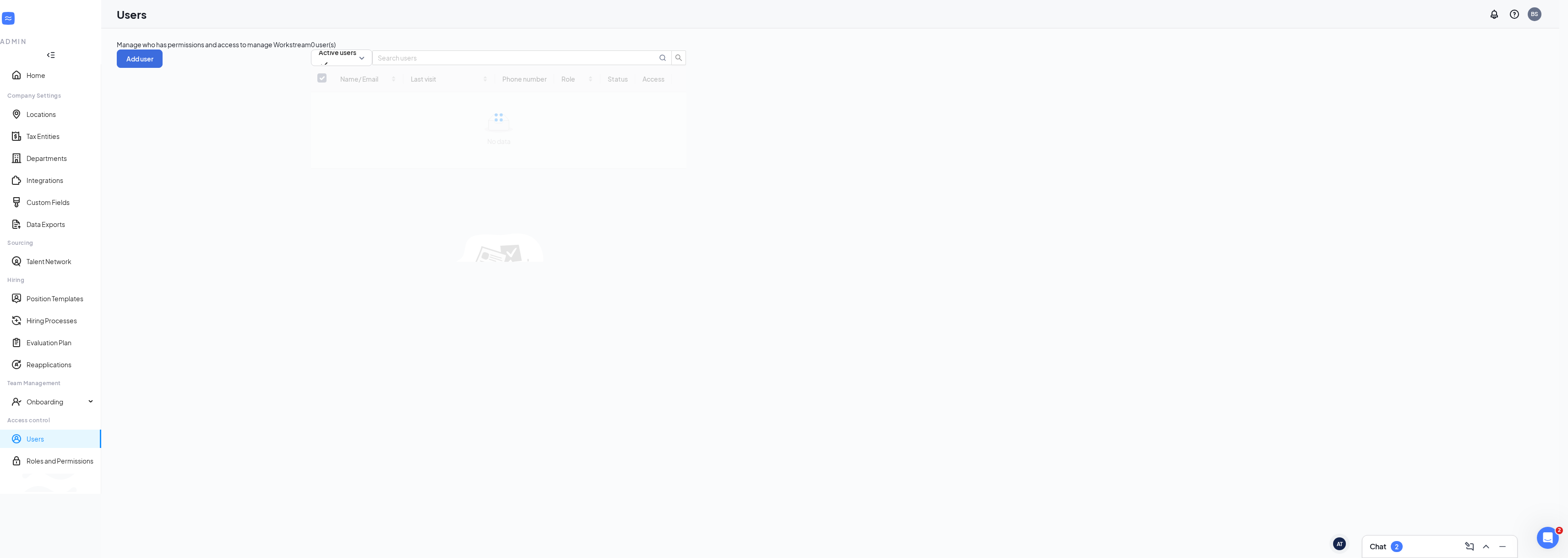
checkbox input "false"
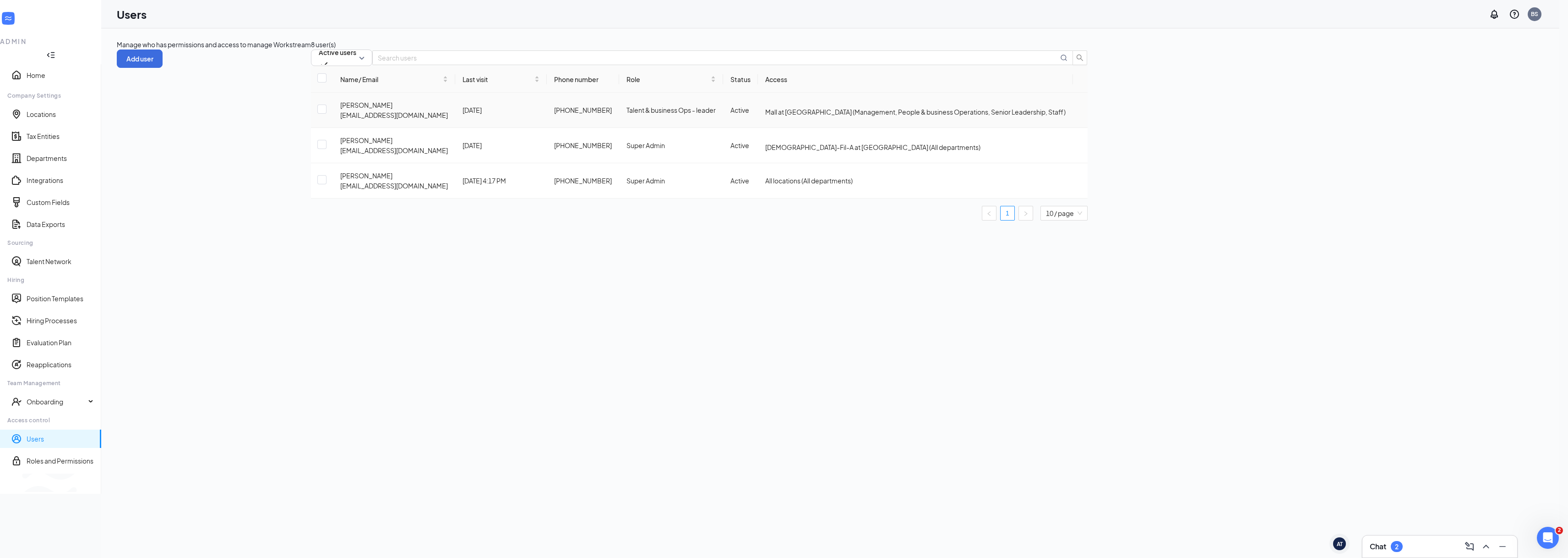
click at [1080, 110] on icon "ActionsIcon" at bounding box center [1080, 110] width 0 height 0
click at [1525, 197] on span "Disable" at bounding box center [1514, 196] width 23 height 9
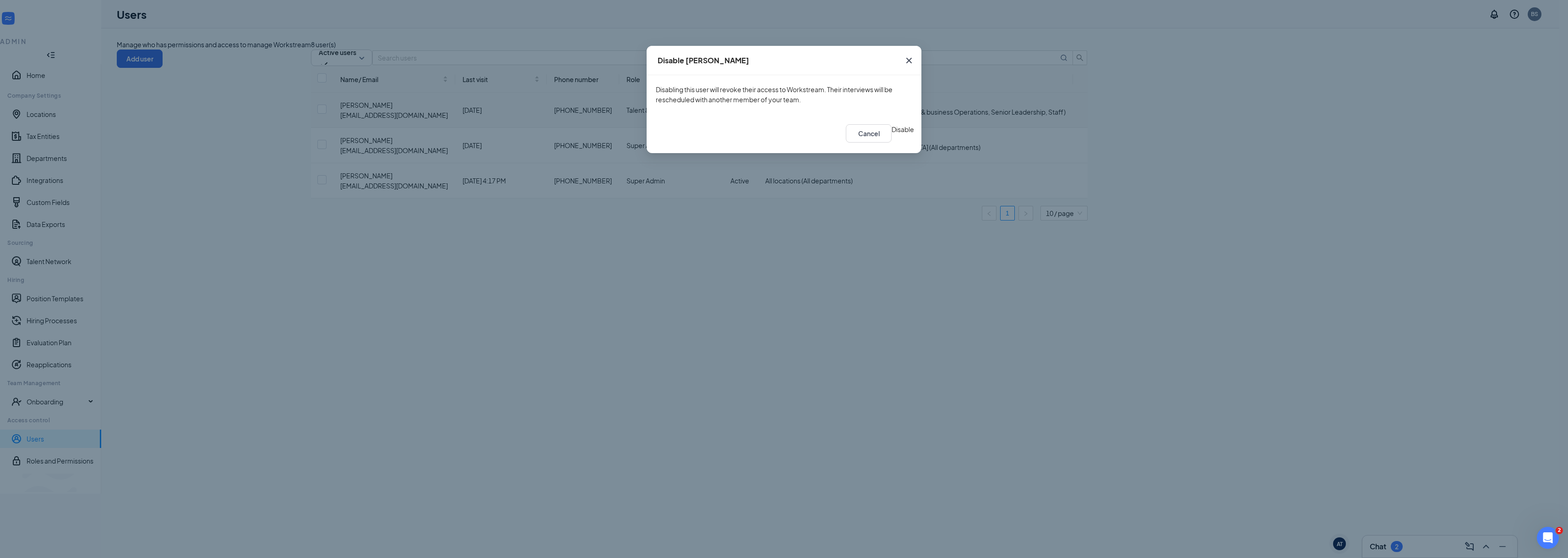
click at [892, 134] on button "Disable" at bounding box center [903, 129] width 23 height 10
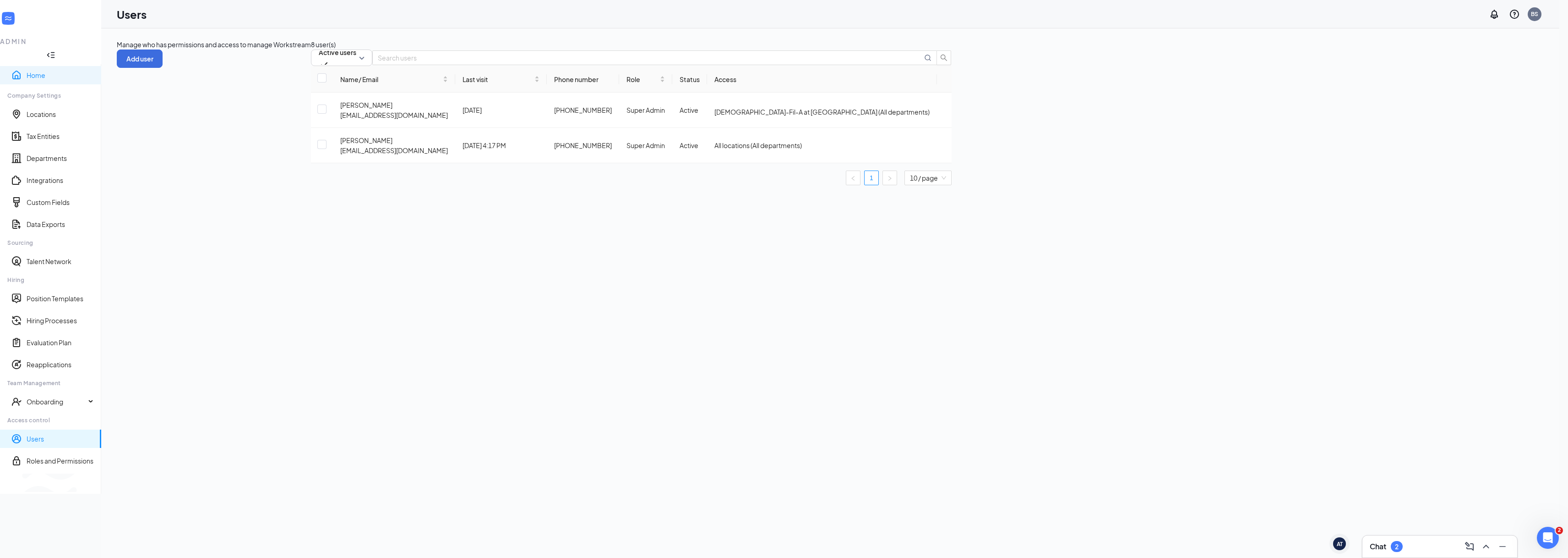
click at [41, 71] on link "Home" at bounding box center [60, 75] width 68 height 9
